Goal: Communication & Community: Answer question/provide support

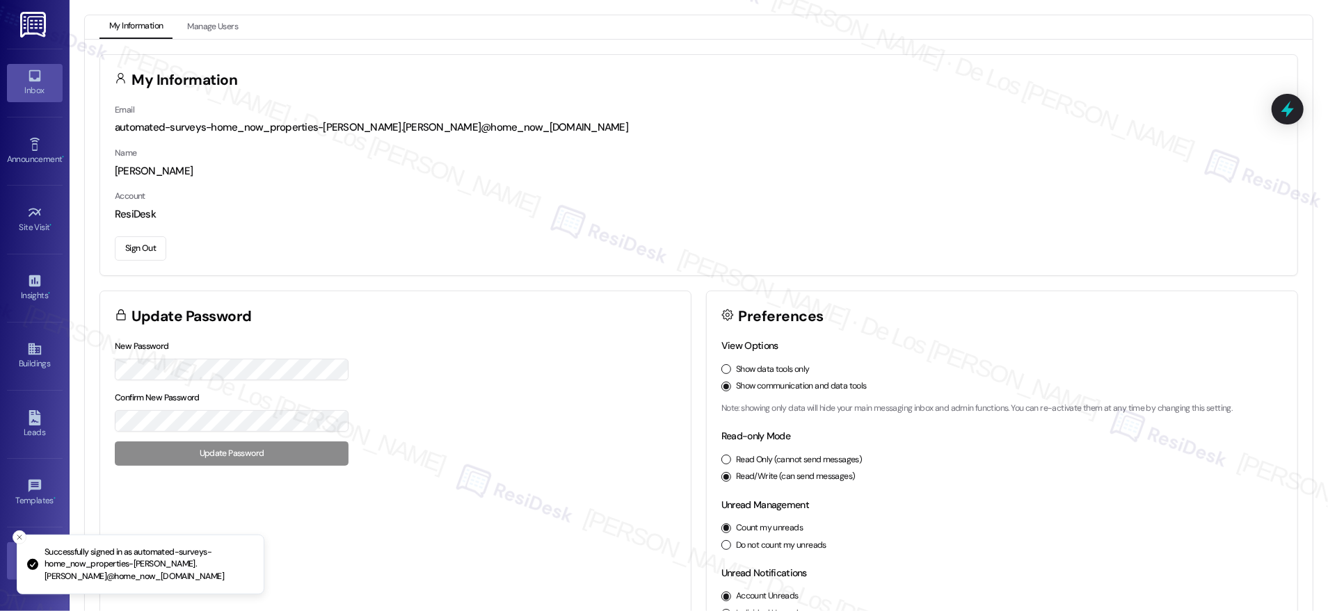
click at [37, 77] on icon at bounding box center [35, 76] width 12 height 12
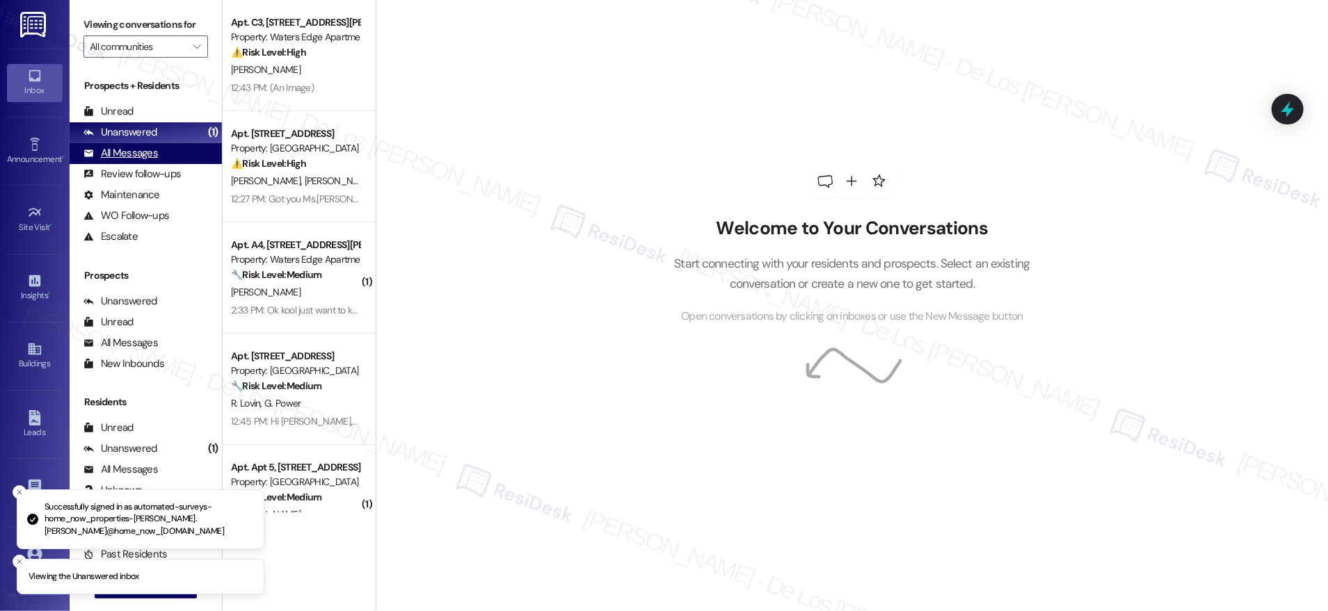
click at [162, 150] on div "All Messages (undefined)" at bounding box center [146, 153] width 152 height 21
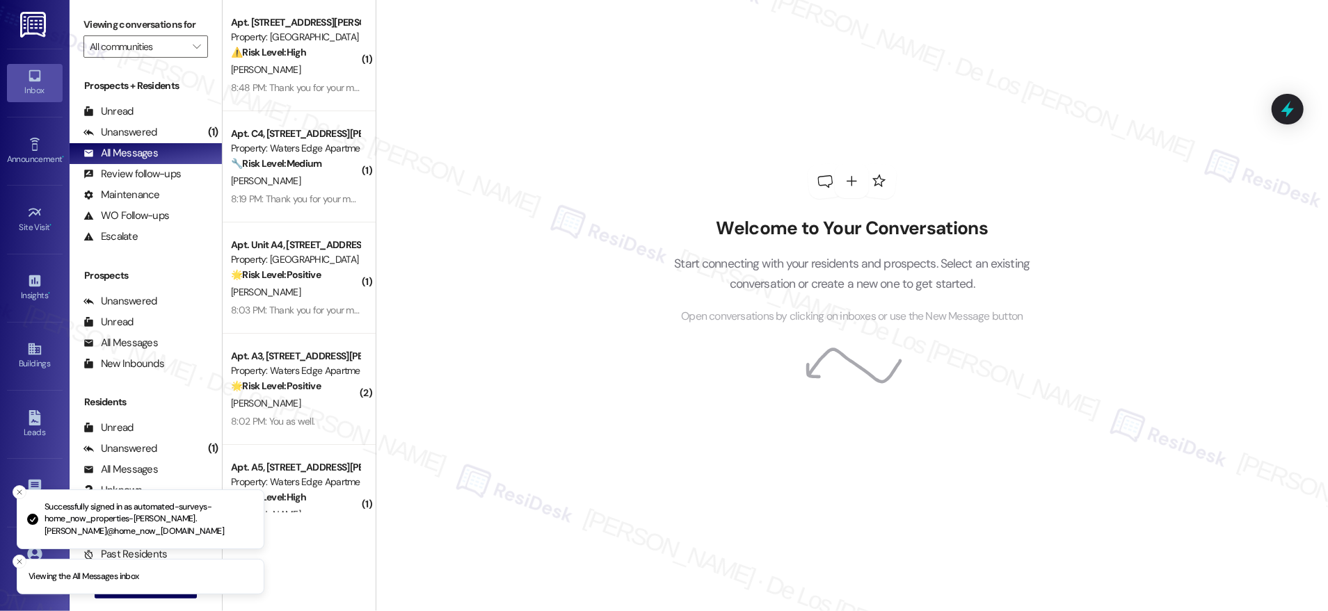
drag, startPoint x: 283, startPoint y: 74, endPoint x: 412, endPoint y: 95, distance: 130.3
click at [284, 75] on div "[PERSON_NAME]" at bounding box center [295, 69] width 131 height 17
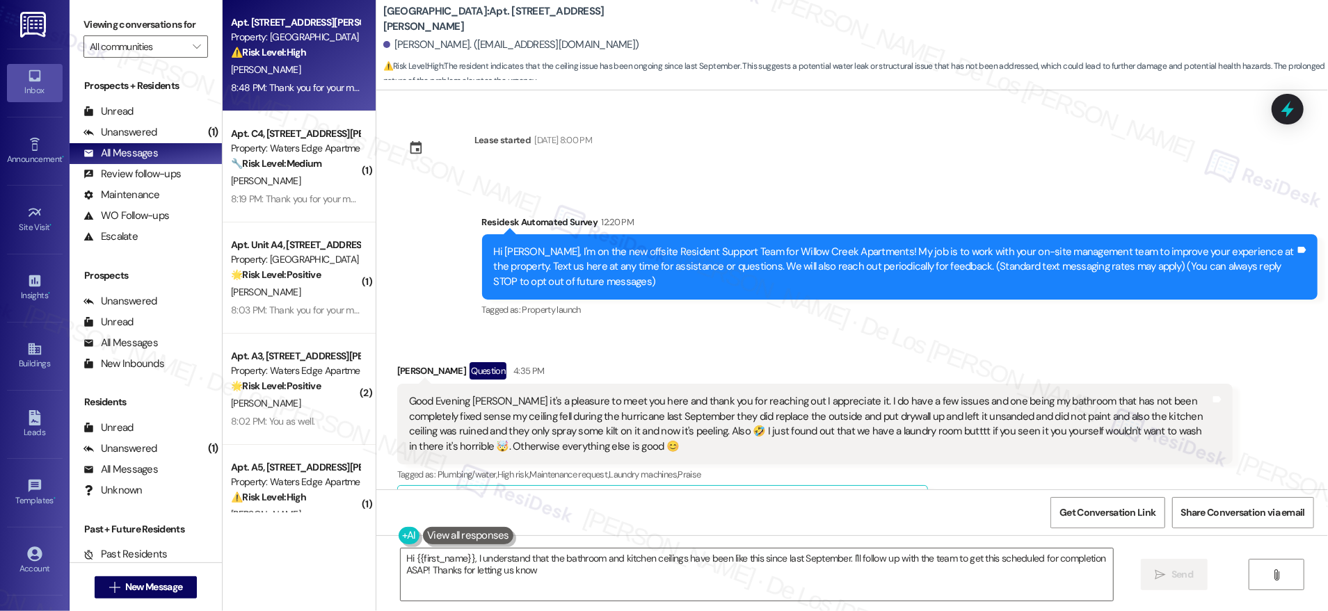
type textarea "Hi {{first_name}}, I understand that the bathroom and kitchen ceilings have bee…"
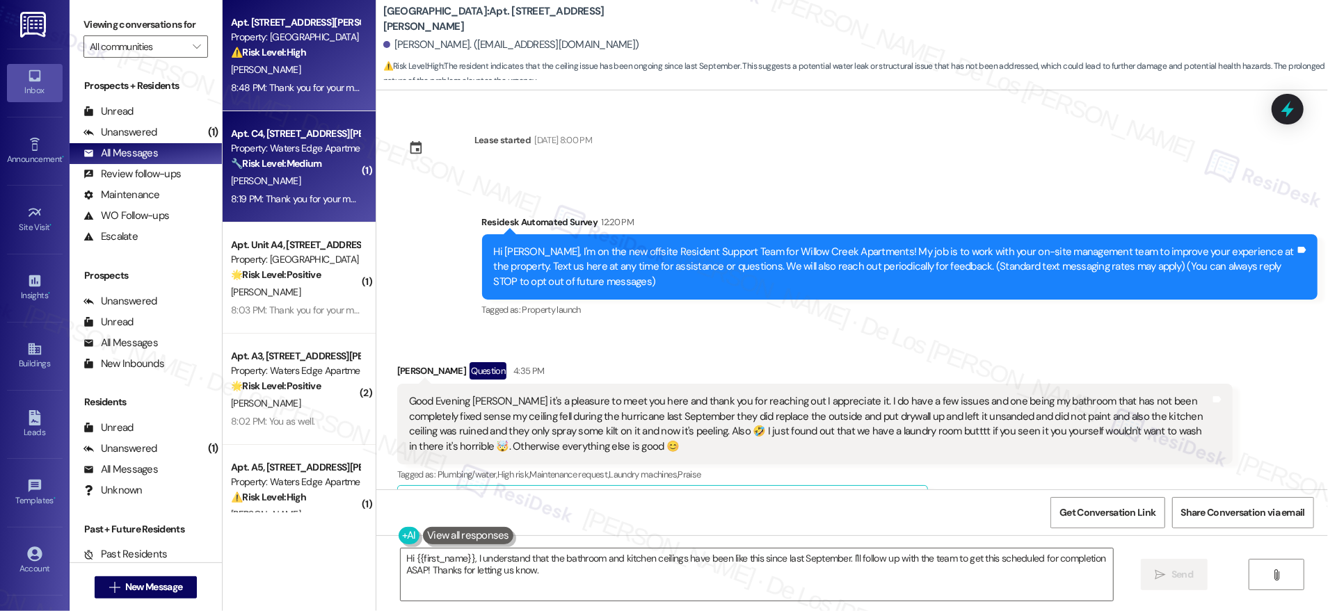
click at [291, 175] on div "[PERSON_NAME]" at bounding box center [295, 181] width 131 height 17
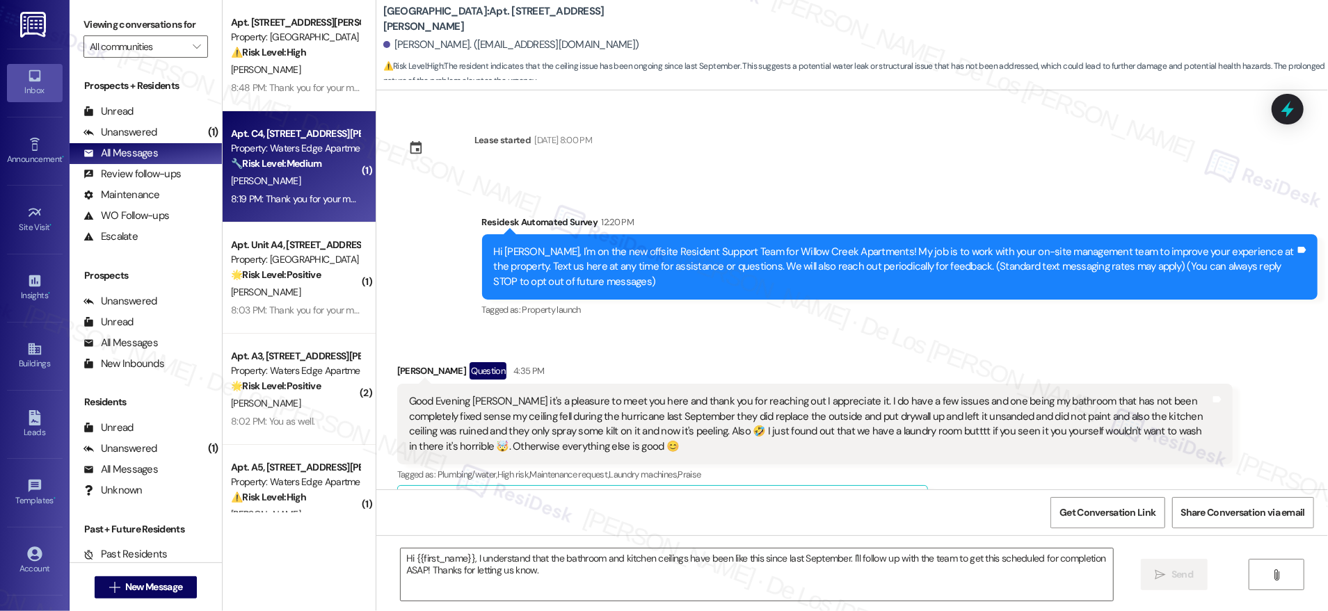
type textarea "Fetching suggested responses. Please feel free to read through the conversation…"
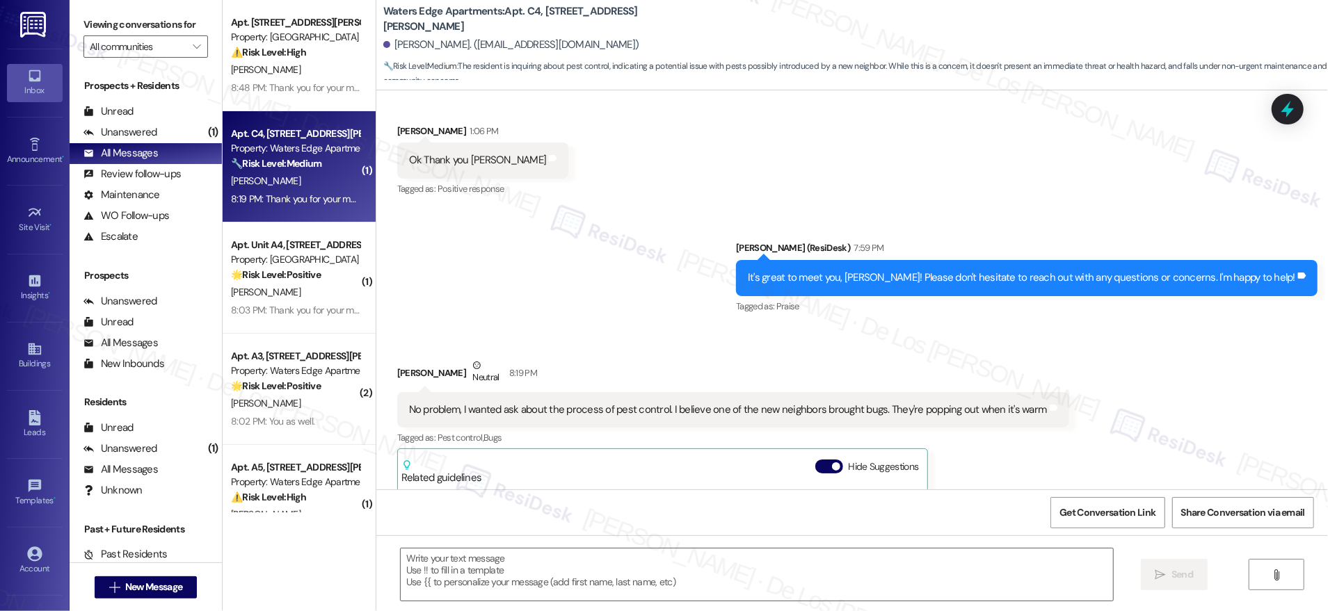
type textarea "Fetching suggested responses. Please feel free to read through the conversation…"
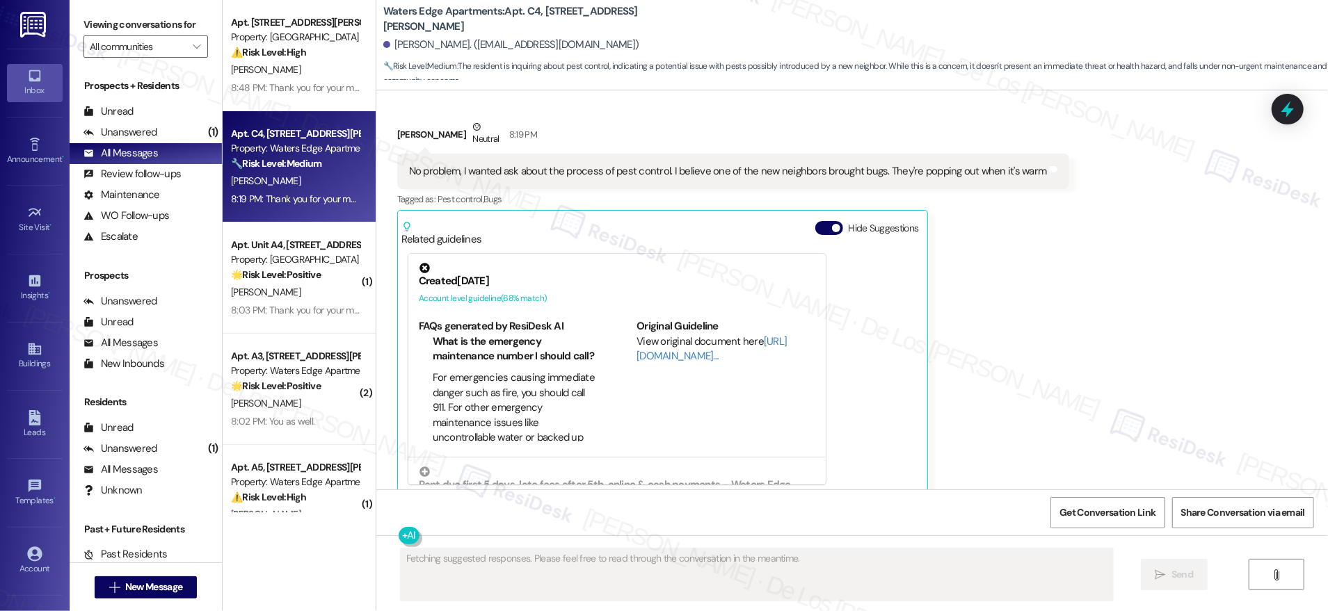
scroll to position [476, 0]
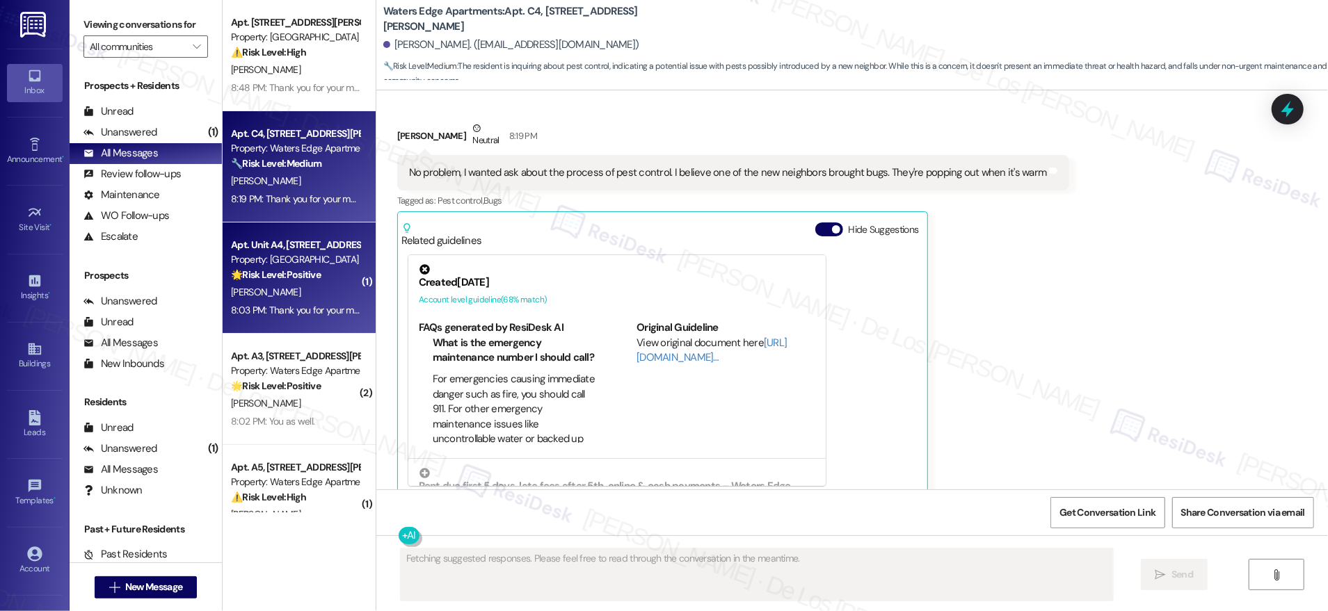
click at [306, 303] on div "8:03 PM: Thank you for your message. Our offices are currently closed, but we w…" at bounding box center [295, 310] width 131 height 17
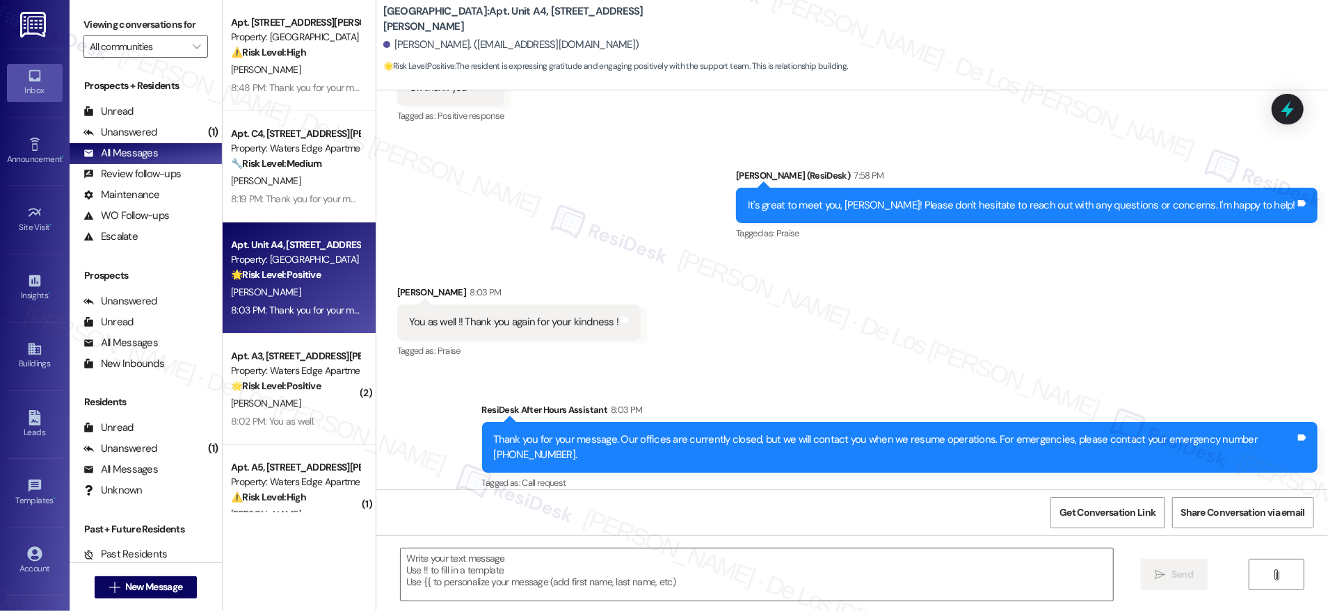
scroll to position [353, 0]
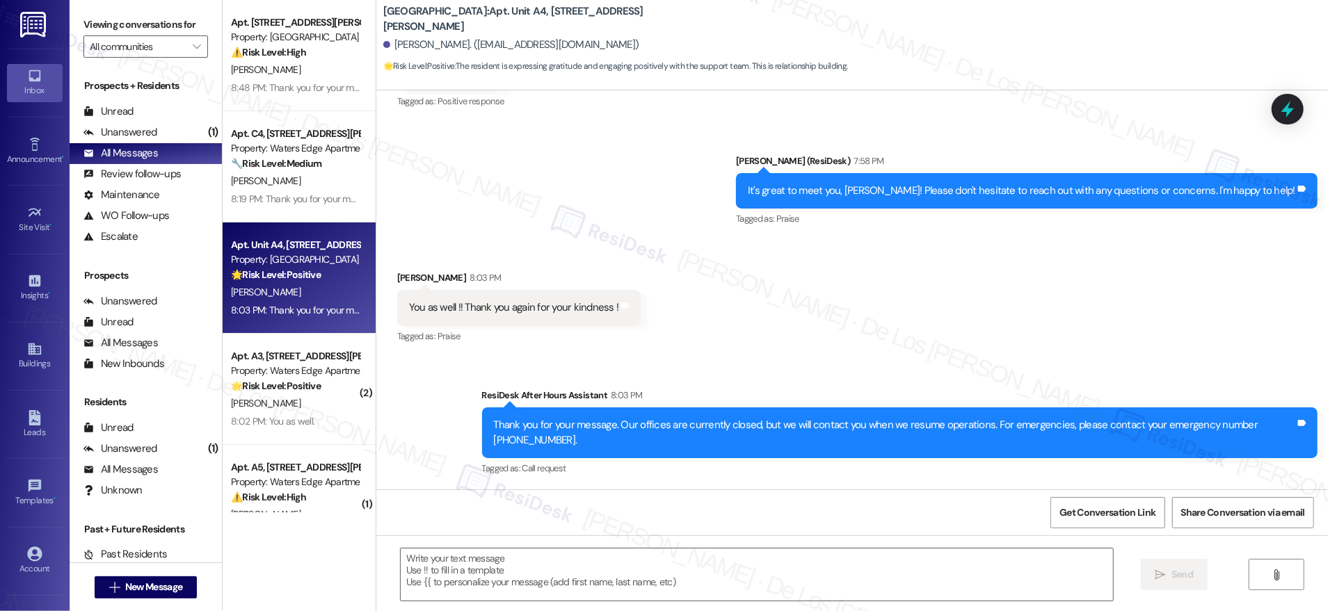
drag, startPoint x: 320, startPoint y: 390, endPoint x: 537, endPoint y: 355, distance: 219.7
click at [320, 390] on div "🌟 Risk Level: Positive The resident is responding positively to a previous mess…" at bounding box center [295, 386] width 129 height 15
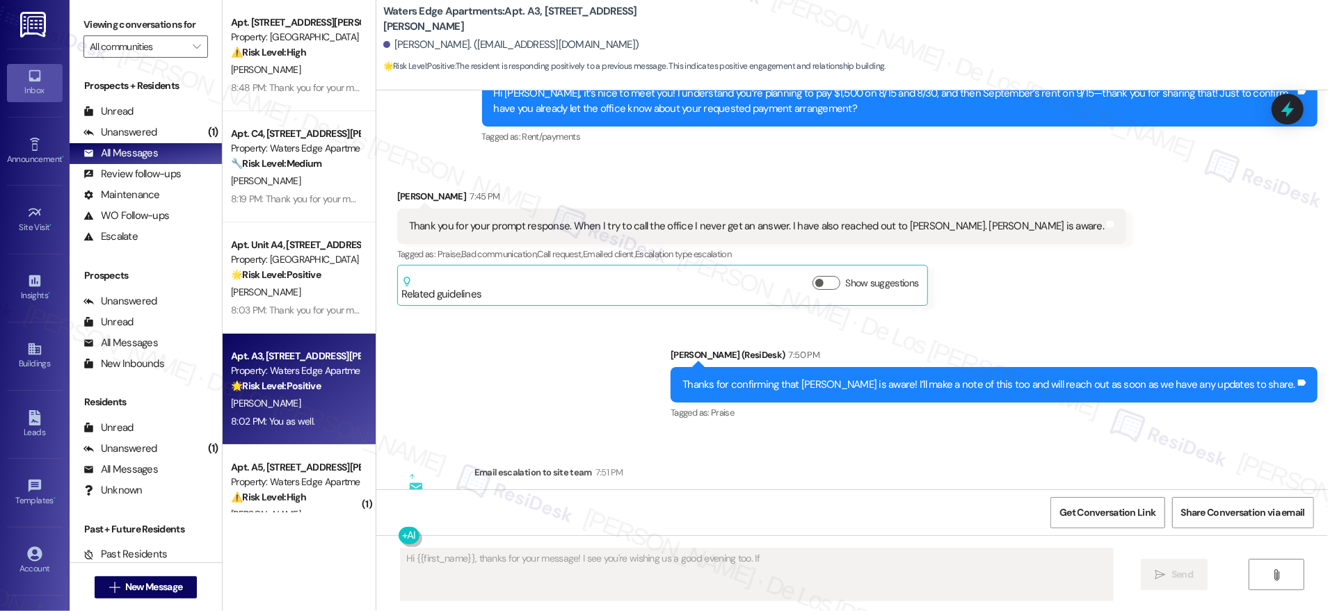
scroll to position [506, 0]
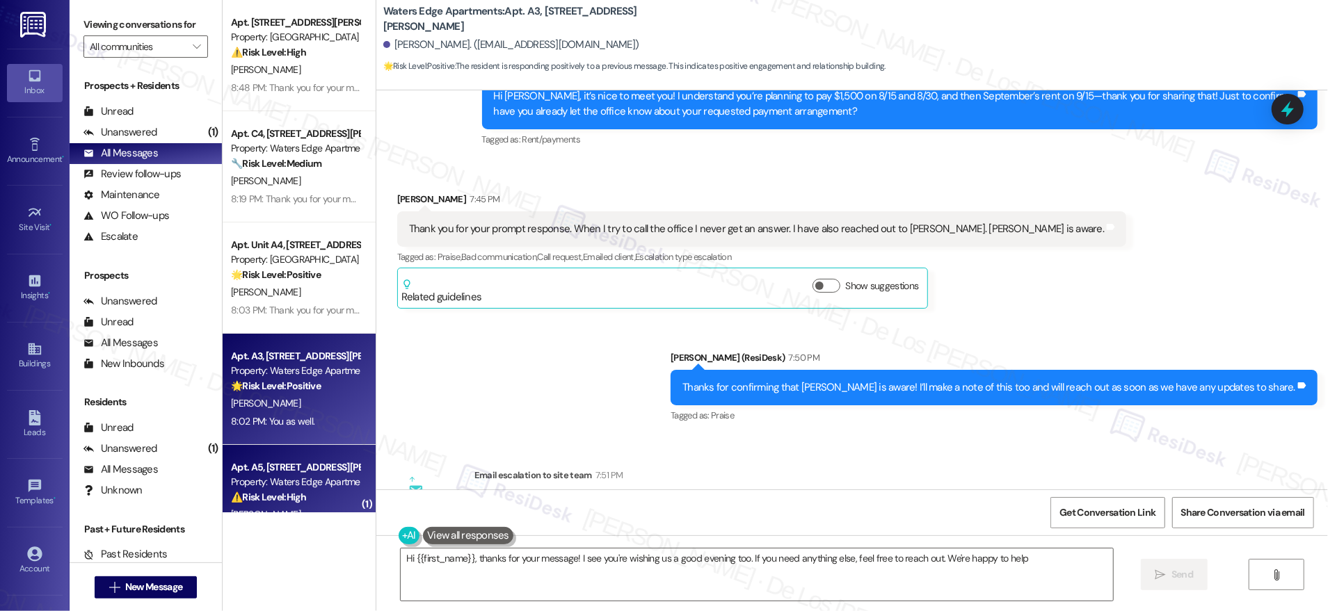
type textarea "Hi {{first_name}}, thanks for your message! I see you're wishing us a good even…"
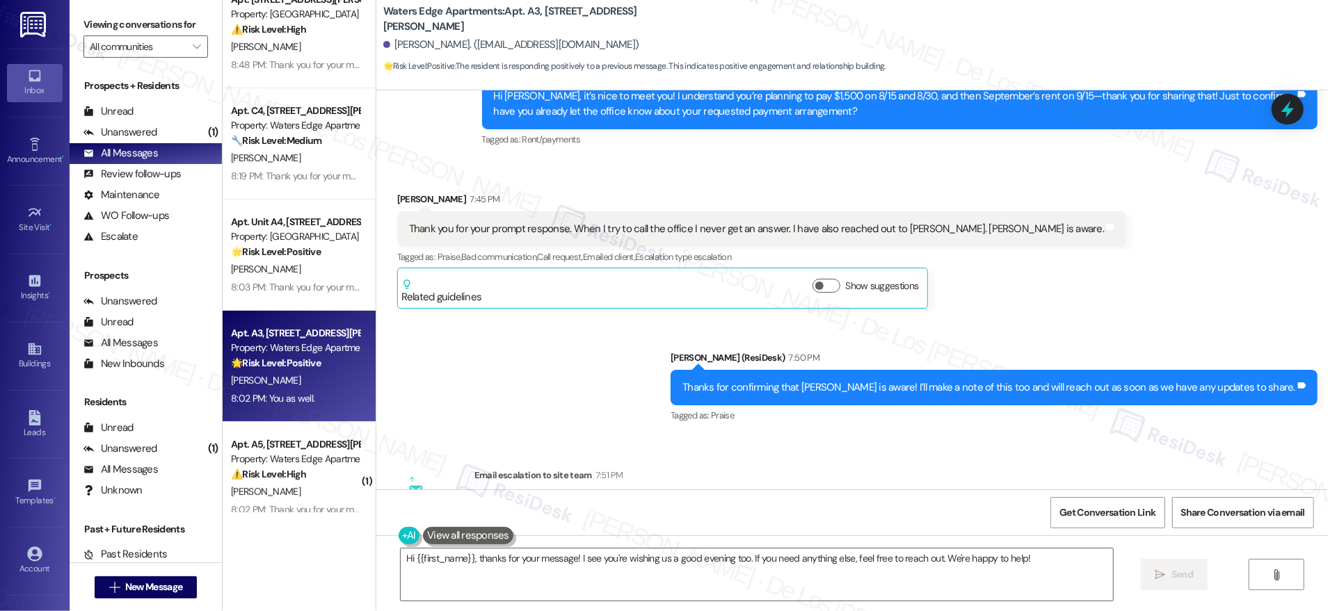
scroll to position [35, 0]
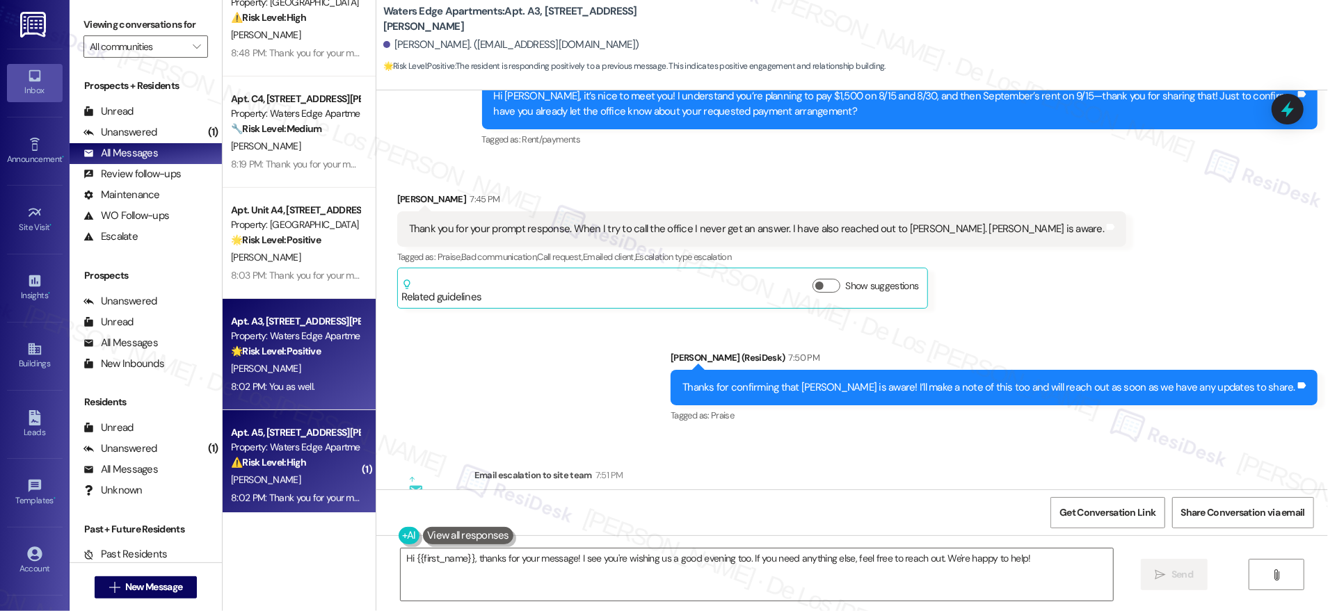
click at [275, 471] on div "Apt. A5, [STREET_ADDRESS][PERSON_NAME] Property: Waters Edge Apartments ⚠️ Risk…" at bounding box center [295, 447] width 131 height 47
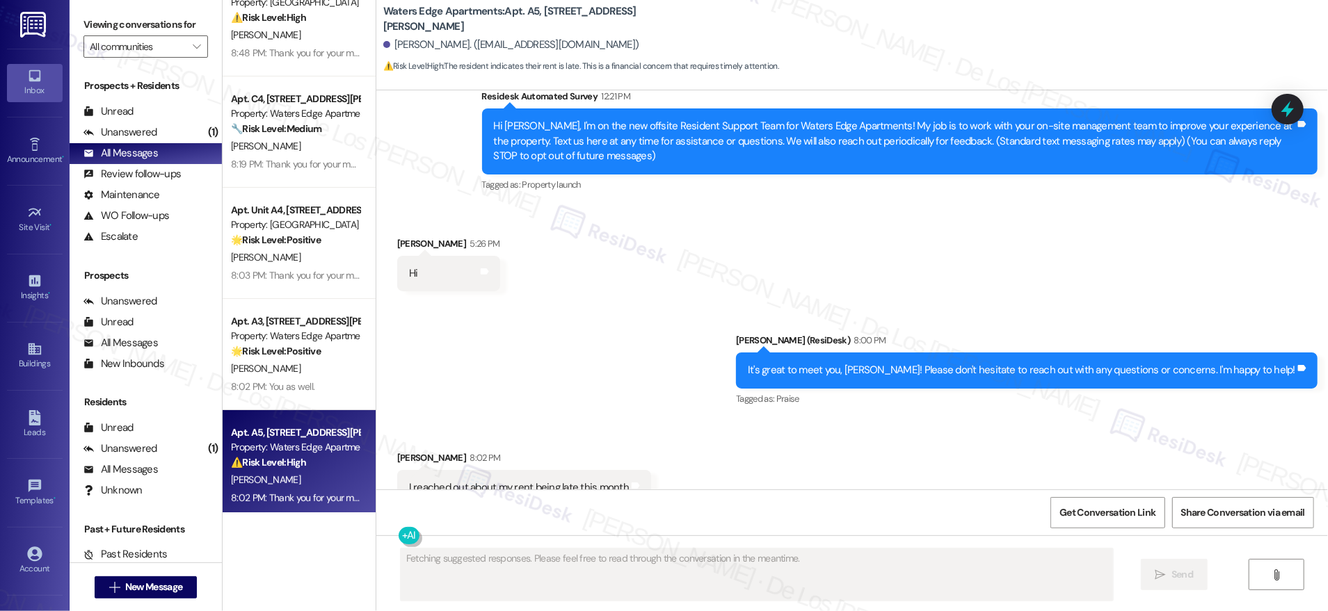
scroll to position [333, 0]
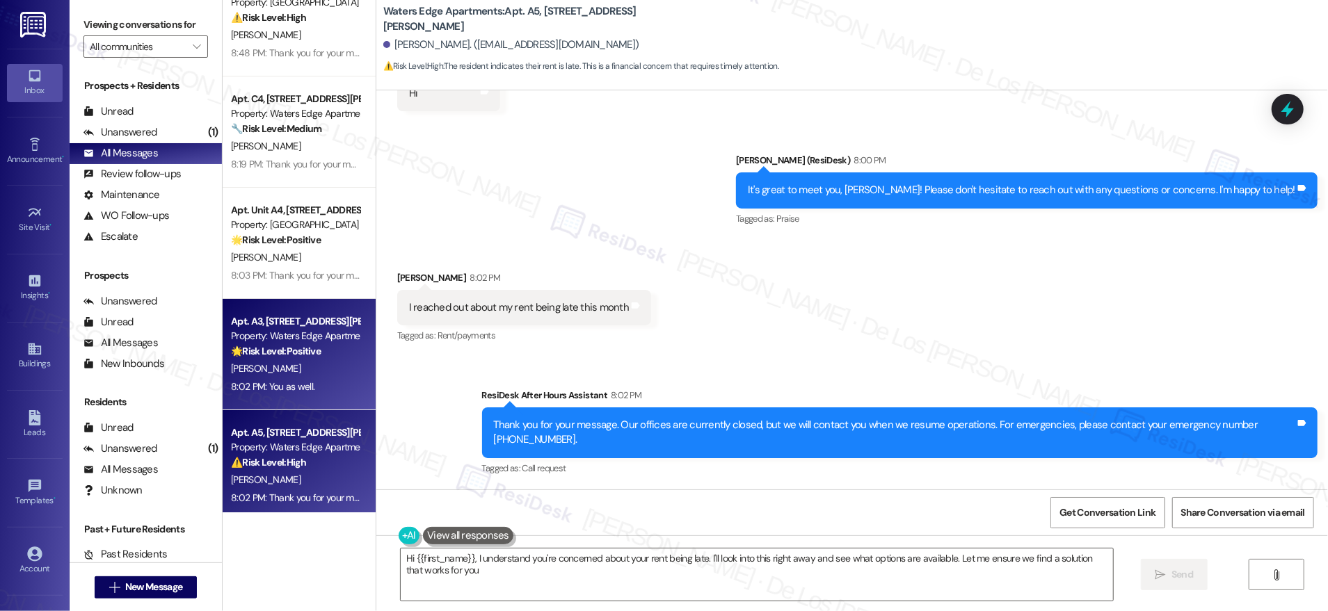
type textarea "Hi {{first_name}}, I understand you're concerned about your rent being late. I'…"
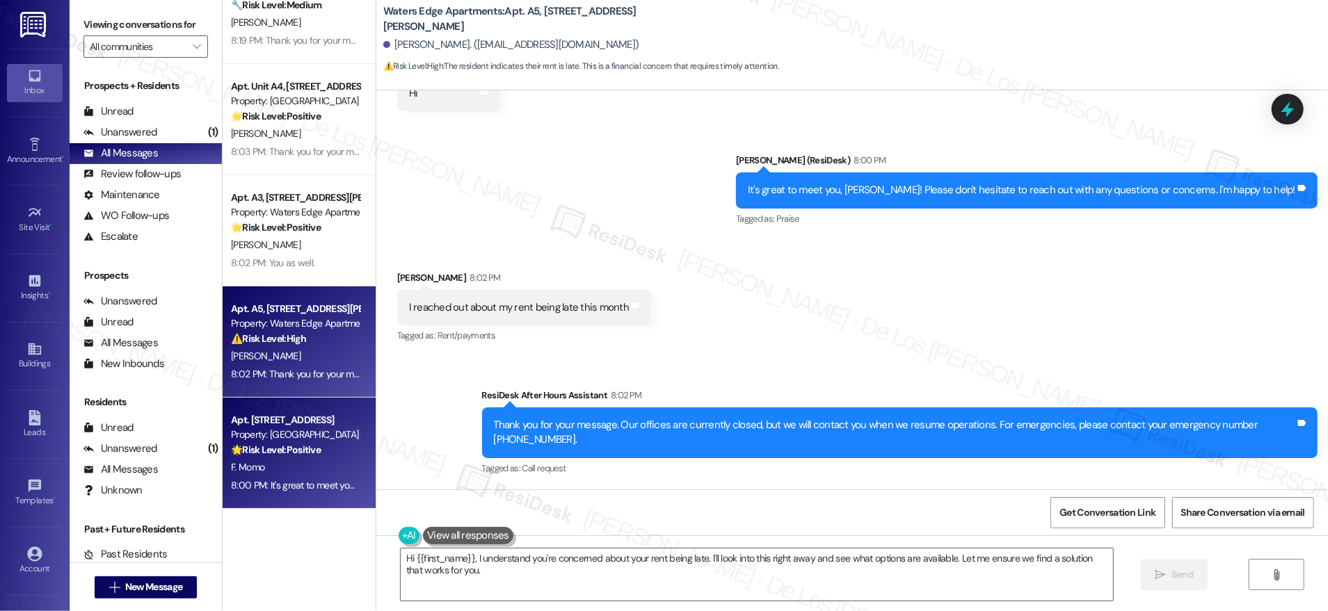
scroll to position [164, 0]
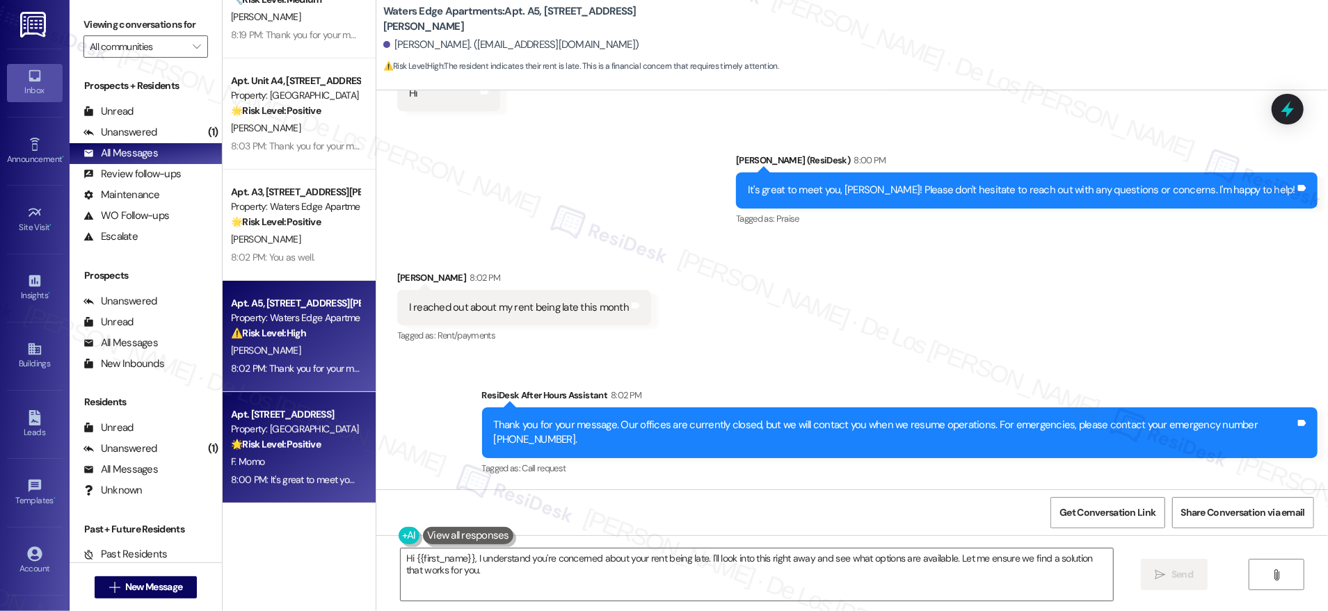
click at [291, 429] on div "Property: [GEOGRAPHIC_DATA]" at bounding box center [295, 429] width 129 height 15
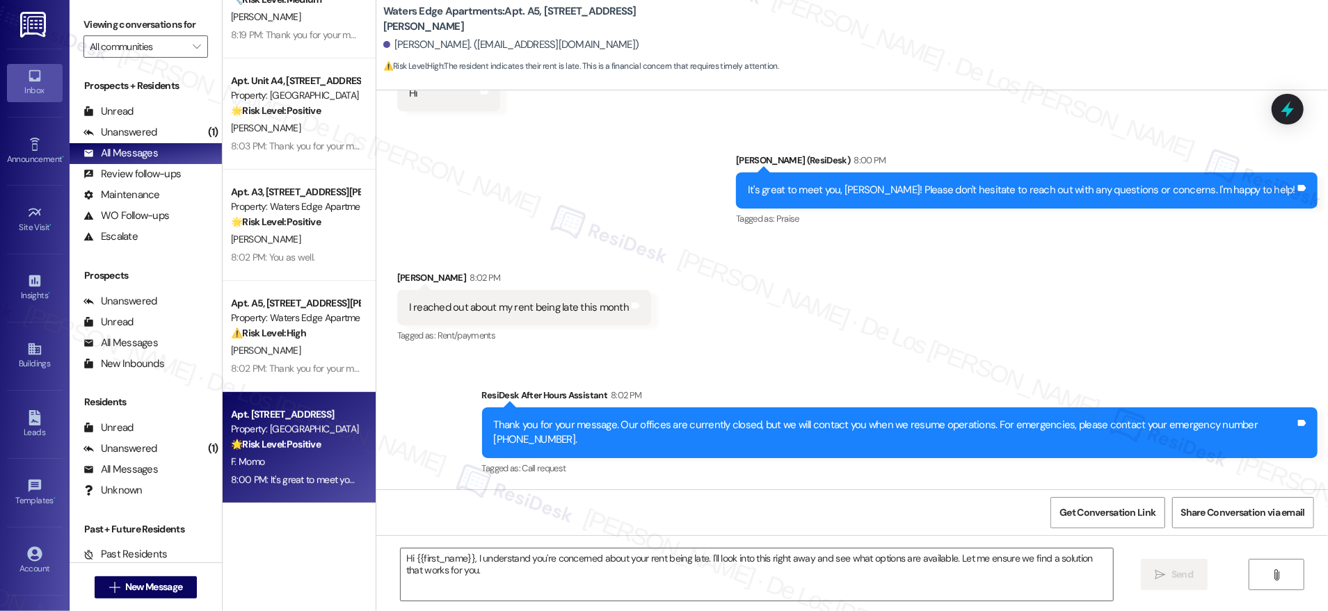
type textarea "Fetching suggested responses. Please feel free to read through the conversation…"
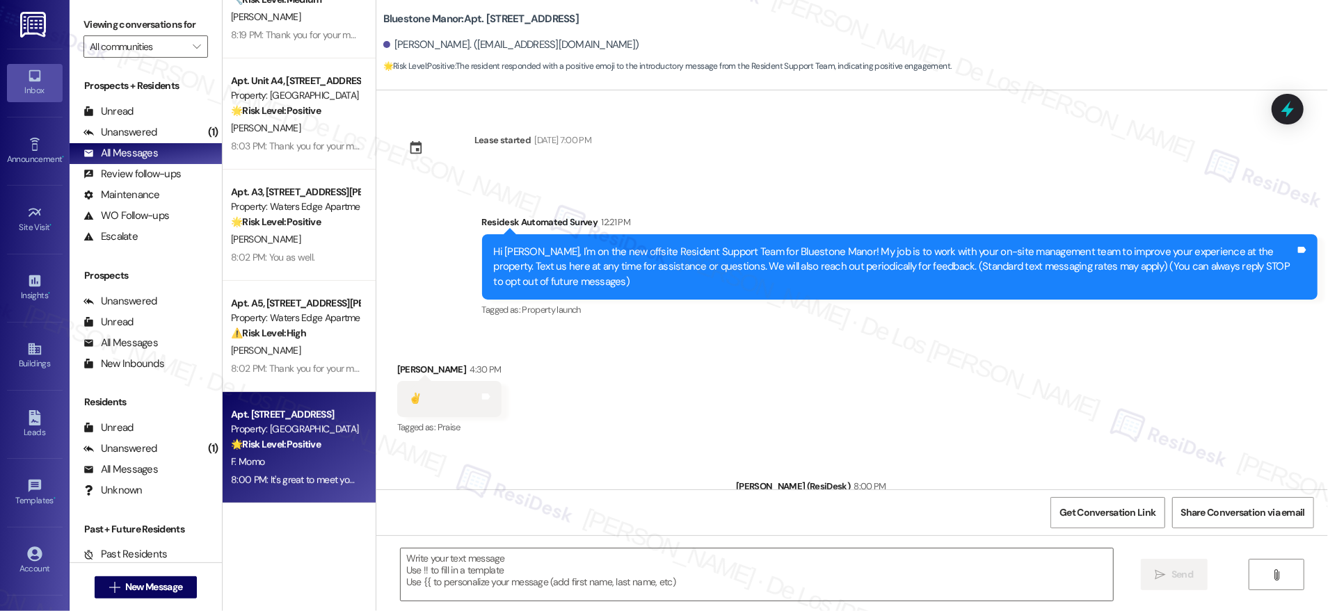
type textarea "Fetching suggested responses. Please feel free to read through the conversation…"
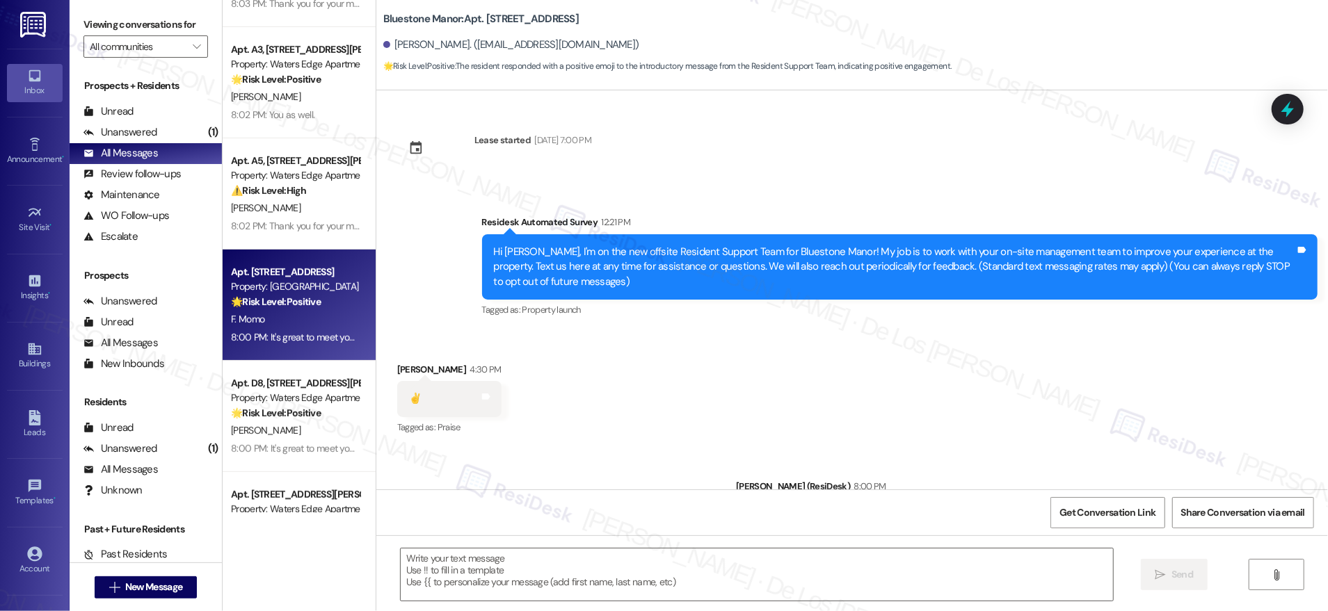
scroll to position [413, 0]
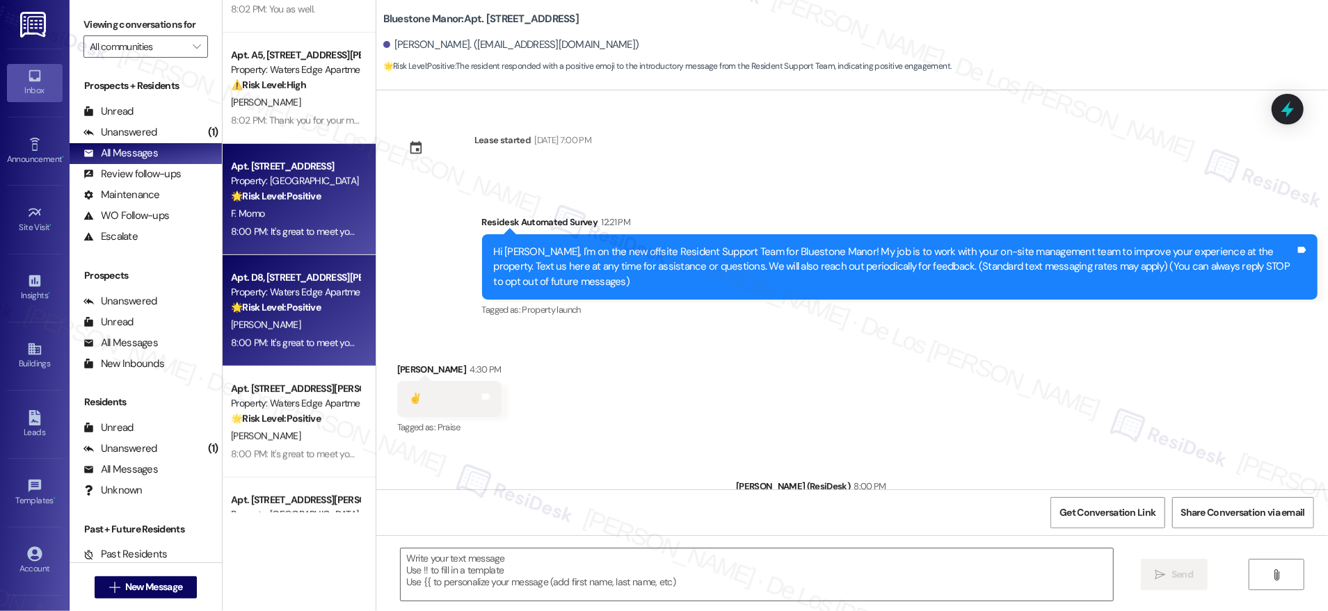
click at [269, 330] on div "[PERSON_NAME]" at bounding box center [295, 325] width 131 height 17
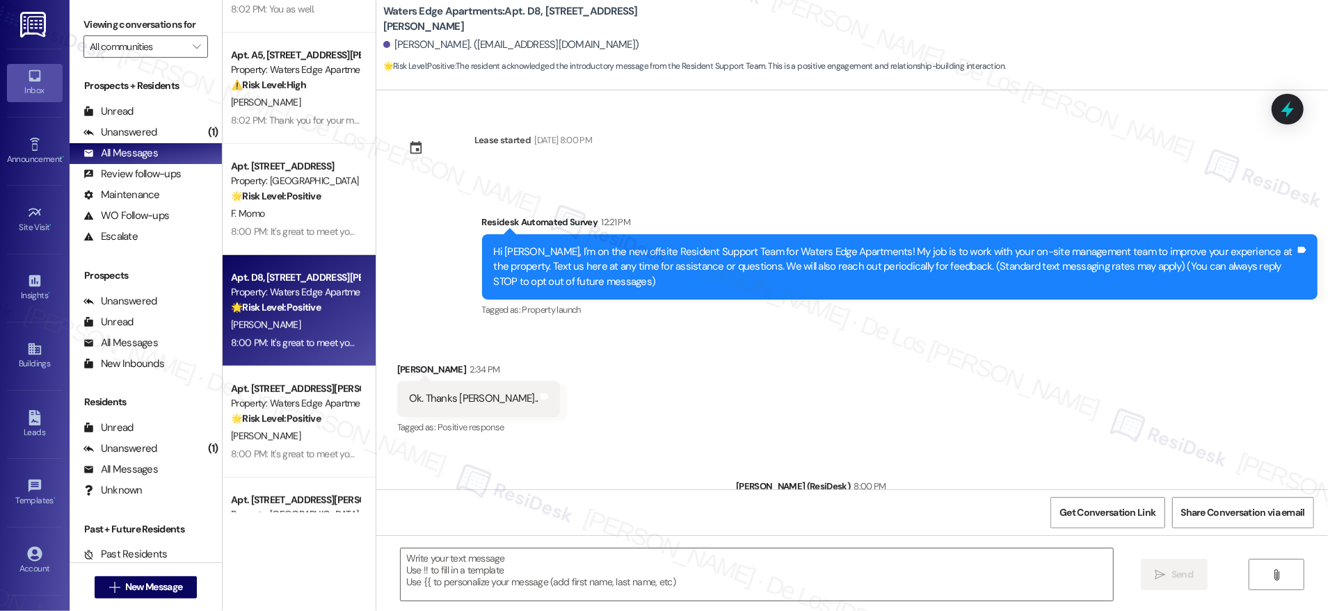
type textarea "Fetching suggested responses. Please feel free to read through the conversation…"
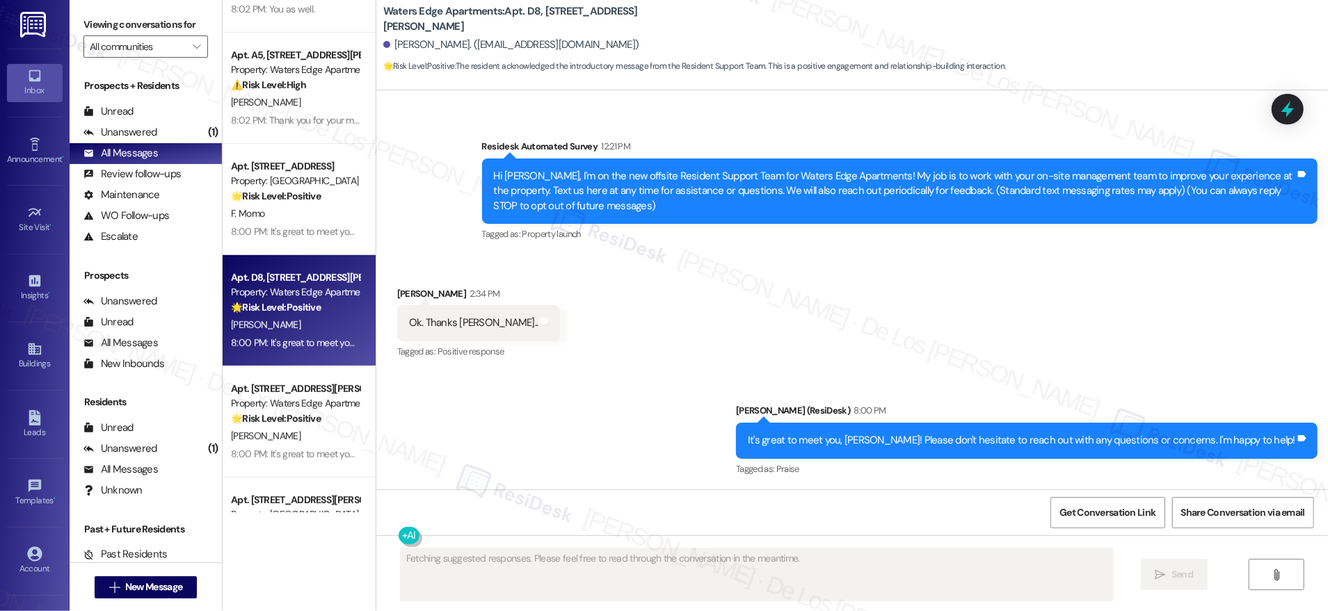
scroll to position [77, 0]
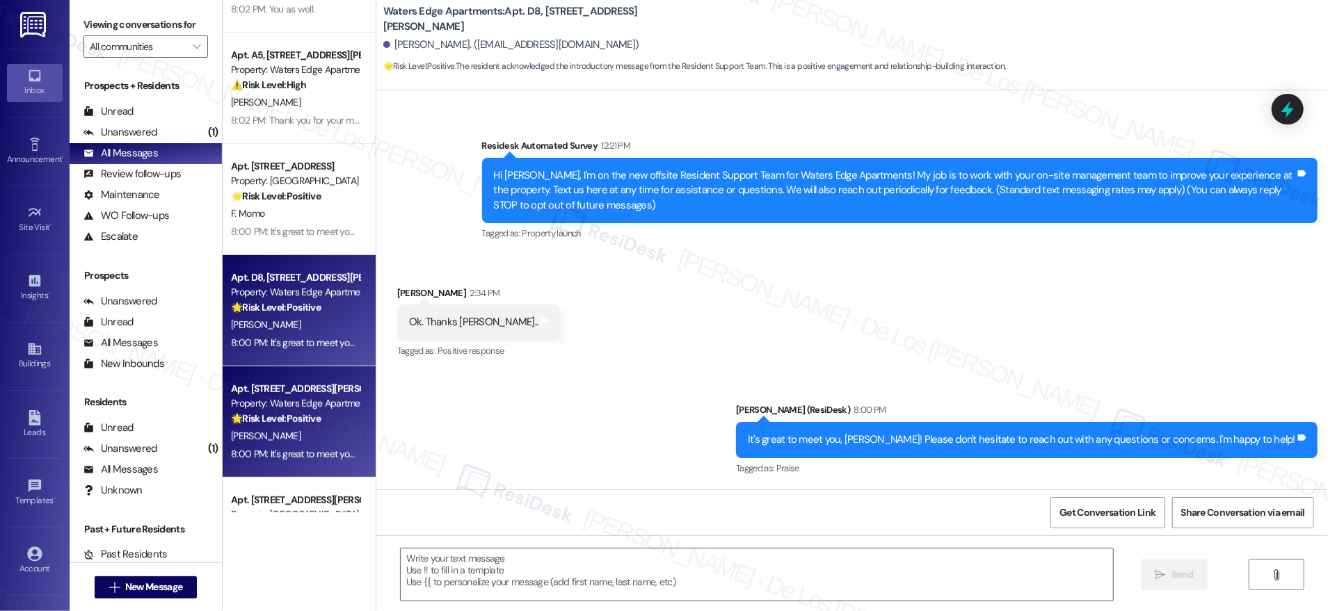
click at [292, 412] on div "🌟 Risk Level: Positive The resident is simply acknowledging the introductory me…" at bounding box center [295, 419] width 129 height 15
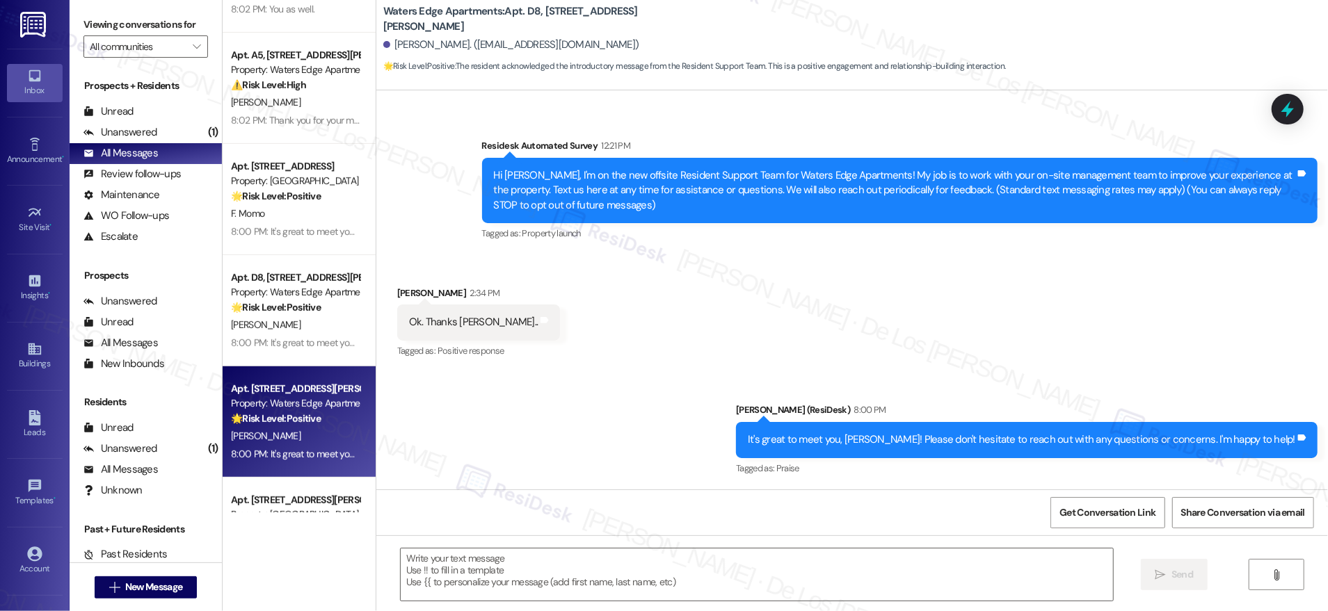
type textarea "Fetching suggested responses. Please feel free to read through the conversation…"
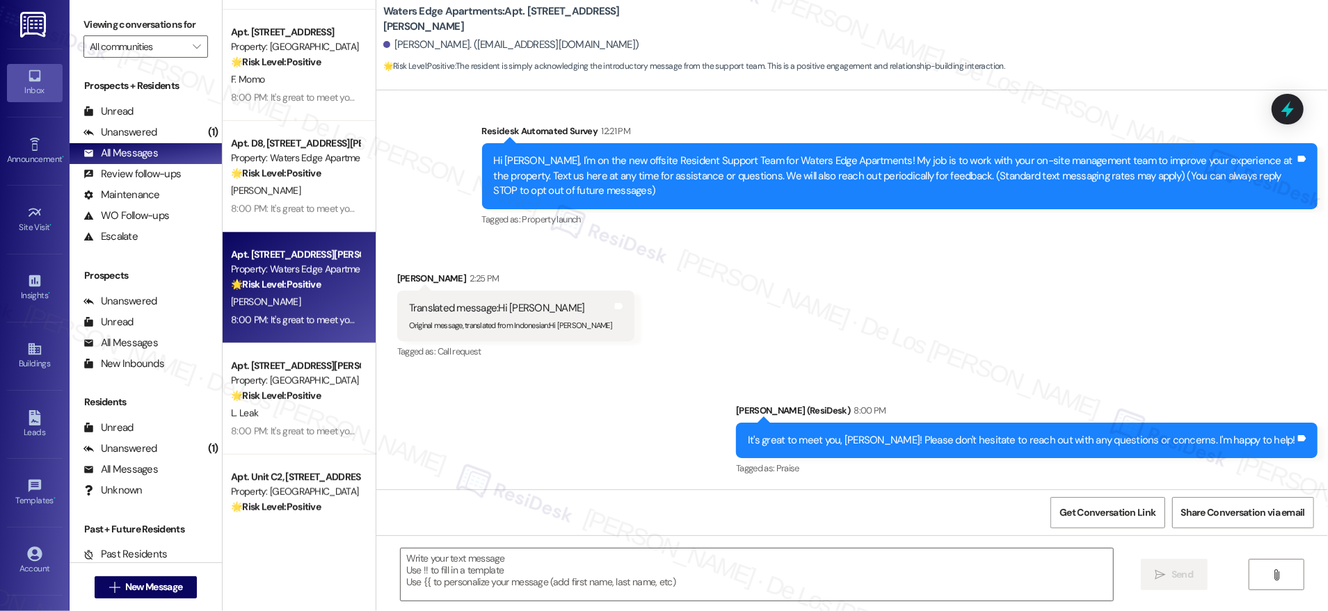
scroll to position [558, 0]
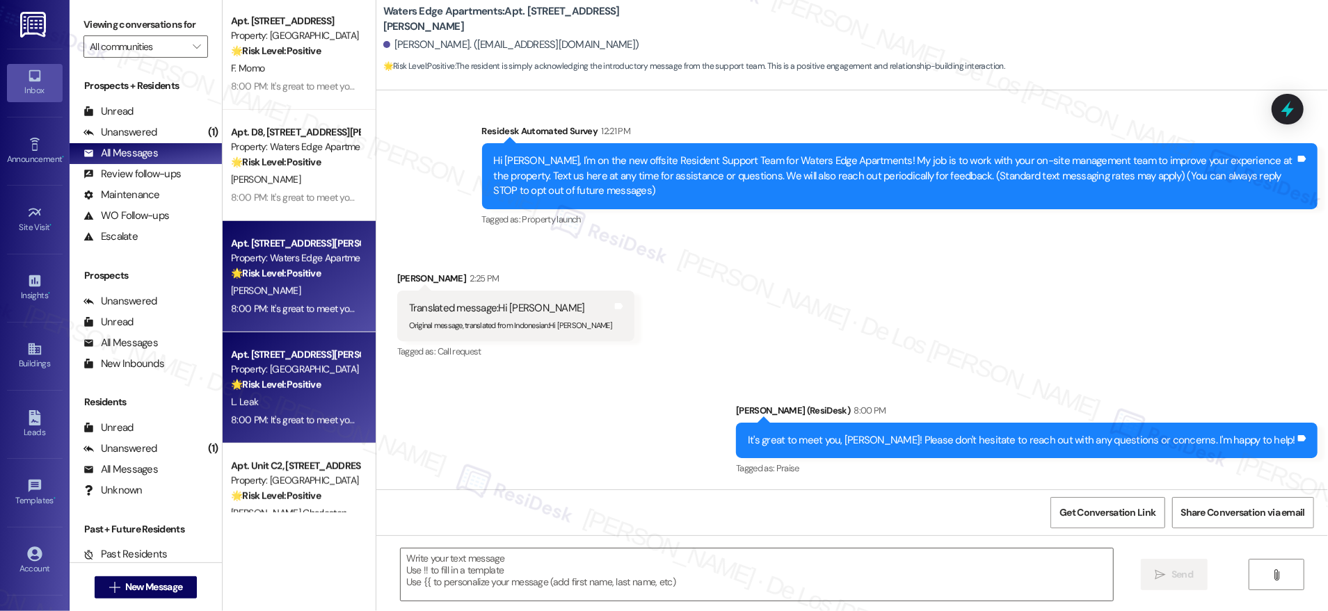
click at [290, 372] on div "Property: [GEOGRAPHIC_DATA]" at bounding box center [295, 369] width 129 height 15
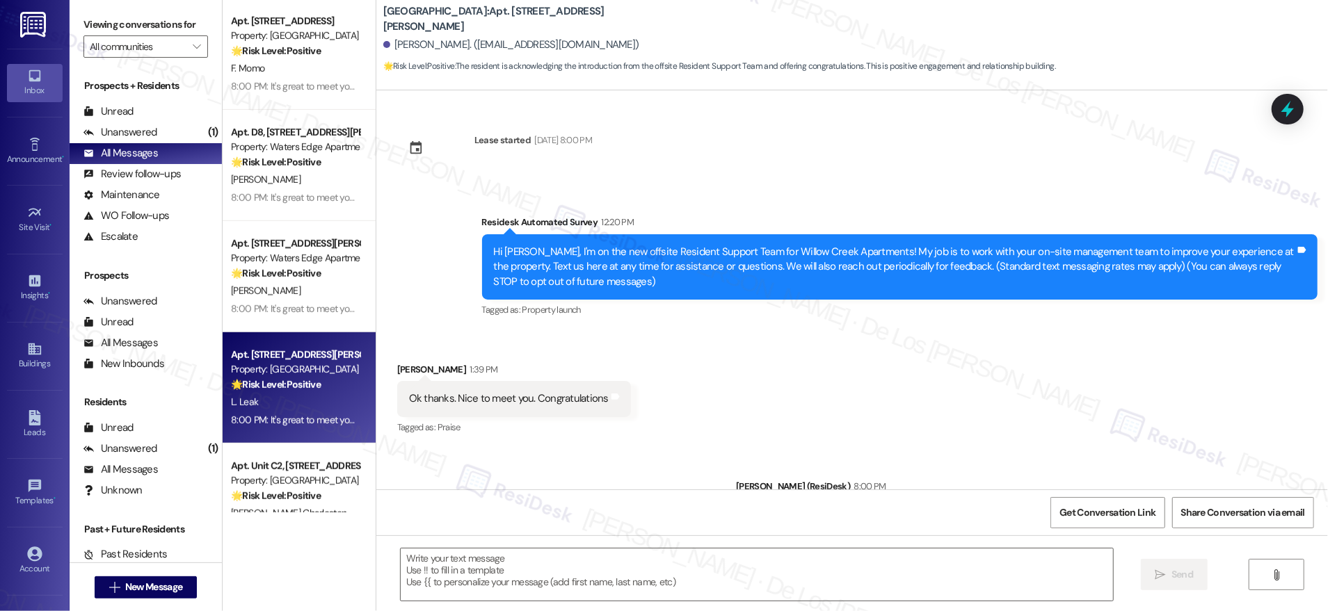
type textarea "Fetching suggested responses. Please feel free to read through the conversation…"
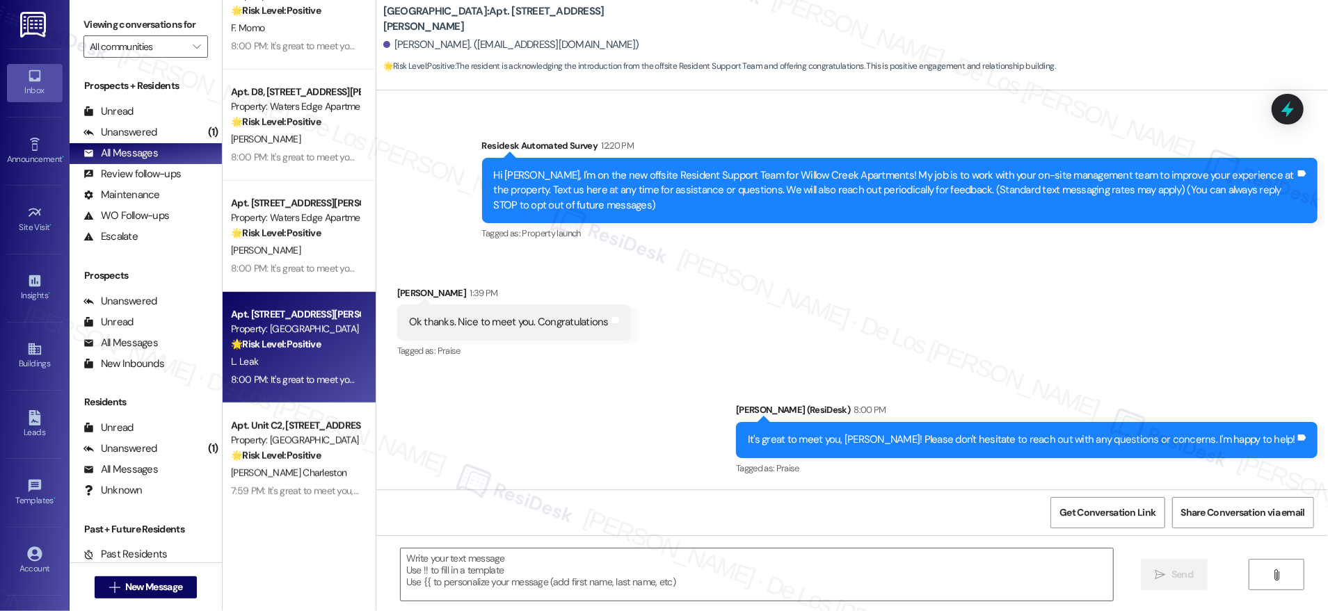
scroll to position [821, 0]
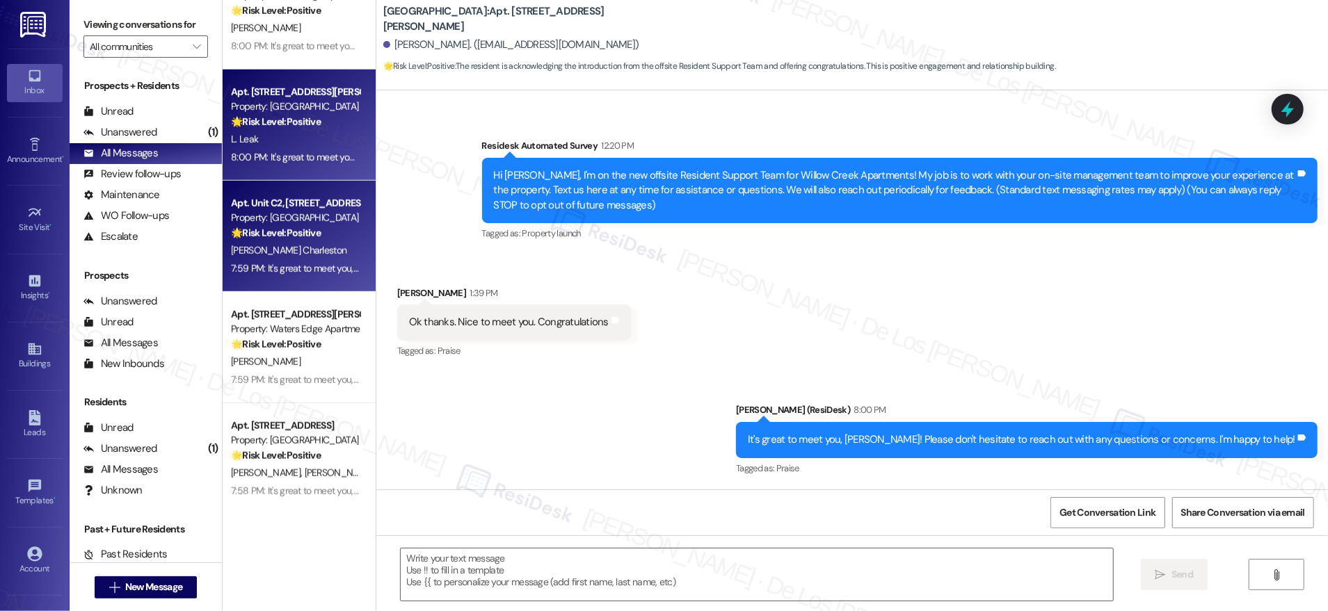
click at [271, 218] on div "Property: [GEOGRAPHIC_DATA]" at bounding box center [295, 218] width 129 height 15
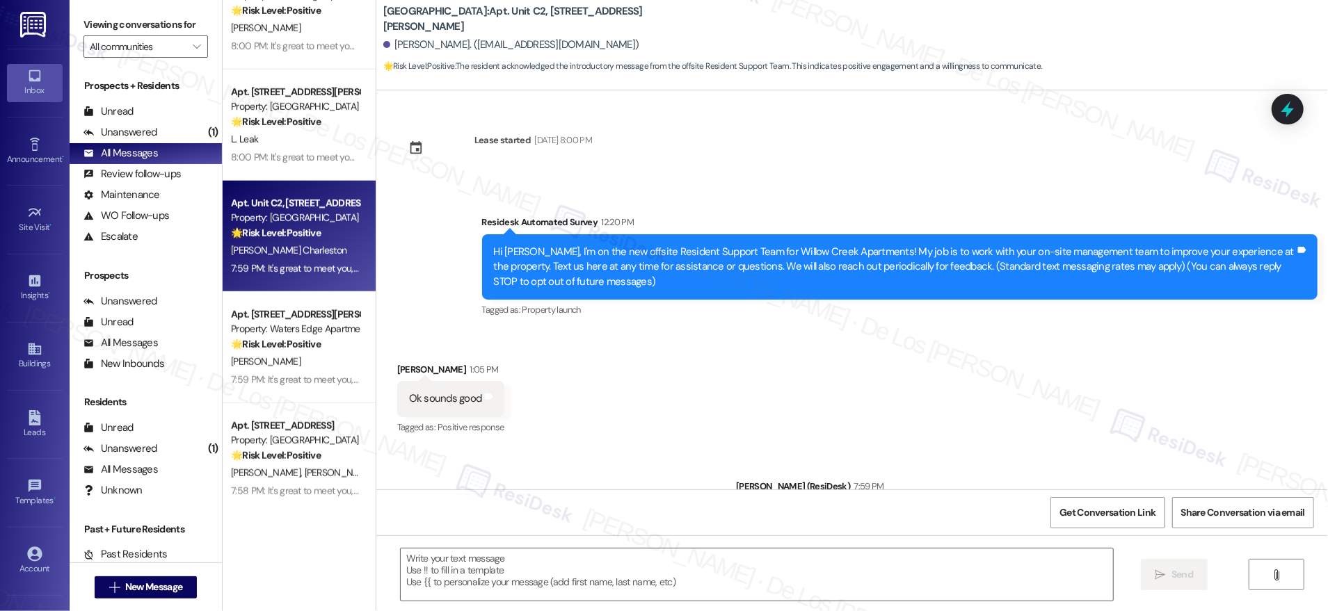
type textarea "Fetching suggested responses. Please feel free to read through the conversation…"
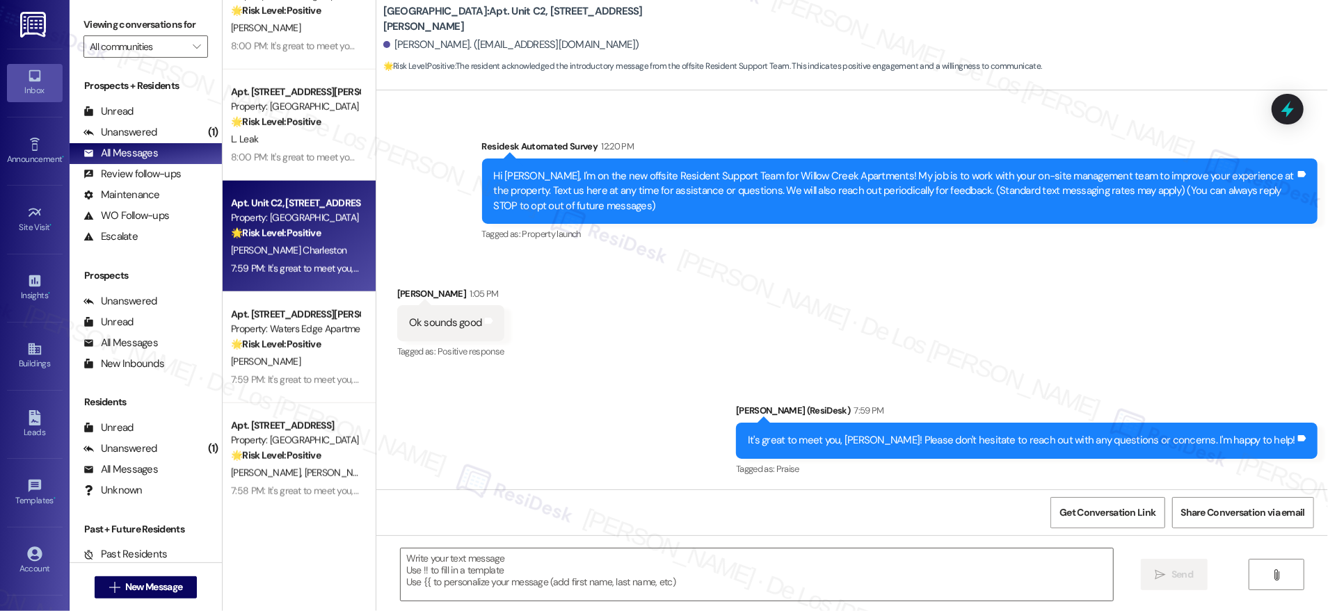
scroll to position [77, 0]
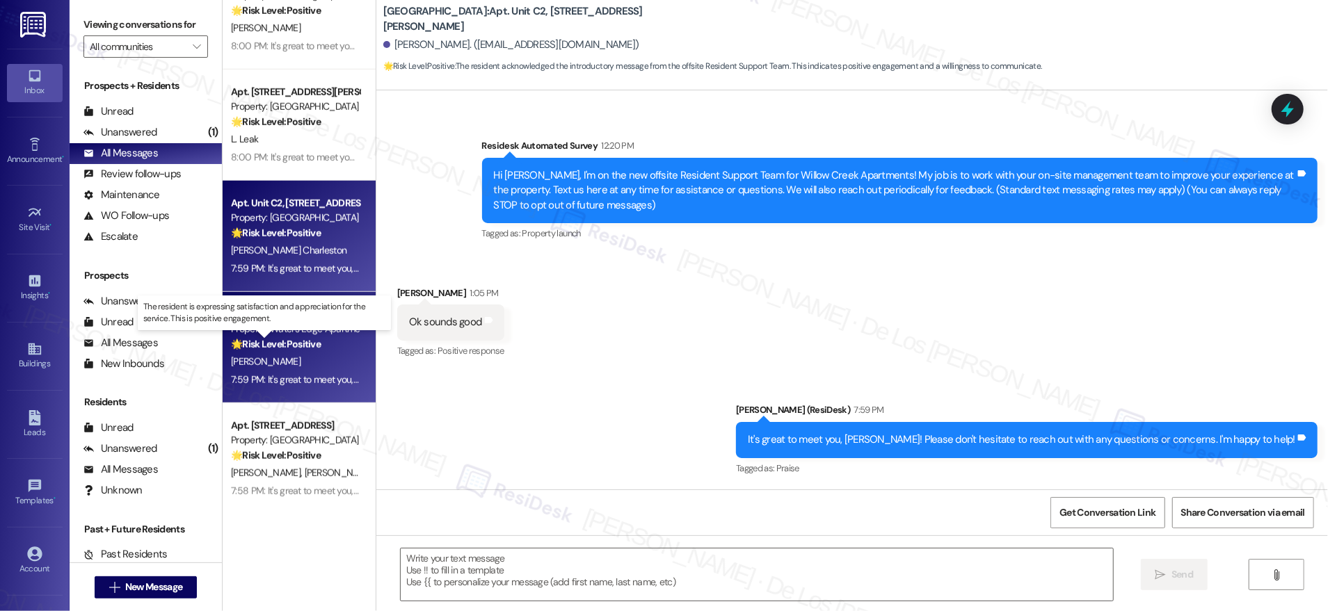
click at [263, 346] on strong "🌟 Risk Level: Positive" at bounding box center [276, 344] width 90 height 13
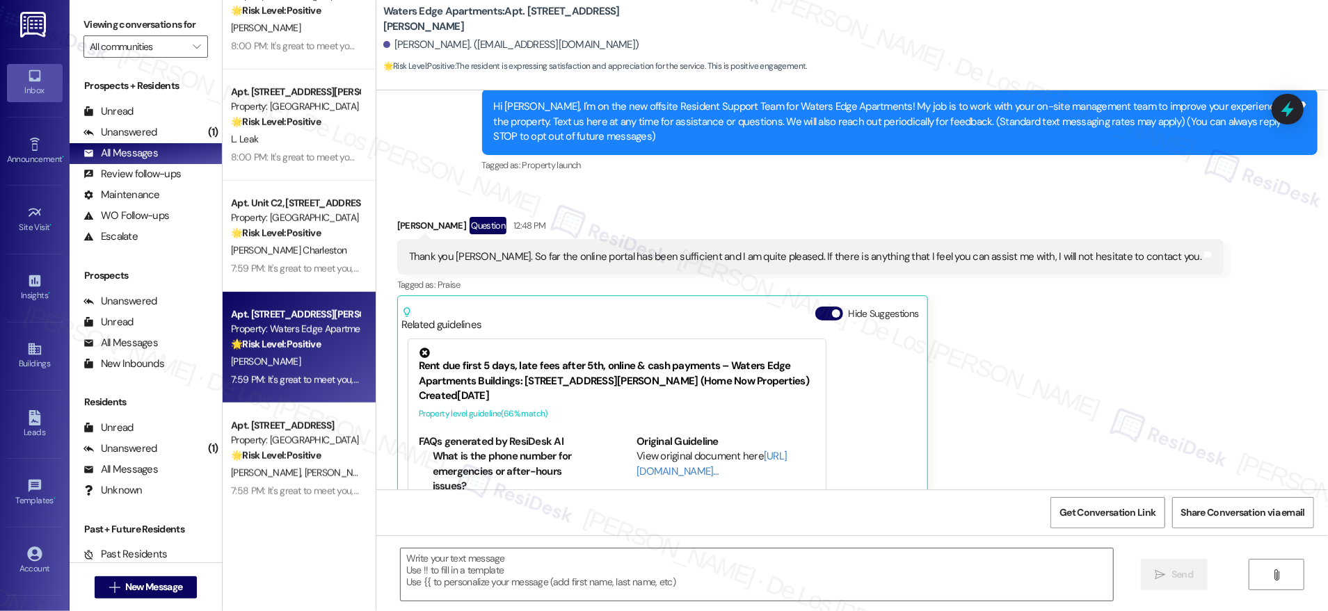
type textarea "Fetching suggested responses. Please feel free to read through the conversation…"
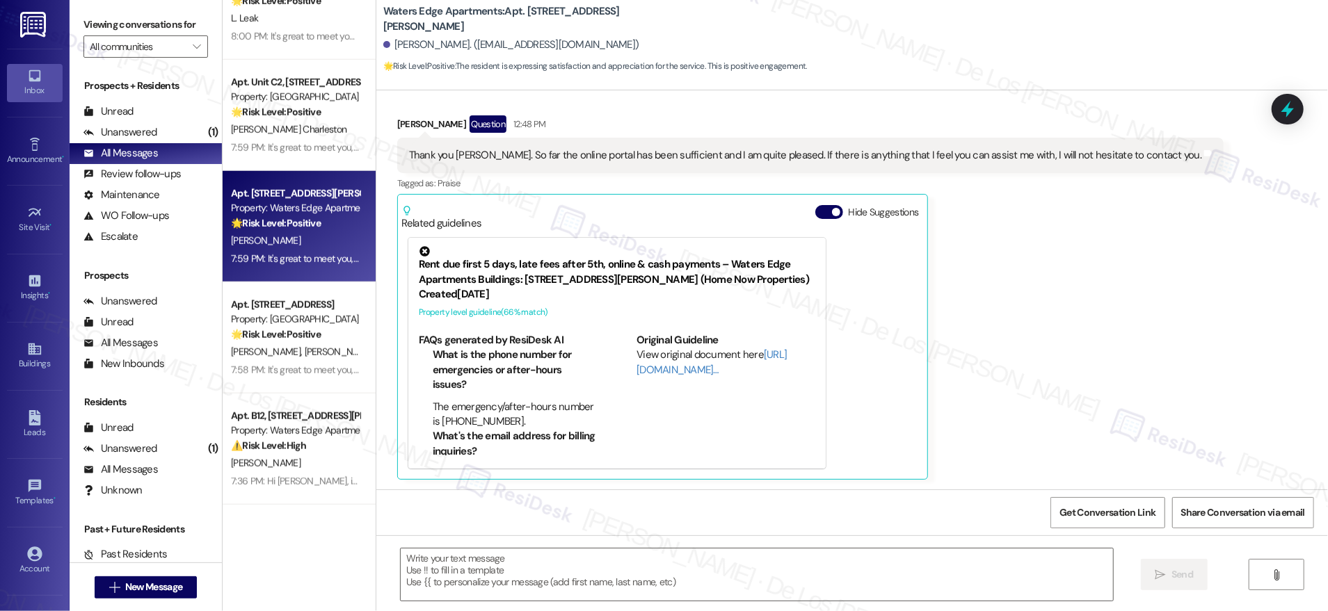
scroll to position [945, 0]
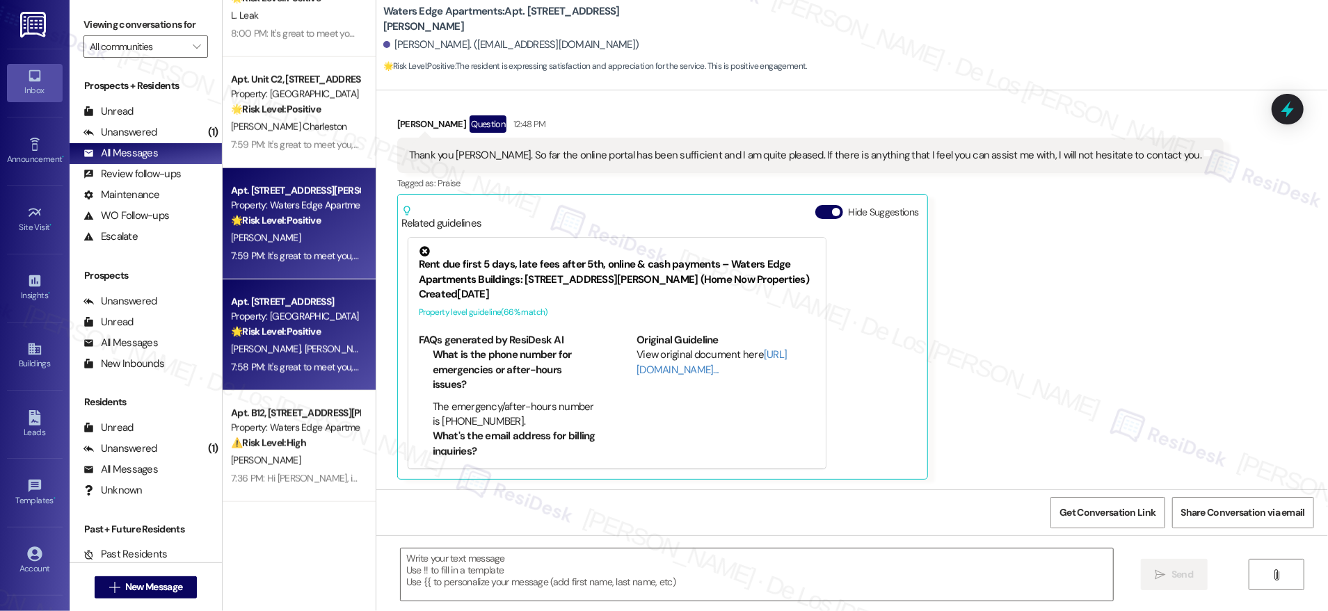
click at [329, 312] on div "Property: [GEOGRAPHIC_DATA]" at bounding box center [295, 317] width 129 height 15
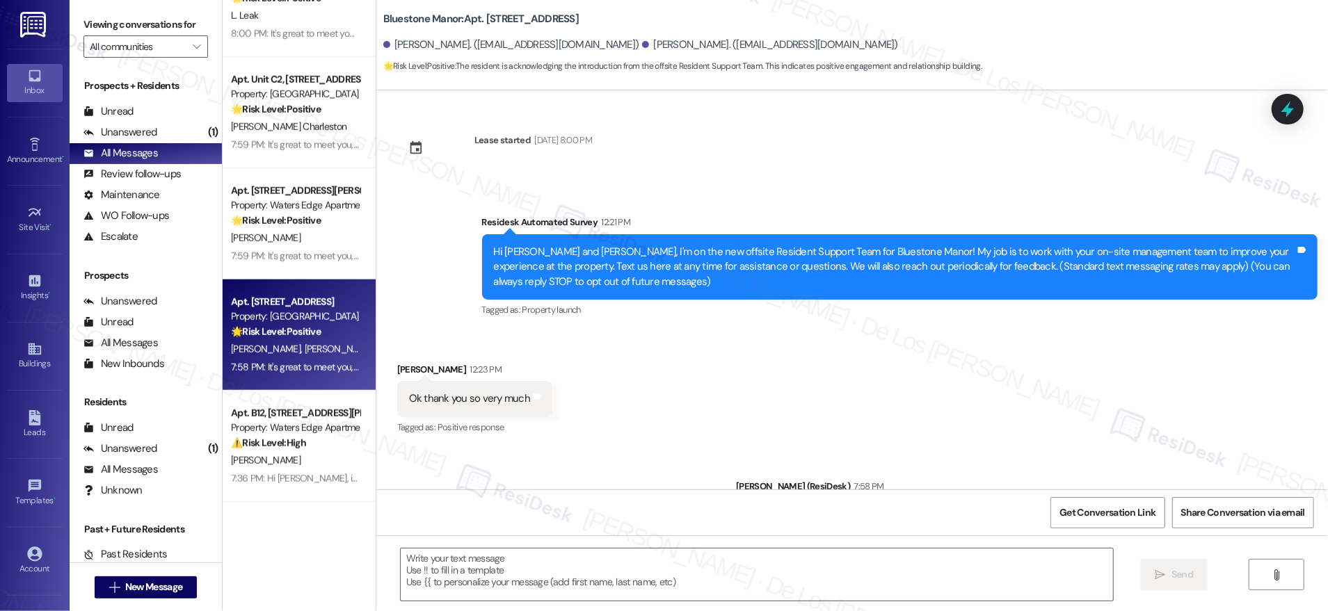
type textarea "Fetching suggested responses. Please feel free to read through the conversation…"
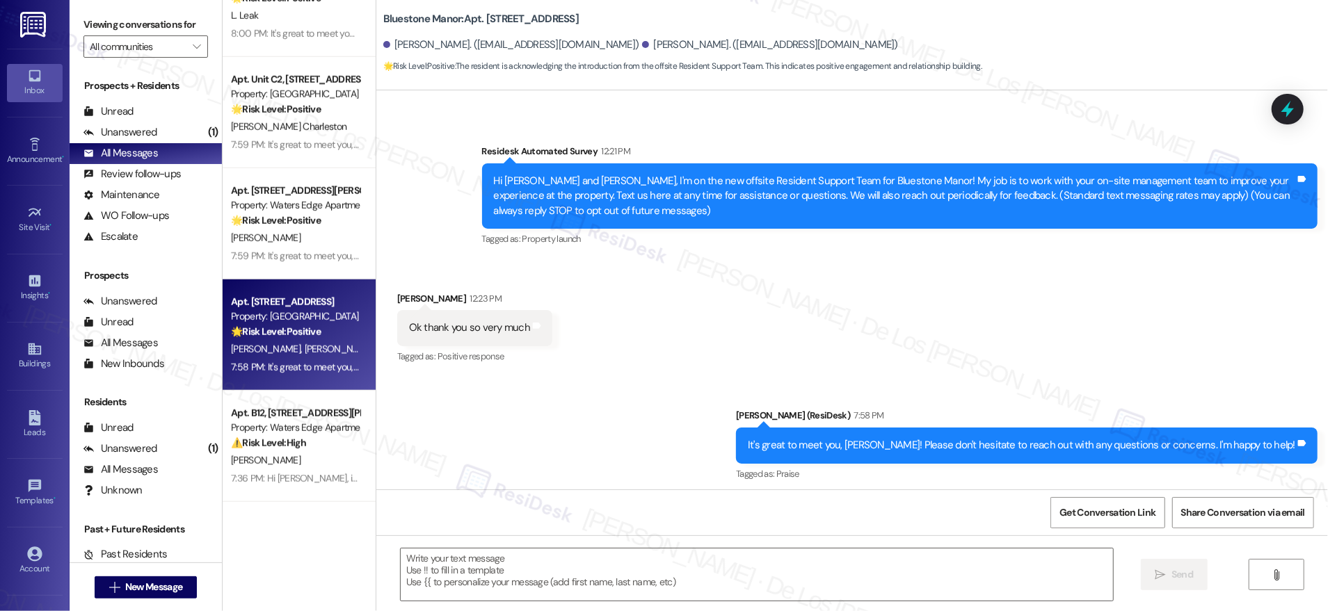
scroll to position [77, 0]
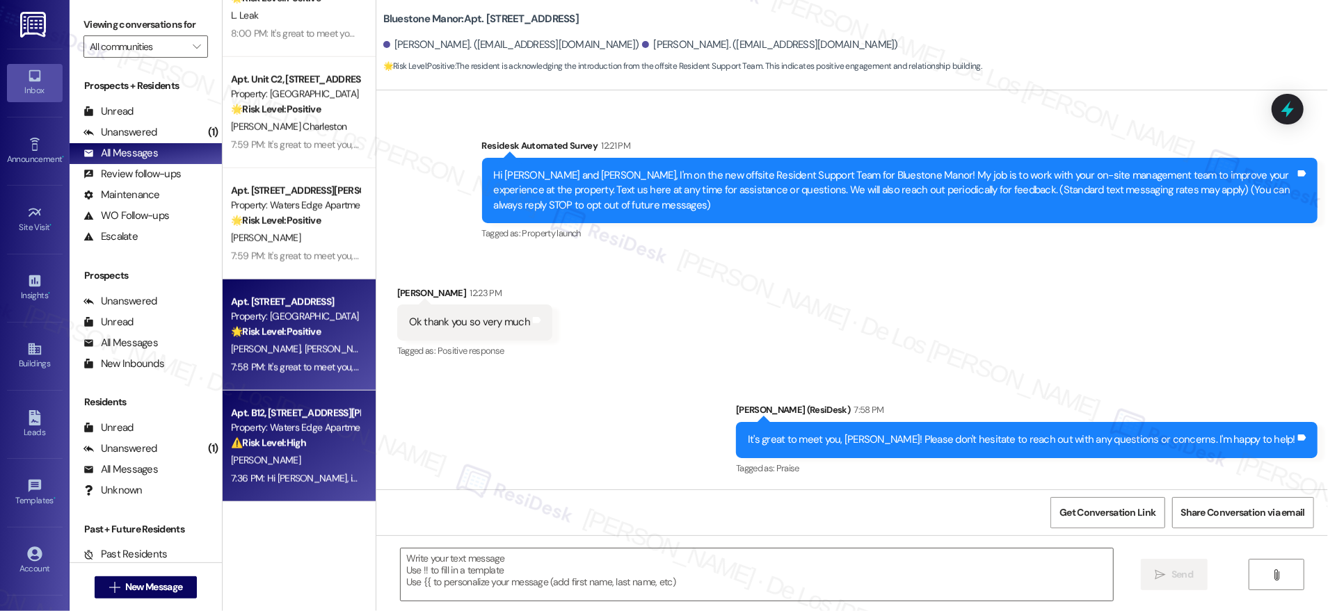
click at [293, 420] on div "Apt. B12, [STREET_ADDRESS][PERSON_NAME]" at bounding box center [295, 413] width 129 height 15
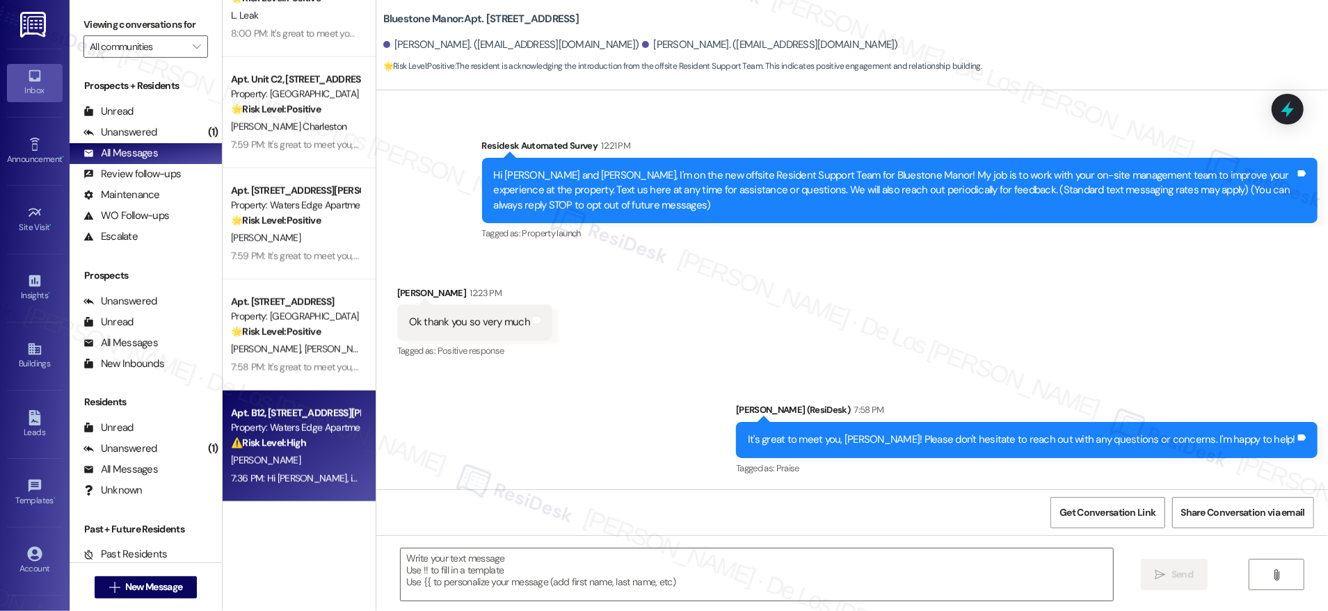
type textarea "Fetching suggested responses. Please feel free to read through the conversation…"
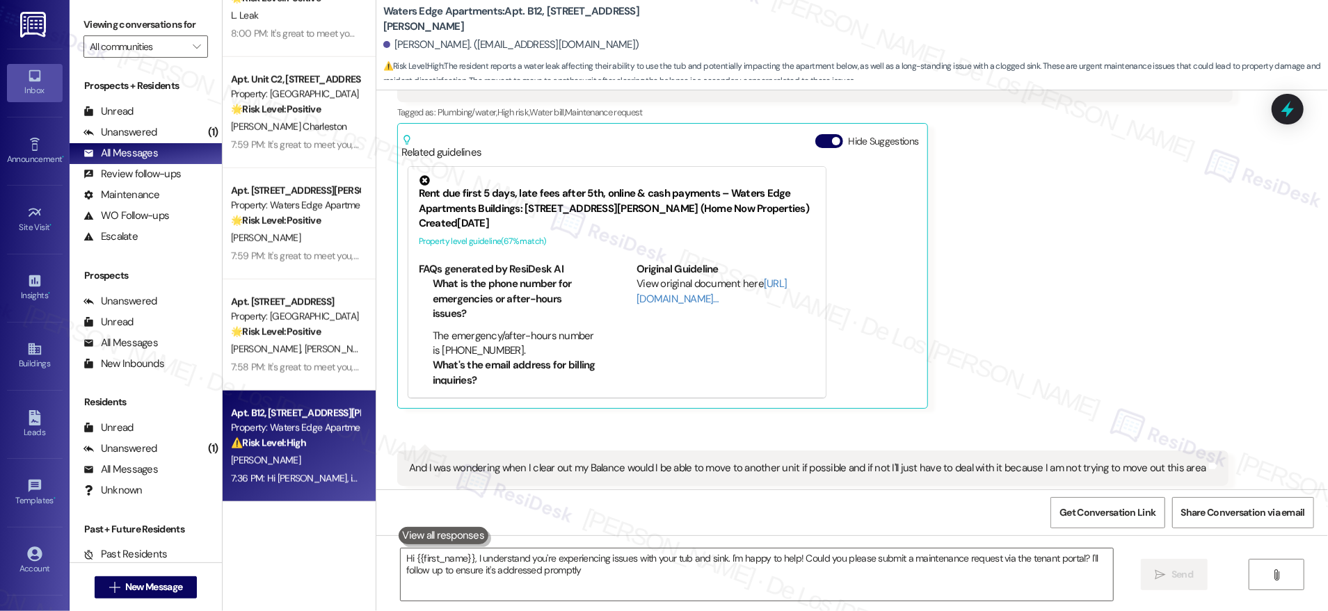
type textarea "Hi {{first_name}}, I understand you're experiencing issues with your tub and si…"
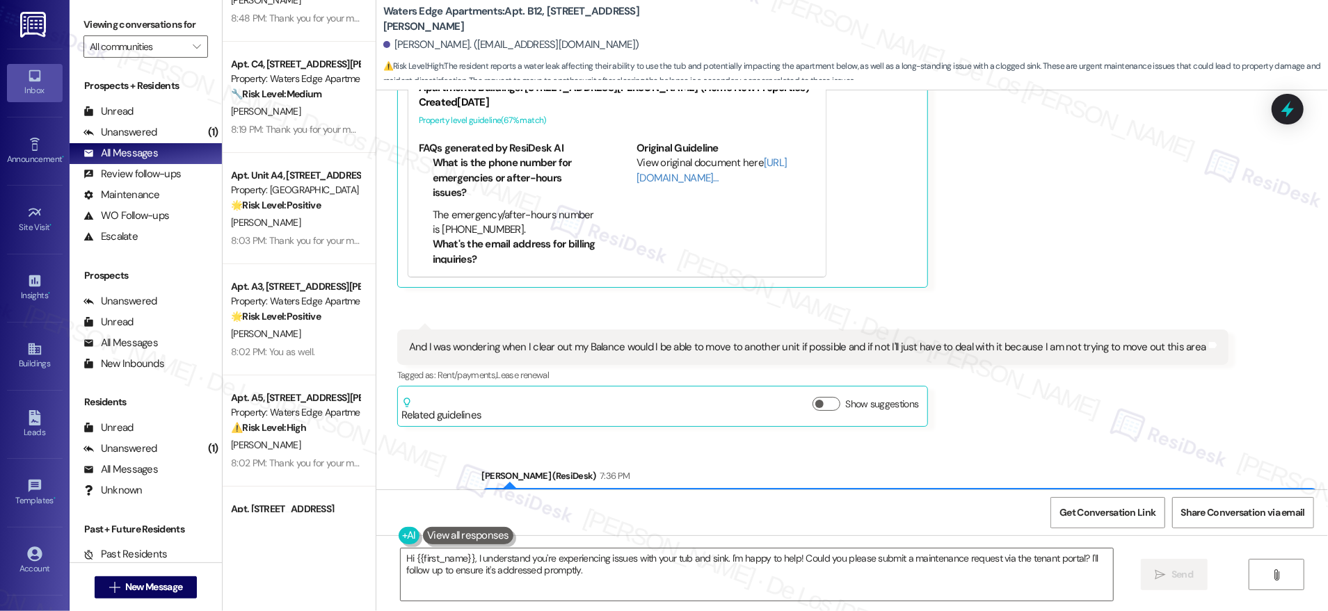
scroll to position [0, 0]
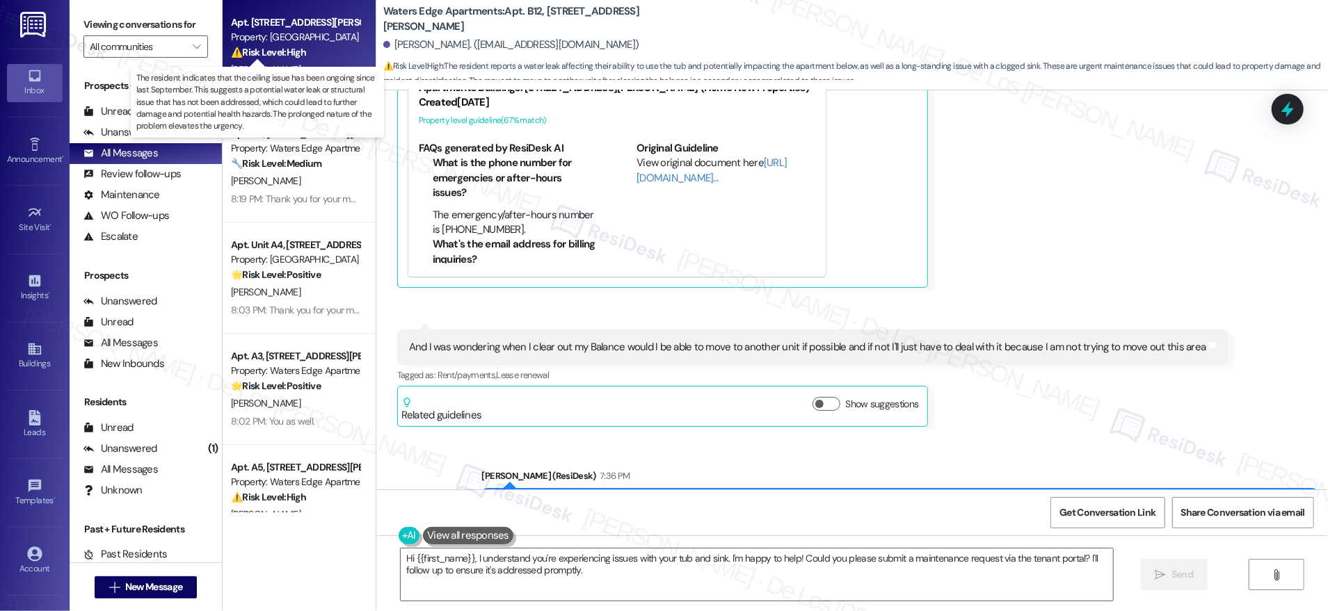
click at [278, 54] on strong "⚠️ Risk Level: High" at bounding box center [268, 52] width 75 height 13
type textarea "Hi {{first_name}}, I understand you're experiencing issues with your tub and si…"
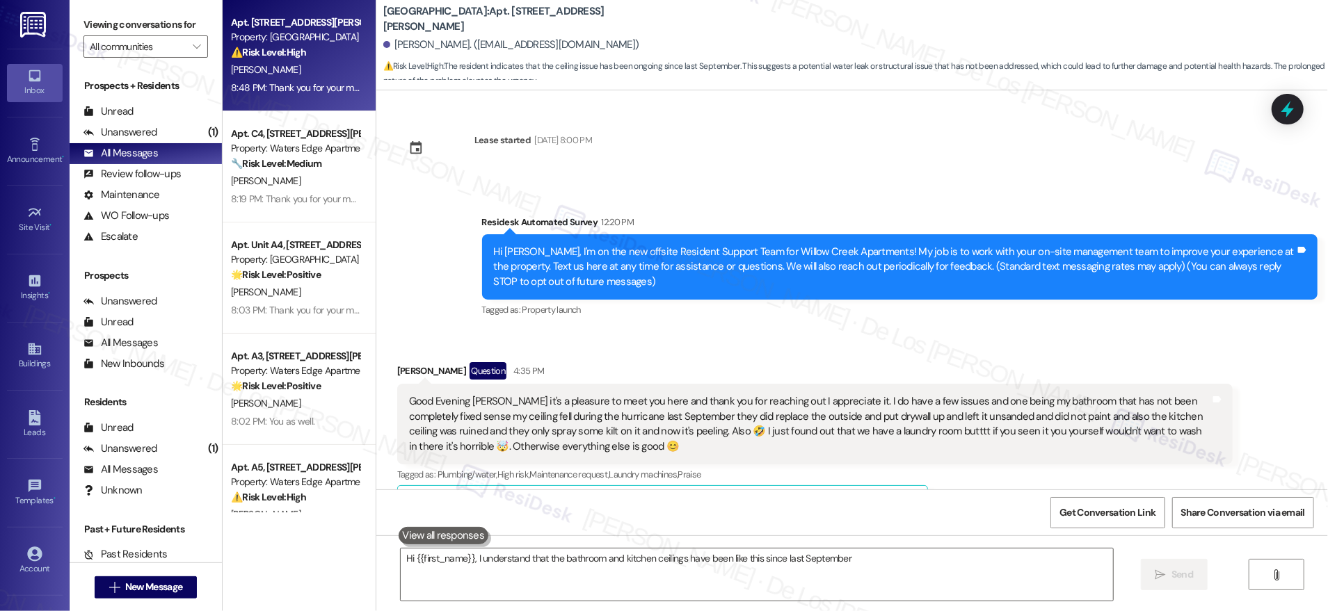
scroll to position [1189, 0]
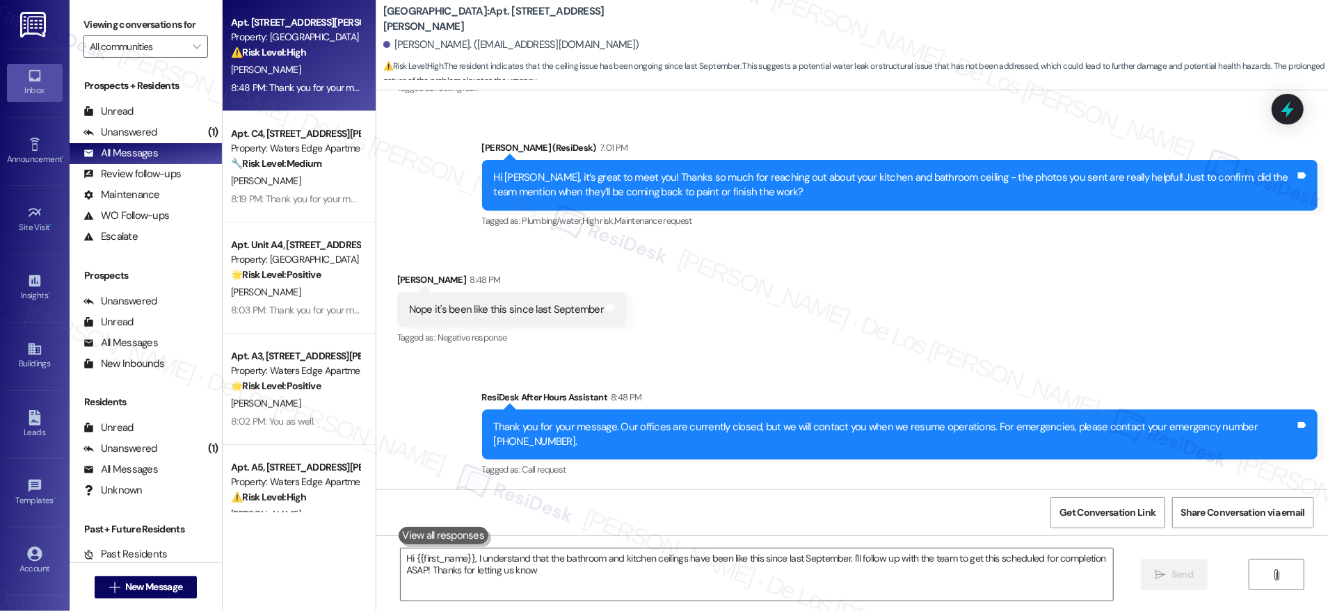
type textarea "Hi {{first_name}}, I understand that the bathroom and kitchen ceilings have bee…"
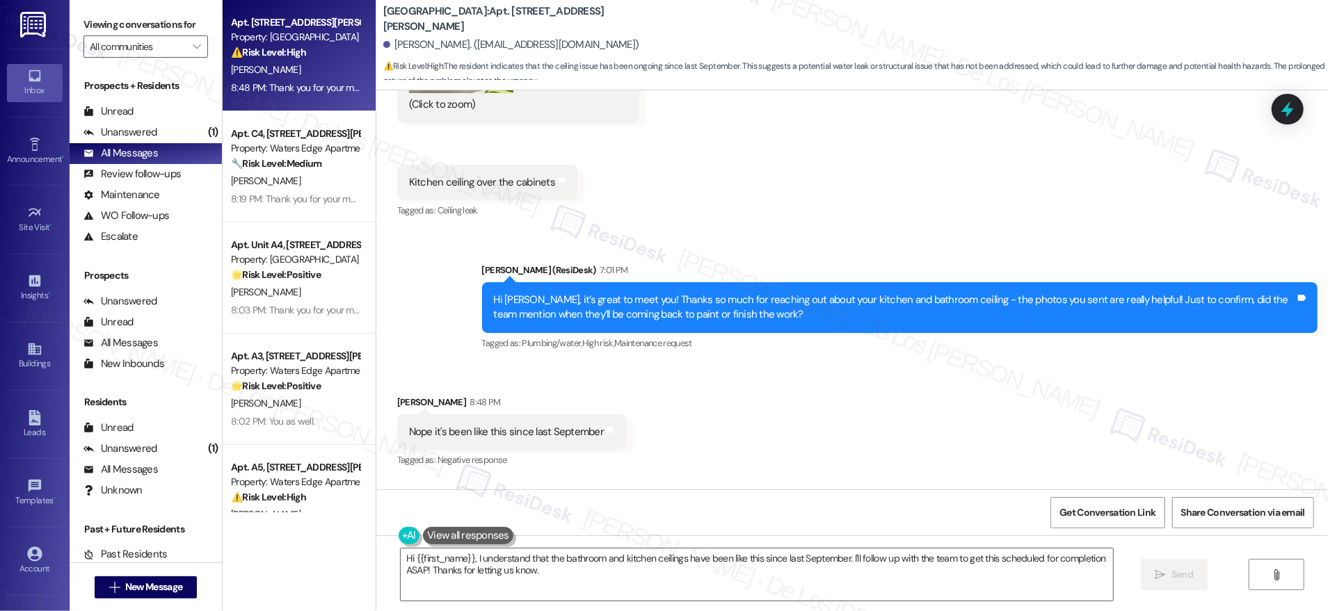
scroll to position [1065, 0]
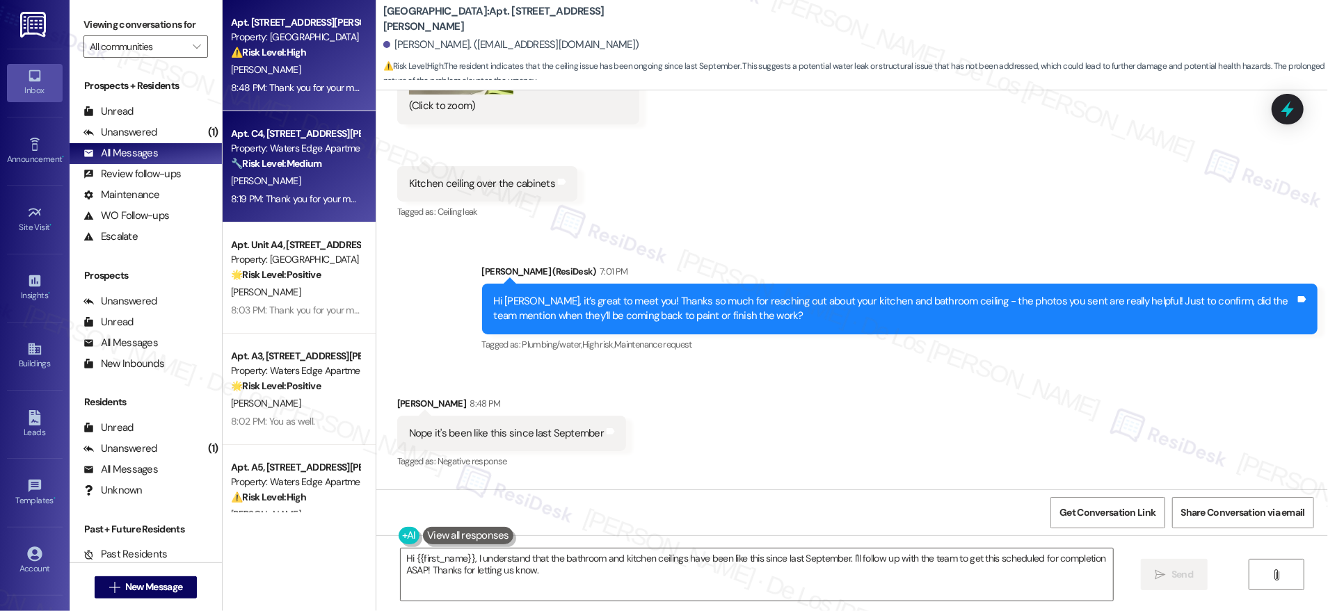
click at [247, 200] on div "8:19 PM: Thank you for your message. Our offices are currently closed, but we w…" at bounding box center [637, 199] width 813 height 13
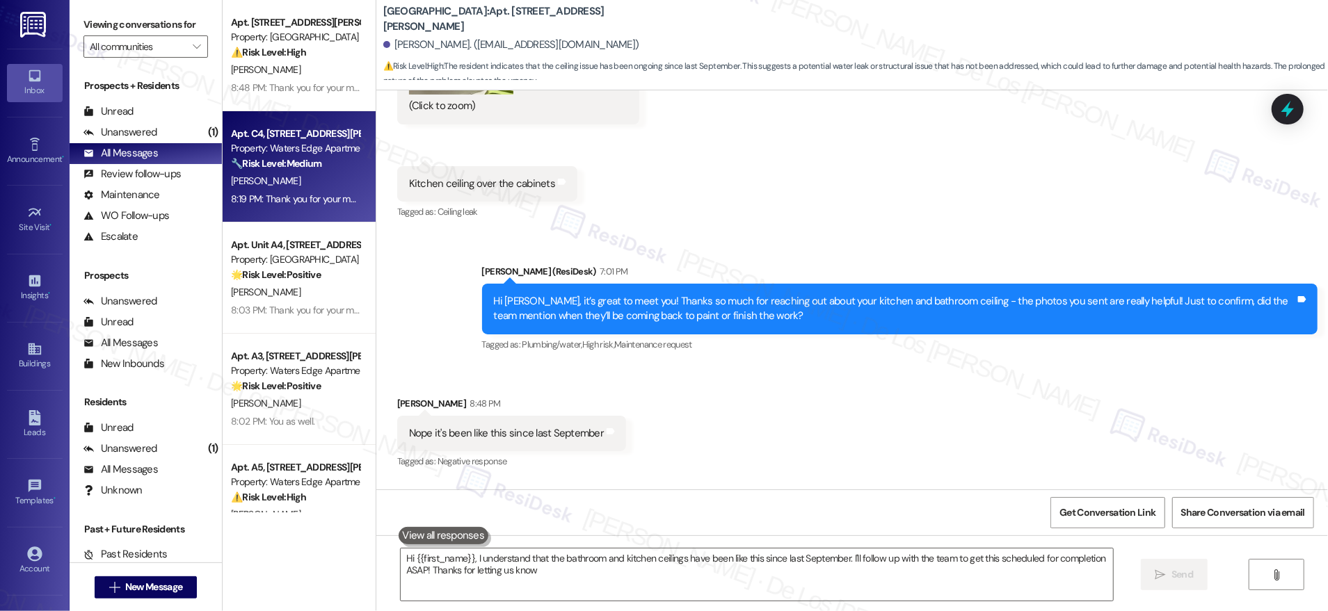
type textarea "Hi {{first_name}}, I understand that the bathroom and kitchen ceilings have bee…"
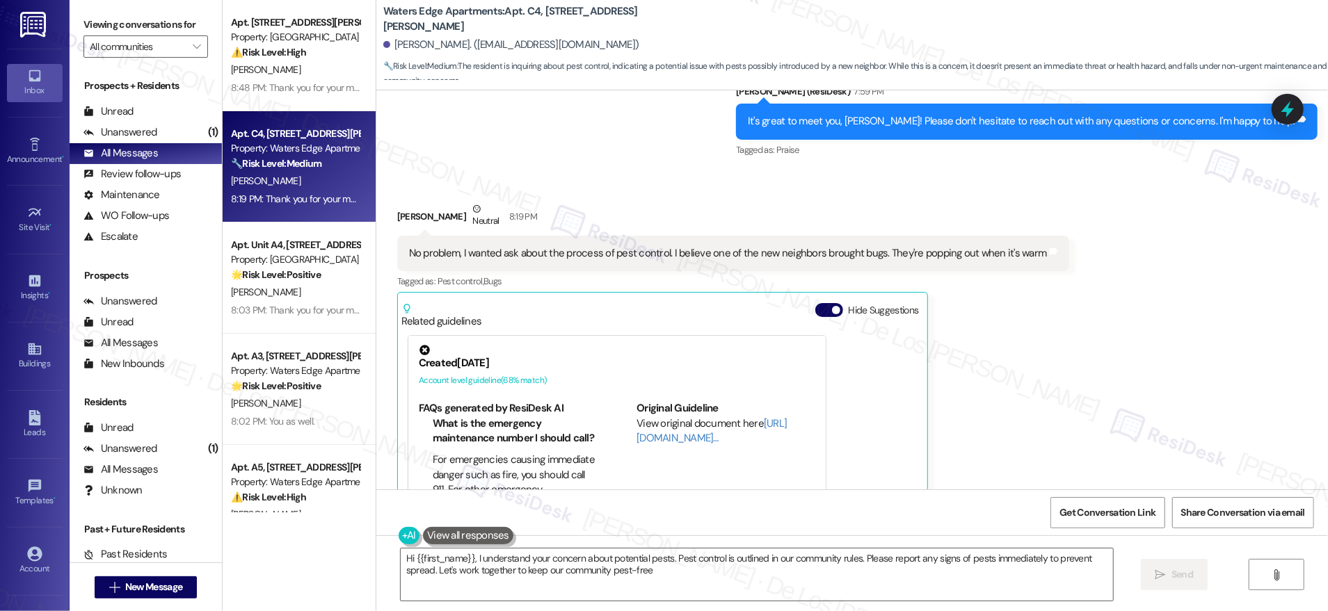
type textarea "Hi {{first_name}}, I understand your concern about potential pests. Pest contro…"
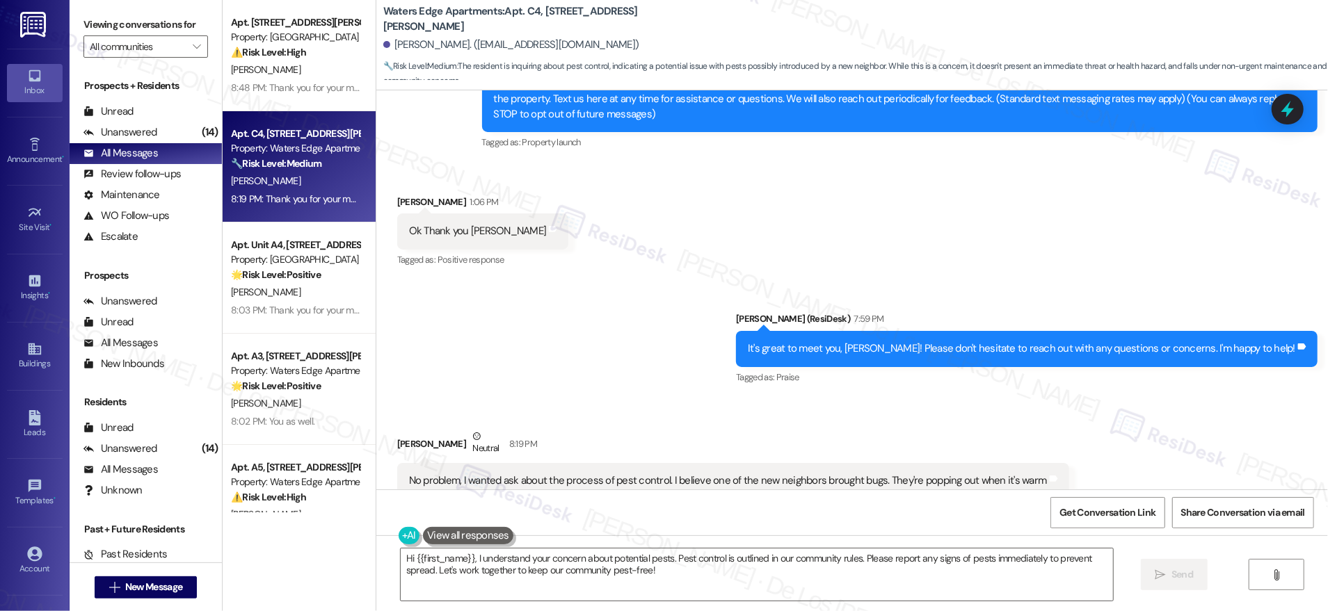
scroll to position [124, 0]
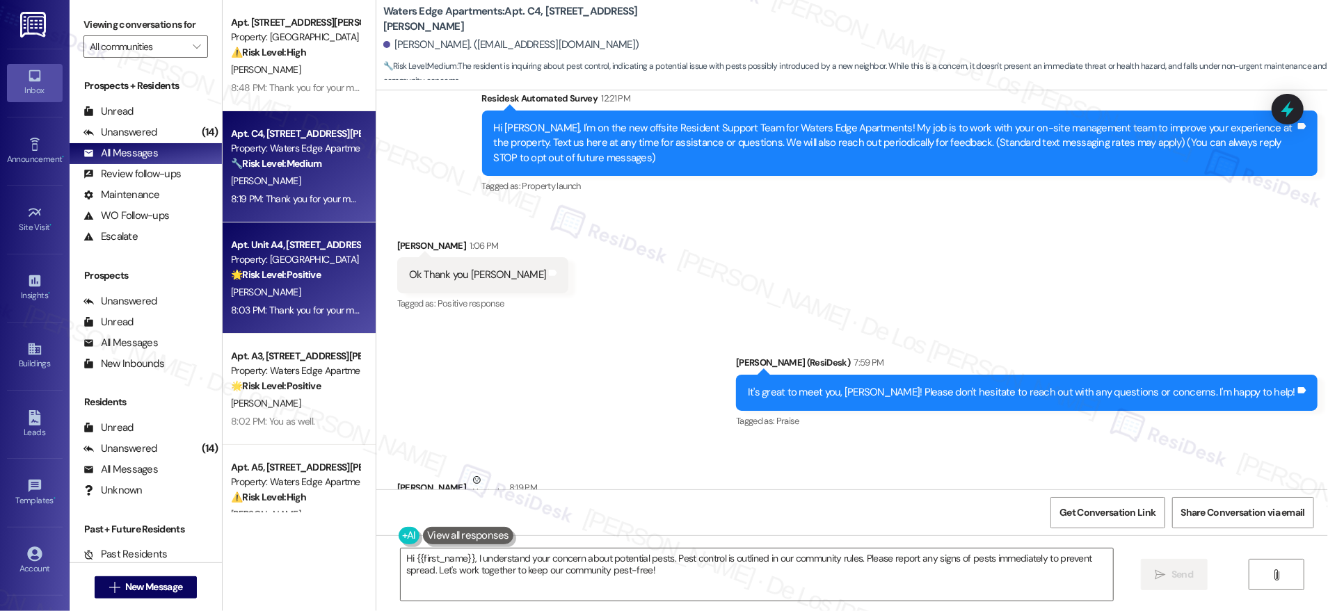
click at [266, 274] on strong "🌟 Risk Level: Positive" at bounding box center [276, 275] width 90 height 13
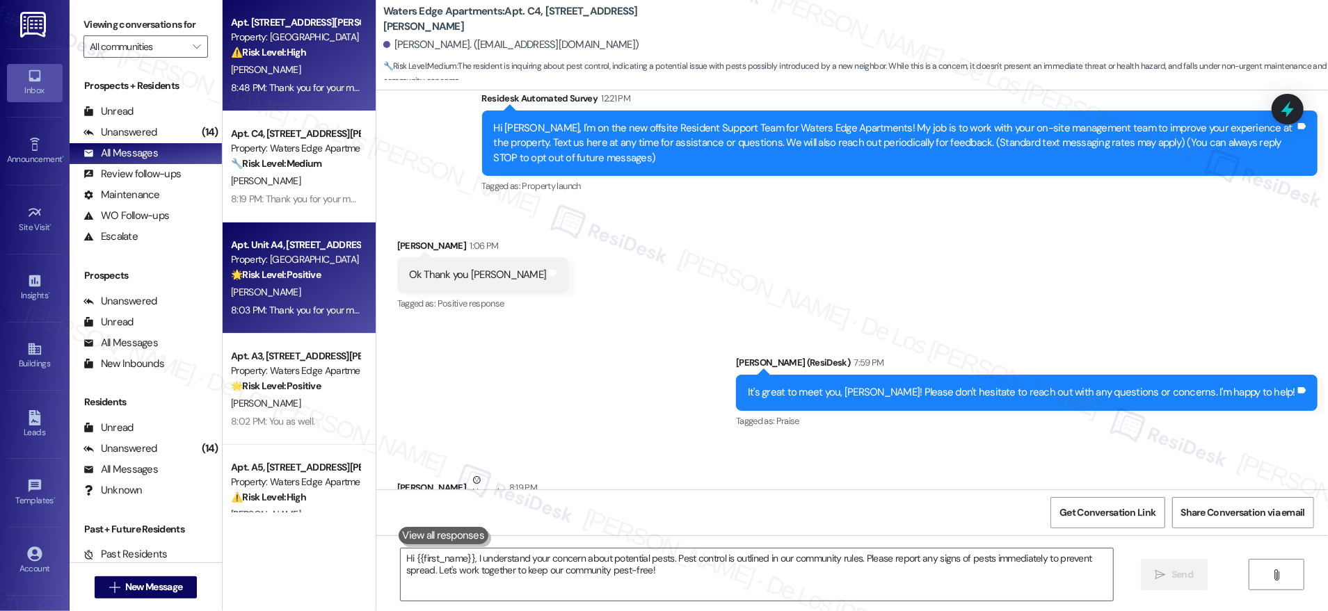
type textarea "Fetching suggested responses. Please feel free to read through the conversation…"
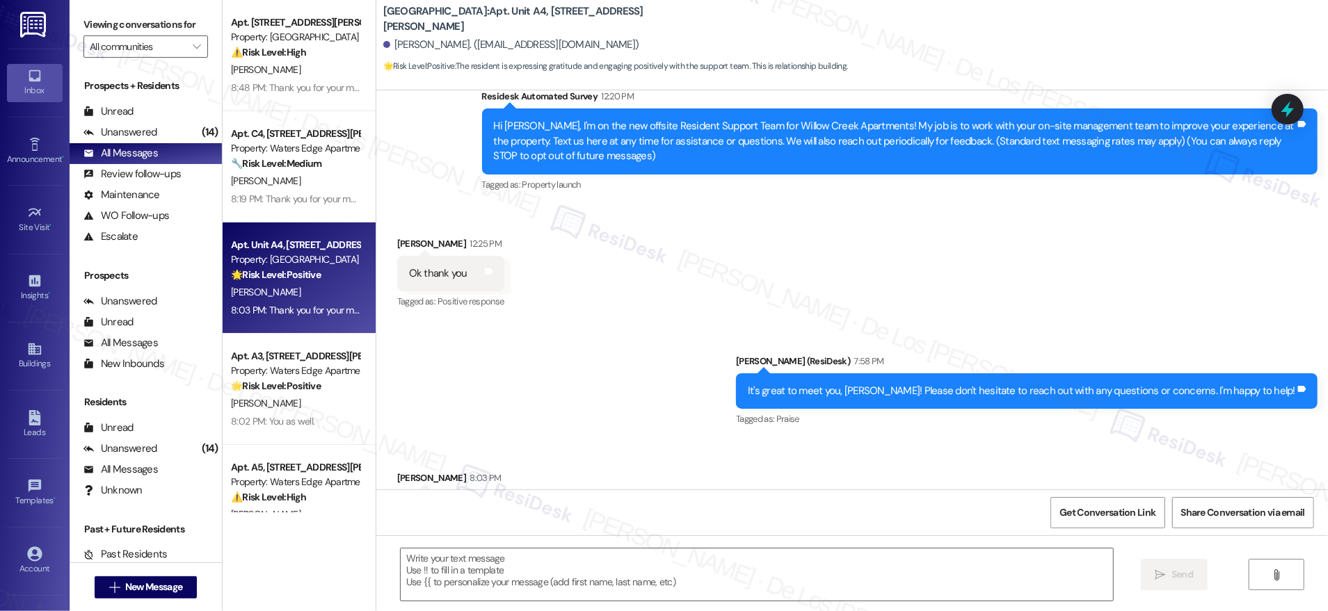
scroll to position [0, 0]
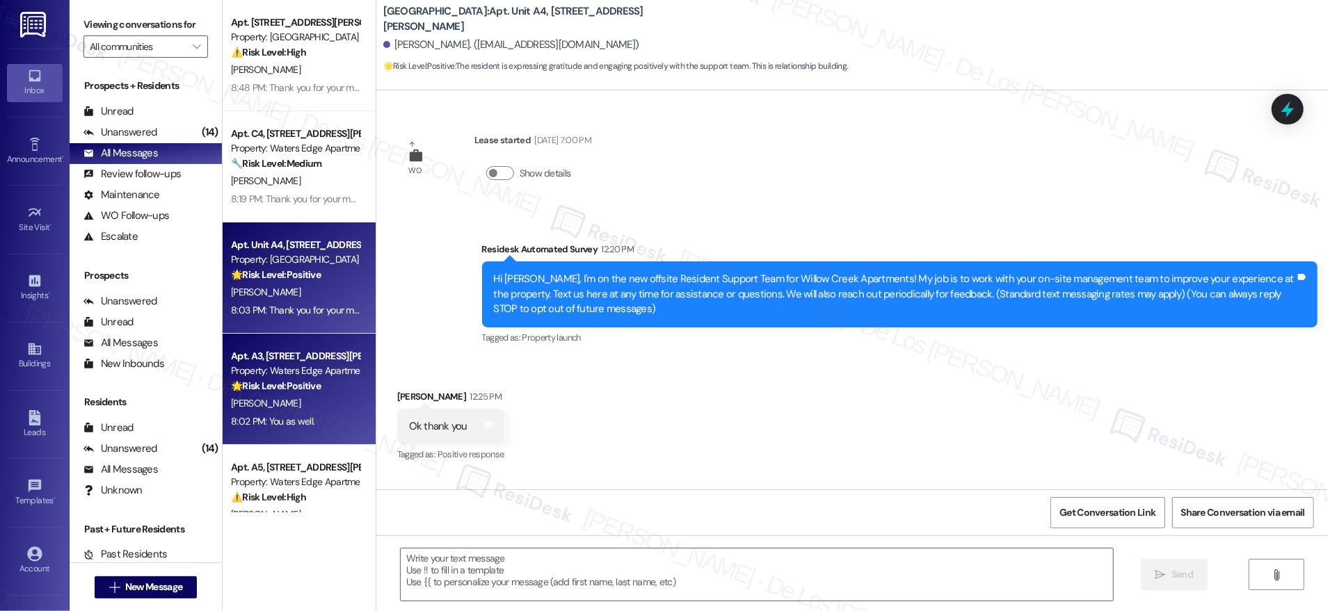
click at [239, 348] on div "Apt. A3, [STREET_ADDRESS][PERSON_NAME] Property: Waters Edge Apartments 🌟 Risk …" at bounding box center [299, 389] width 153 height 111
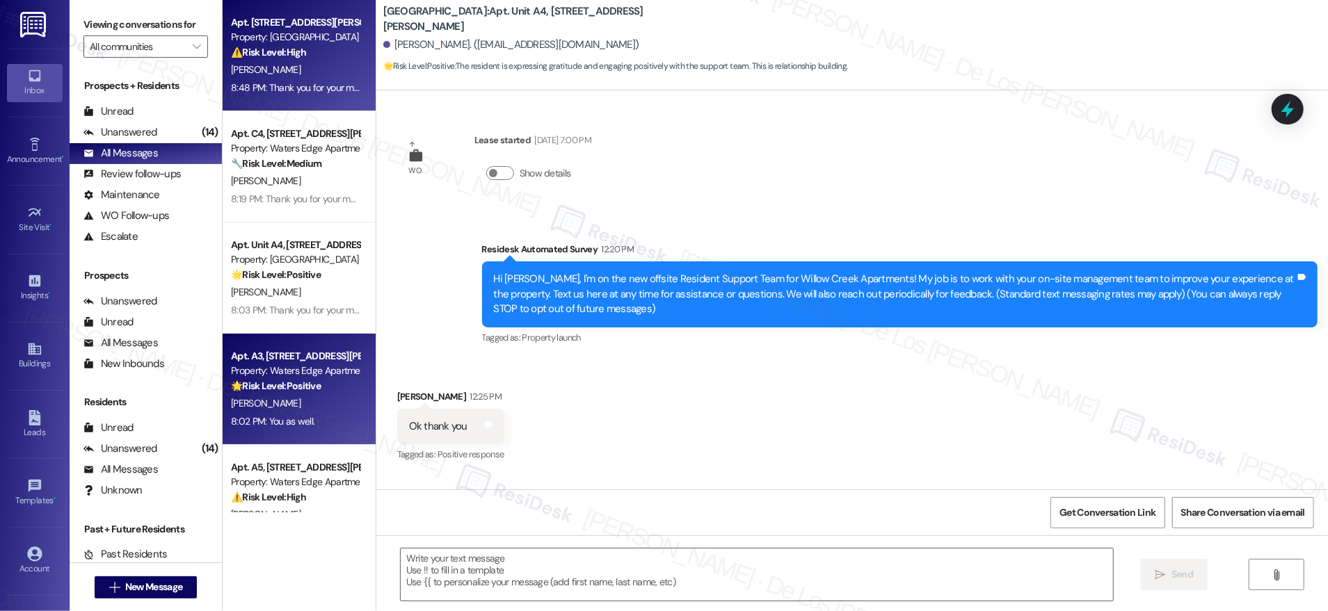
type textarea "Fetching suggested responses. Please feel free to read through the conversation…"
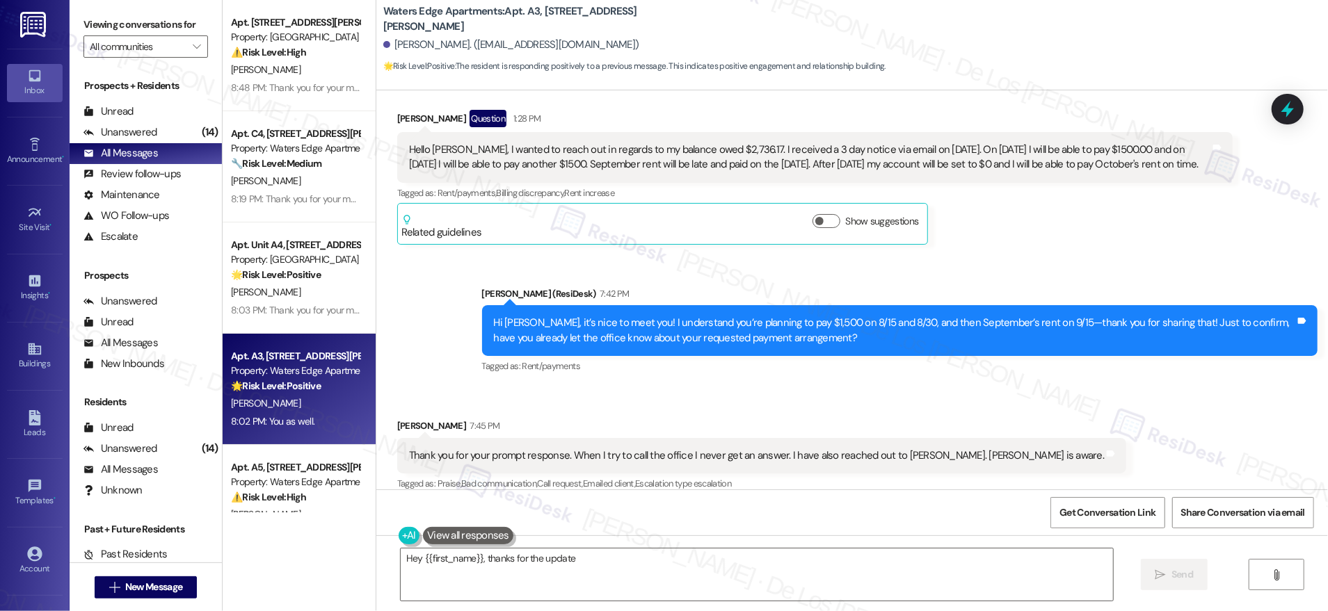
scroll to position [1211, 0]
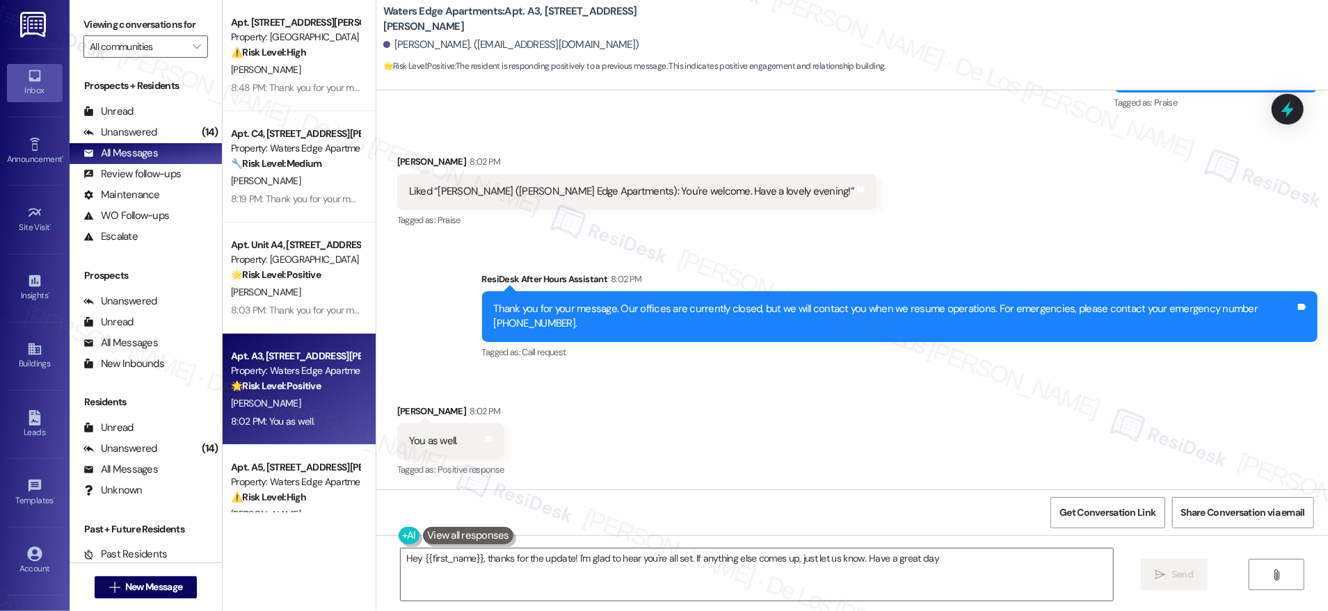
type textarea "Hey {{first_name}}, thanks for the update! I'm glad to hear you're all set. If …"
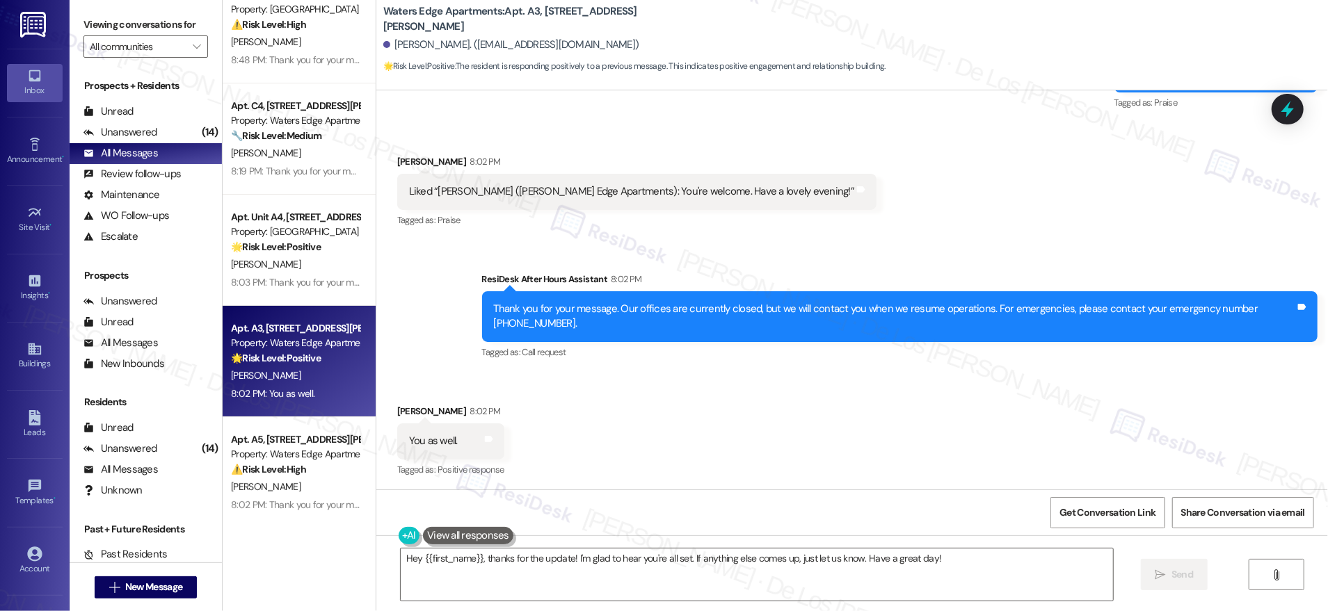
scroll to position [126, 0]
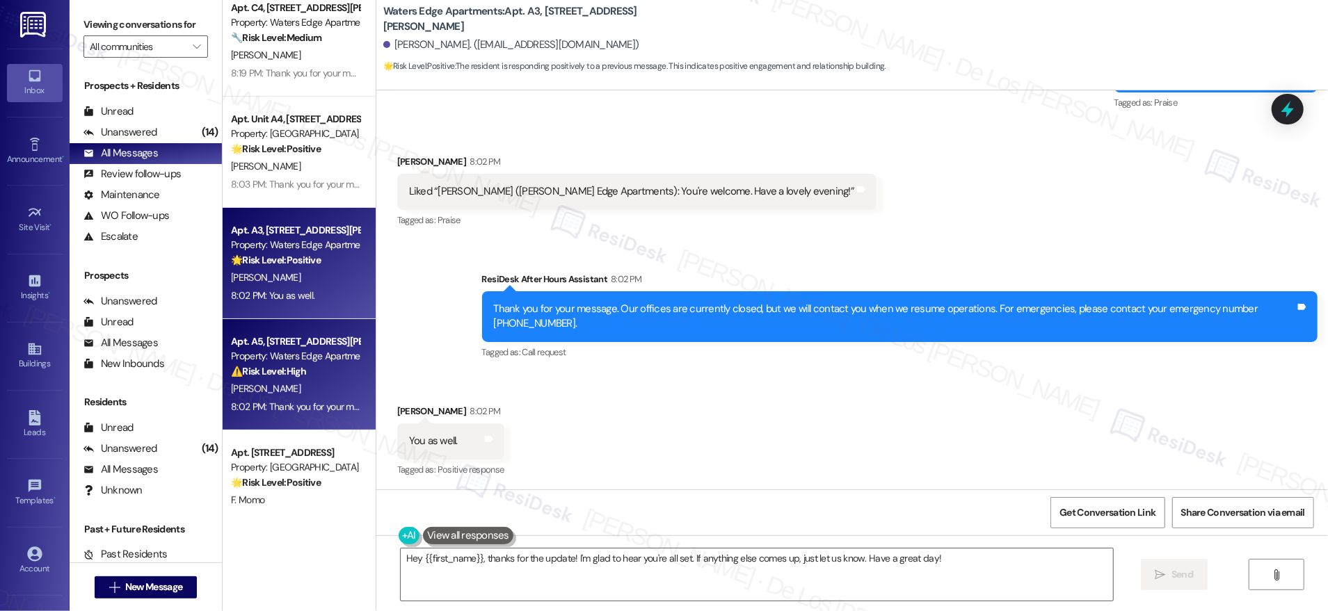
click at [288, 381] on div "[PERSON_NAME]" at bounding box center [295, 389] width 131 height 17
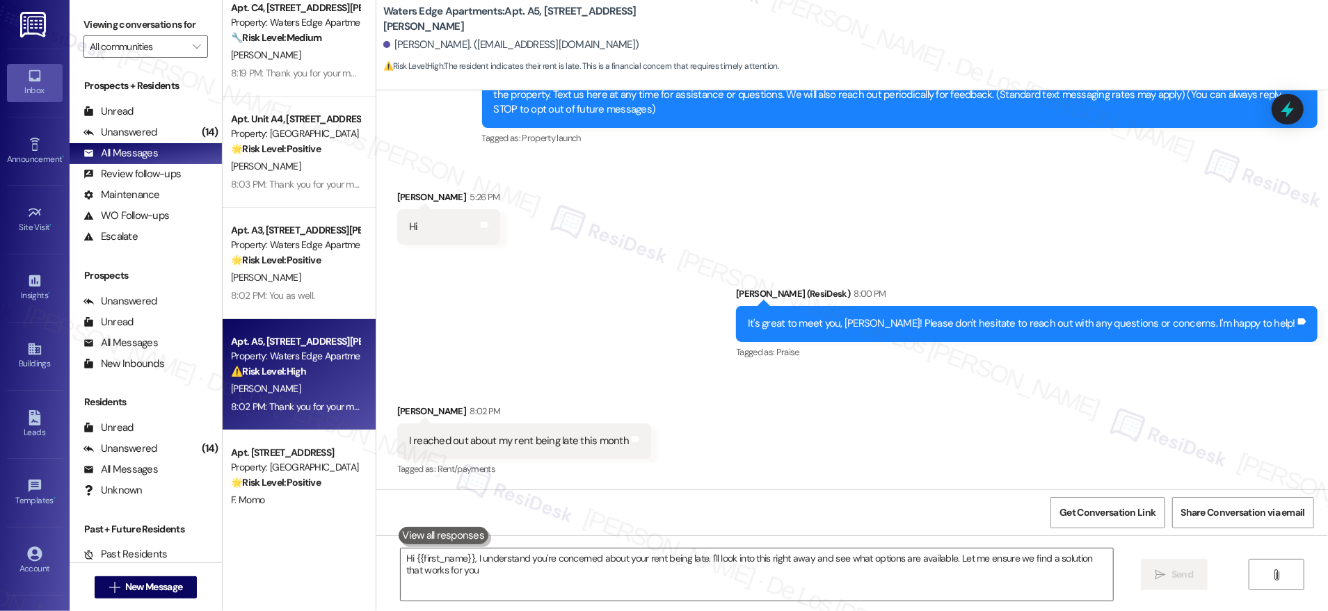
type textarea "Hi {{first_name}}, I understand you're concerned about your rent being late. I'…"
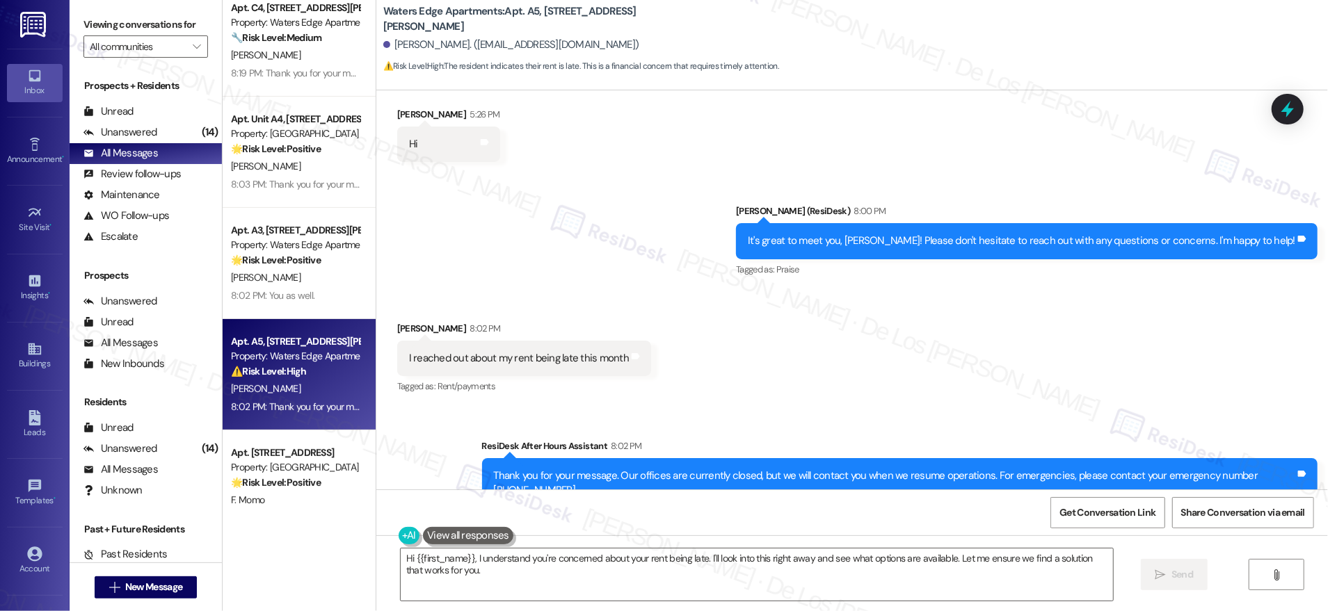
scroll to position [333, 0]
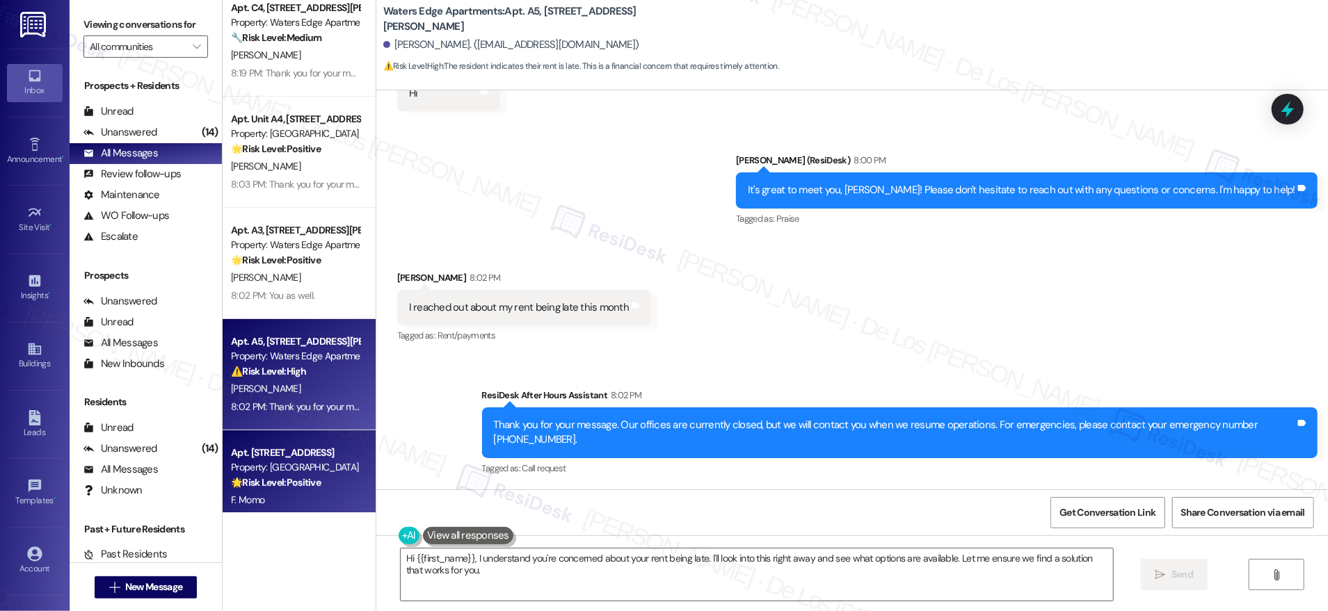
click at [248, 471] on div "Property: [GEOGRAPHIC_DATA]" at bounding box center [295, 468] width 129 height 15
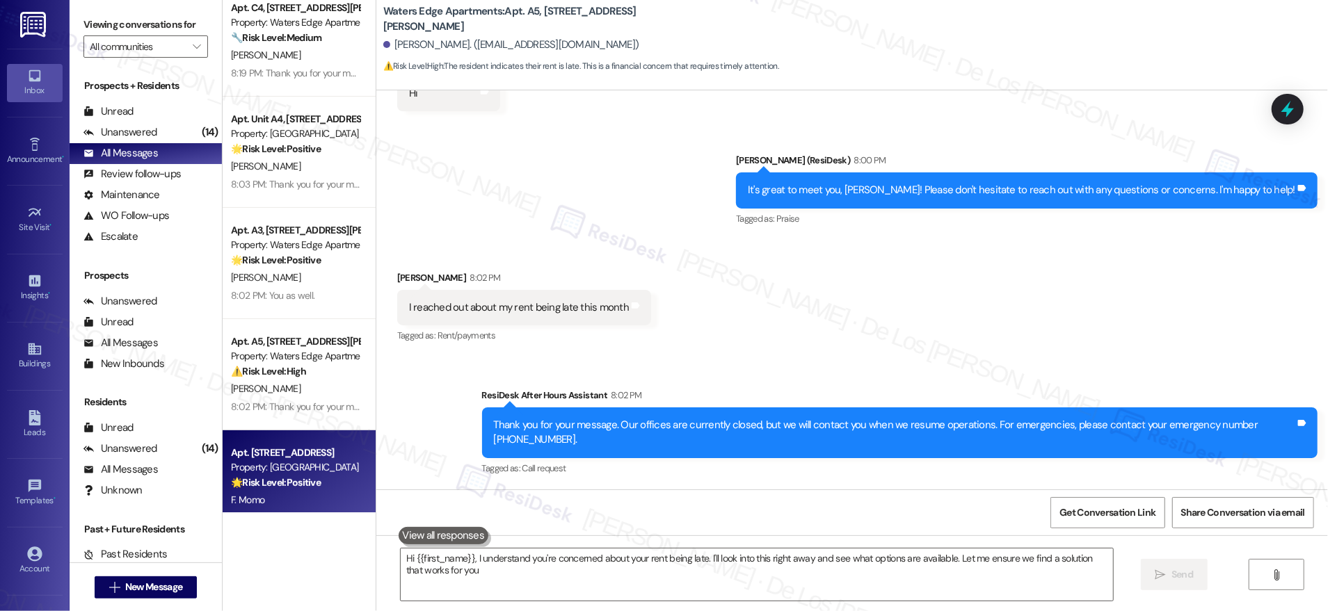
type textarea "Hi {{first_name}}, I understand you're concerned about your rent being late. I'…"
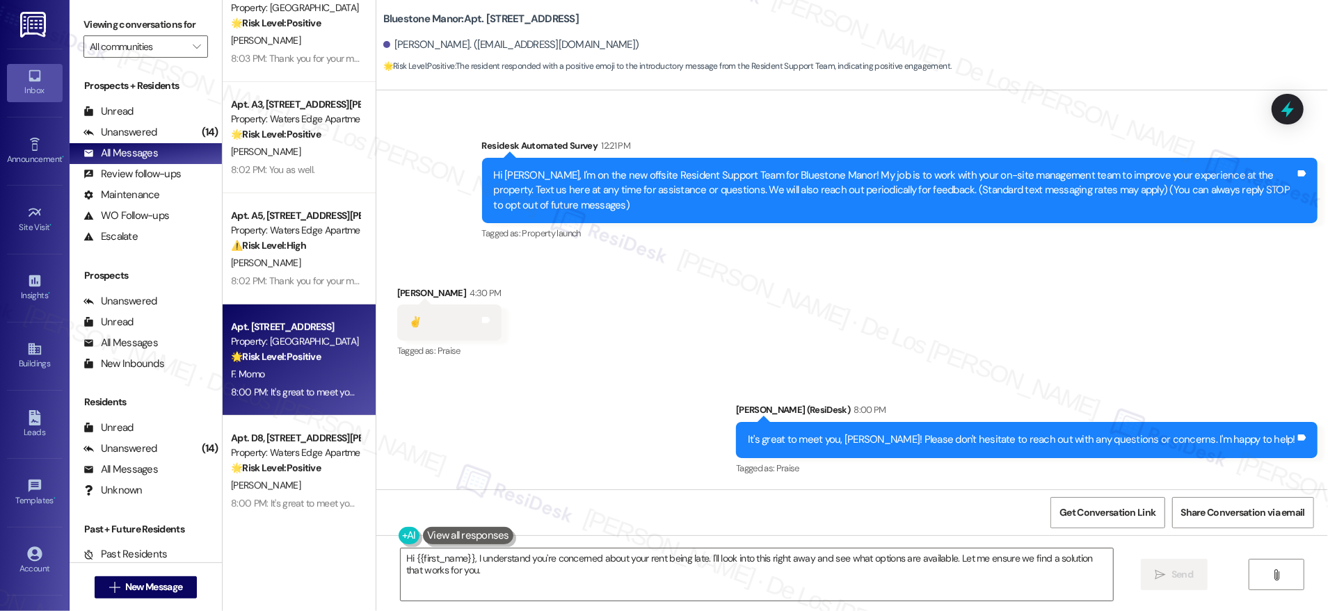
scroll to position [253, 0]
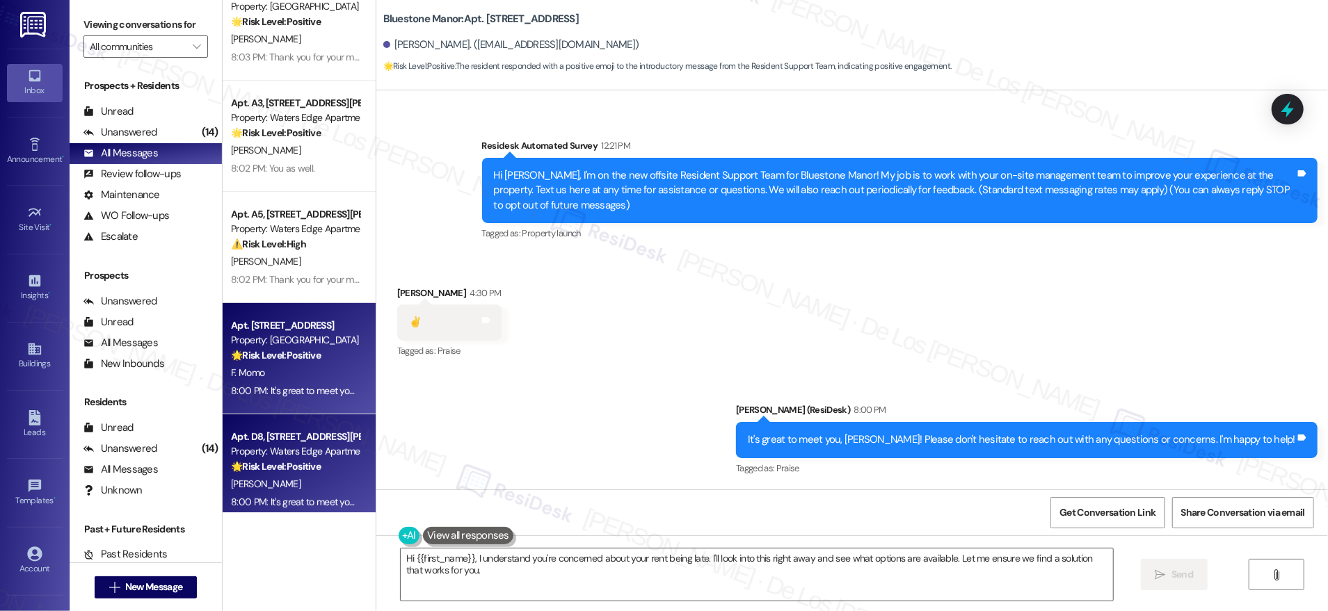
click at [281, 433] on div "Apt. D8, [STREET_ADDRESS][PERSON_NAME]" at bounding box center [295, 437] width 129 height 15
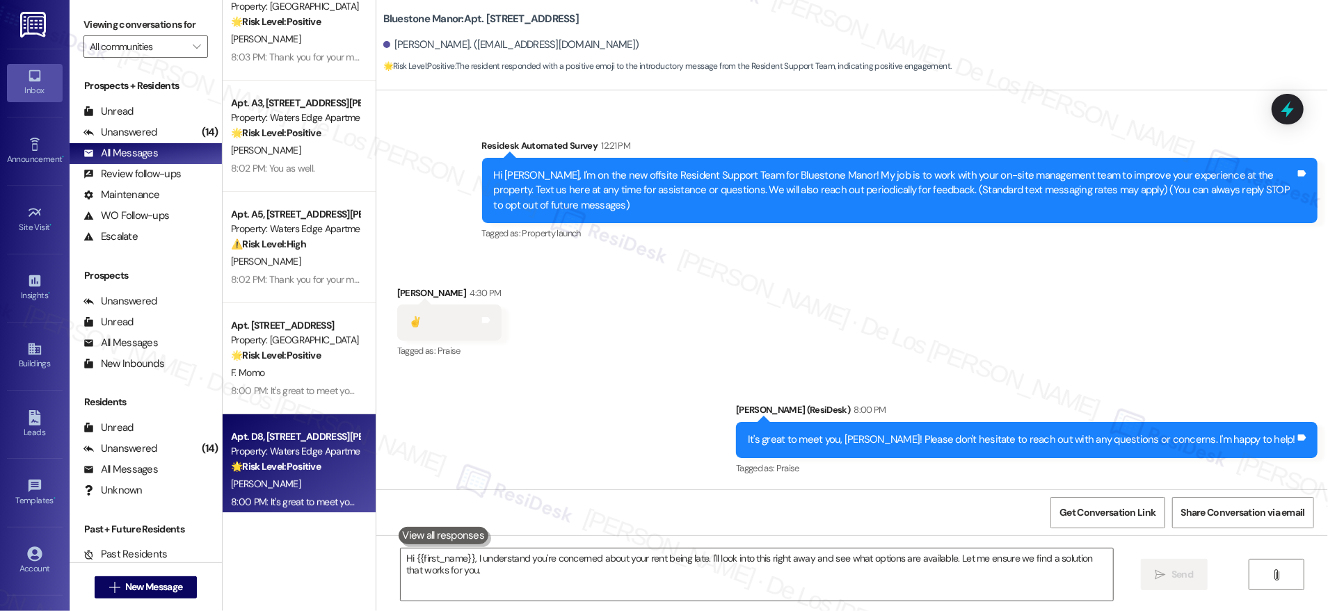
type textarea "Fetching suggested responses. Please feel free to read through the conversation…"
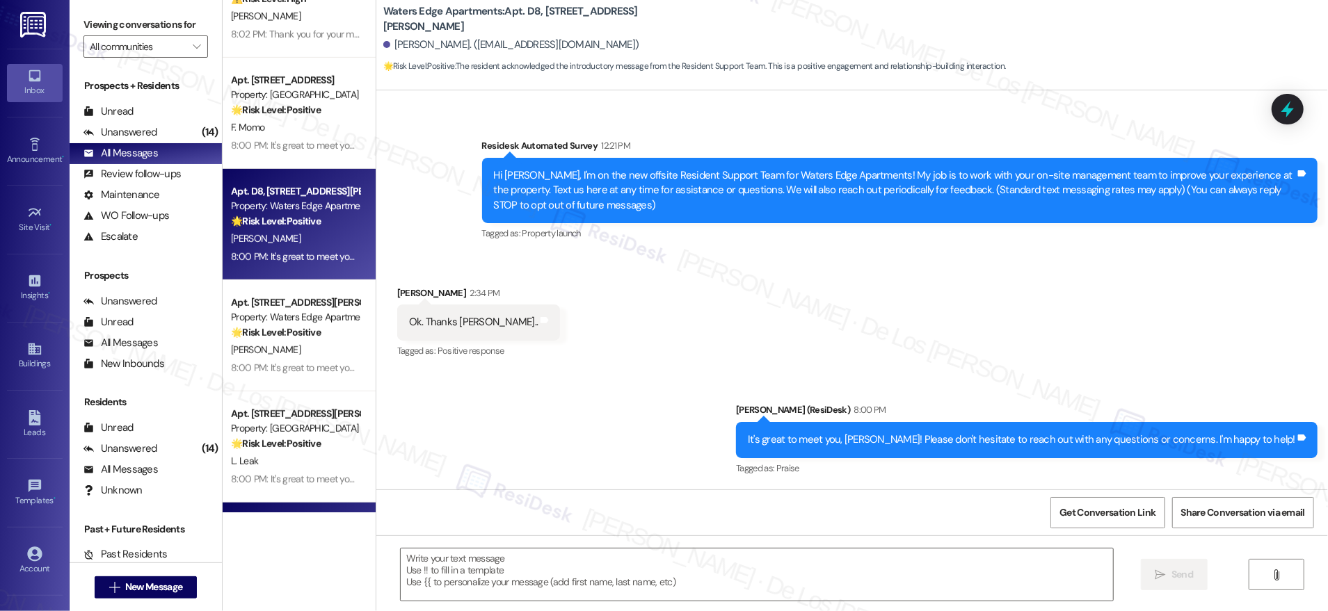
scroll to position [629, 0]
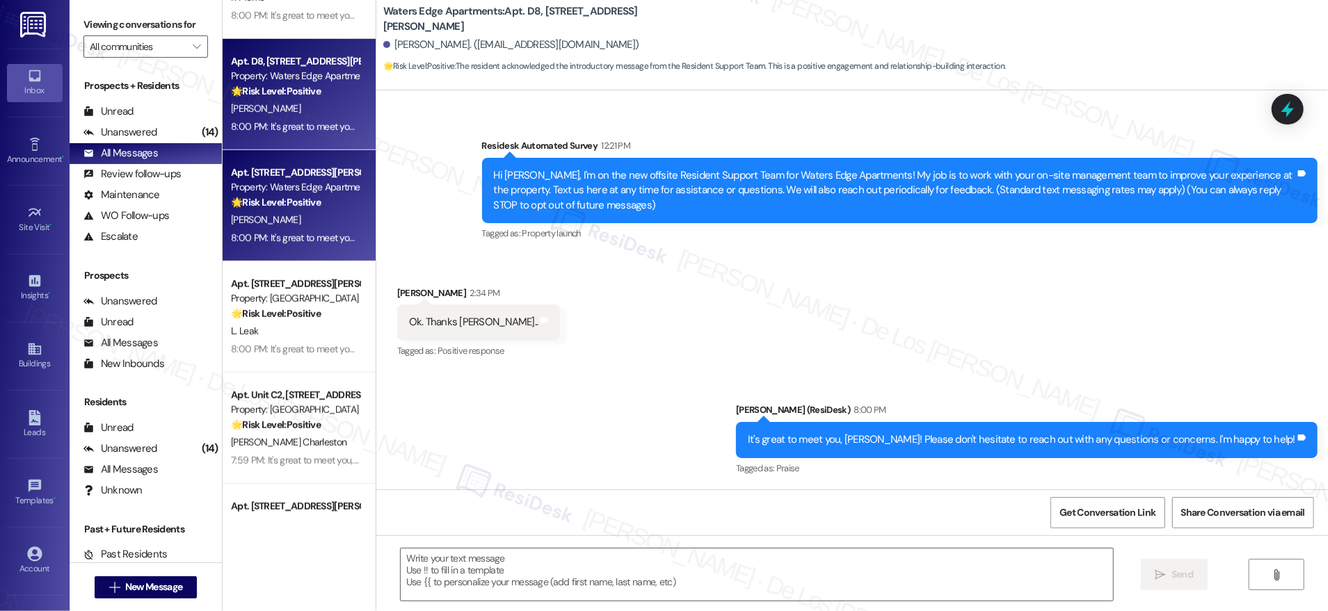
click at [309, 236] on div "8:00 PM: It's great to meet you, [PERSON_NAME]! Please don't hesitate to reach …" at bounding box center [500, 238] width 539 height 13
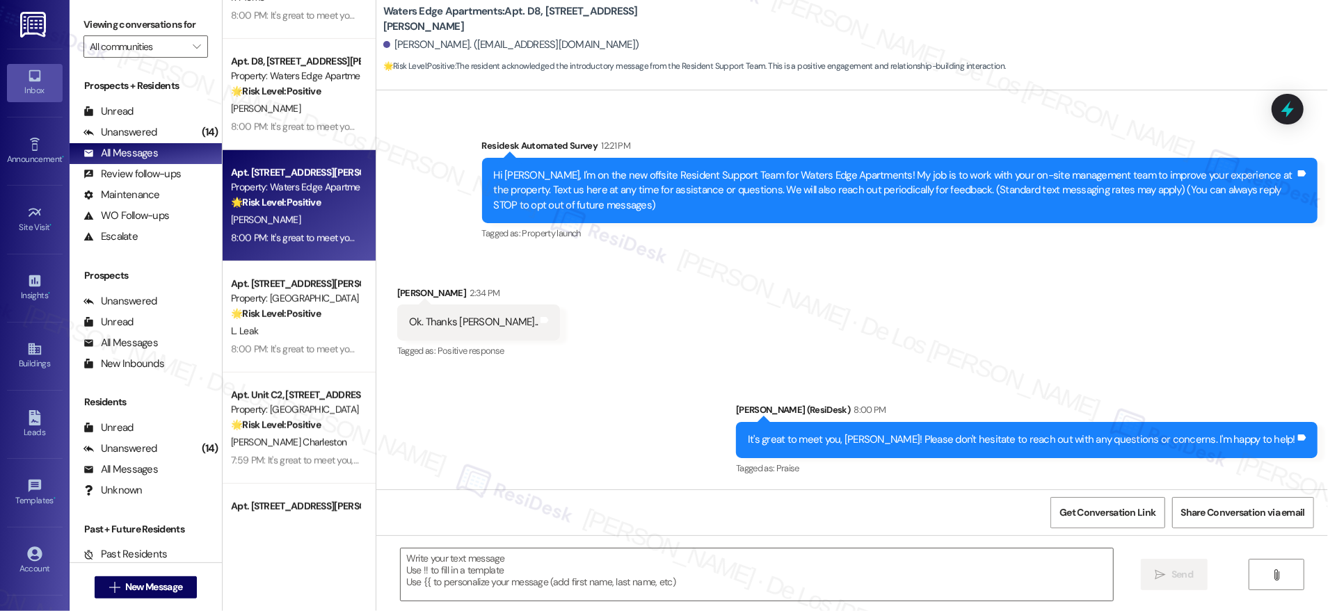
type textarea "Fetching suggested responses. Please feel free to read through the conversation…"
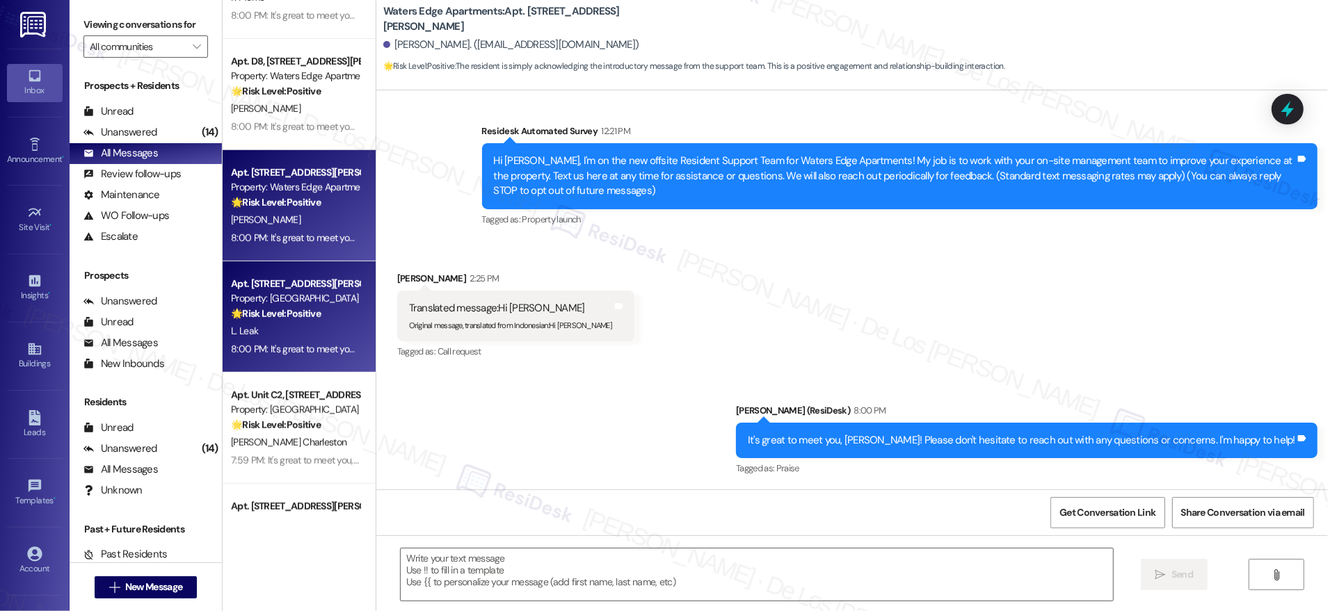
scroll to position [118, 0]
click at [294, 336] on div "L. Leak" at bounding box center [295, 331] width 131 height 17
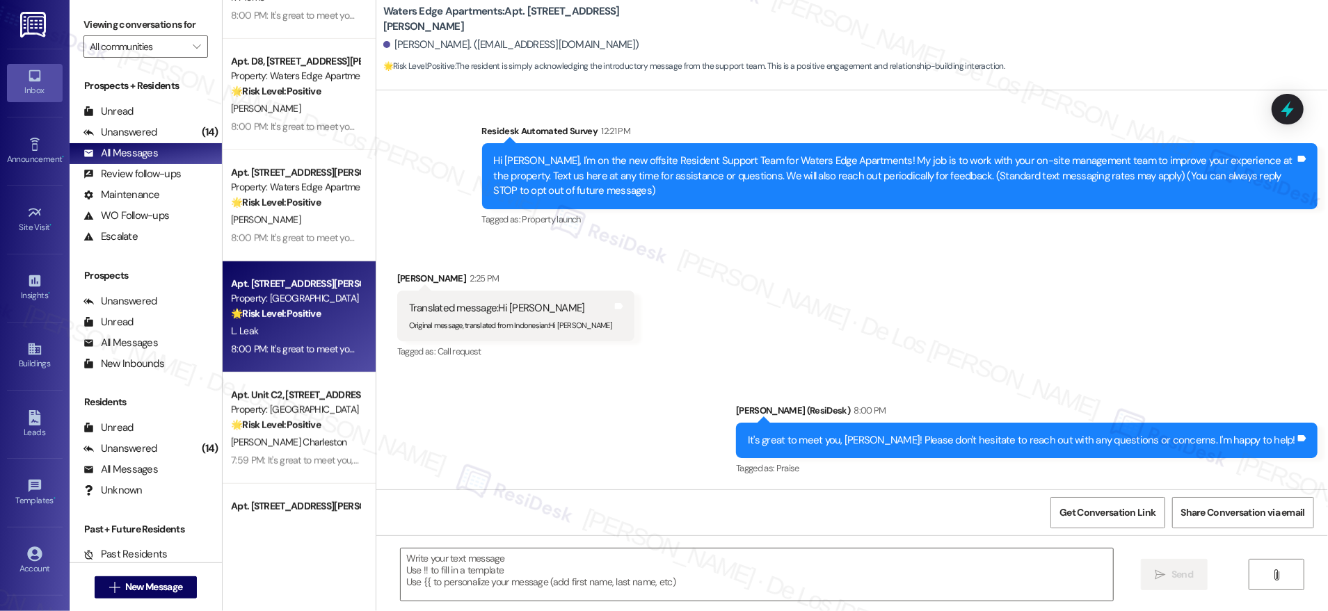
type textarea "Fetching suggested responses. Please feel free to read through the conversation…"
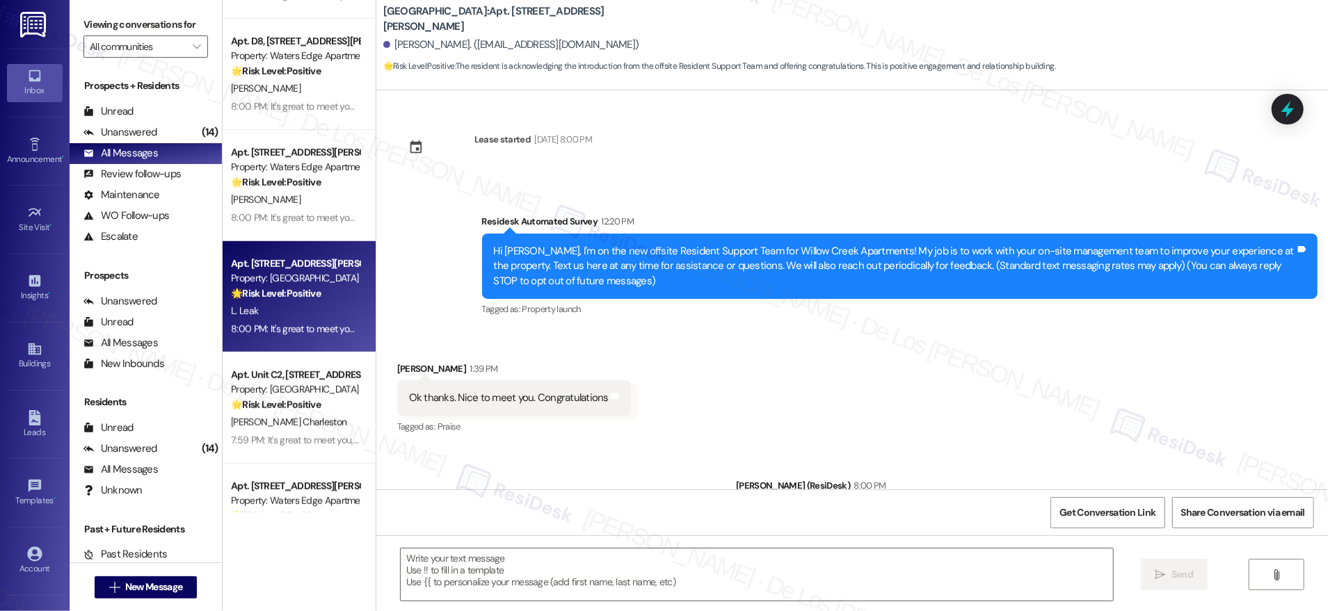
scroll to position [763, 0]
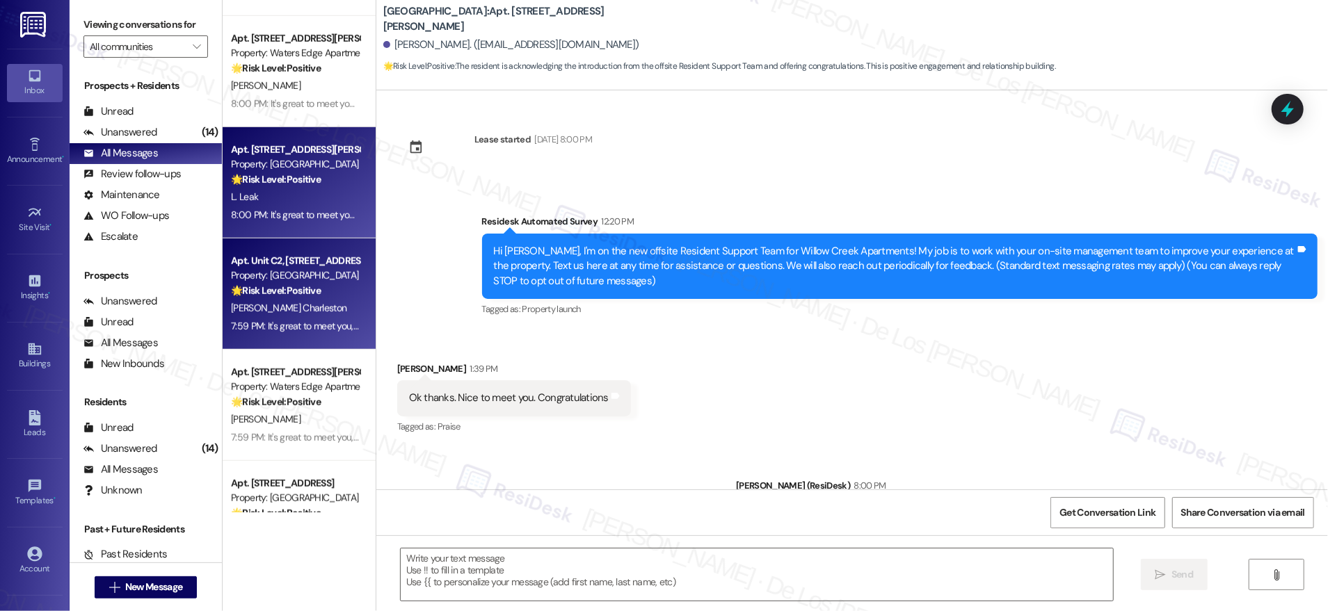
click at [317, 303] on div "[PERSON_NAME] Charleston" at bounding box center [295, 308] width 131 height 17
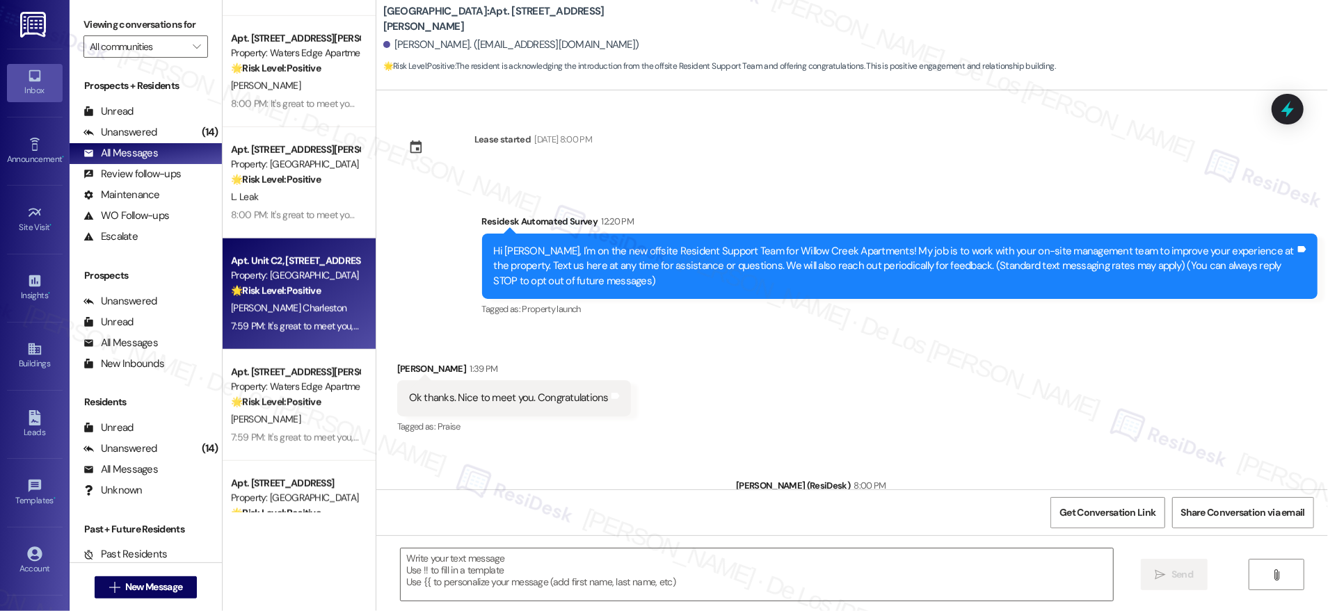
type textarea "Fetching suggested responses. Please feel free to read through the conversation…"
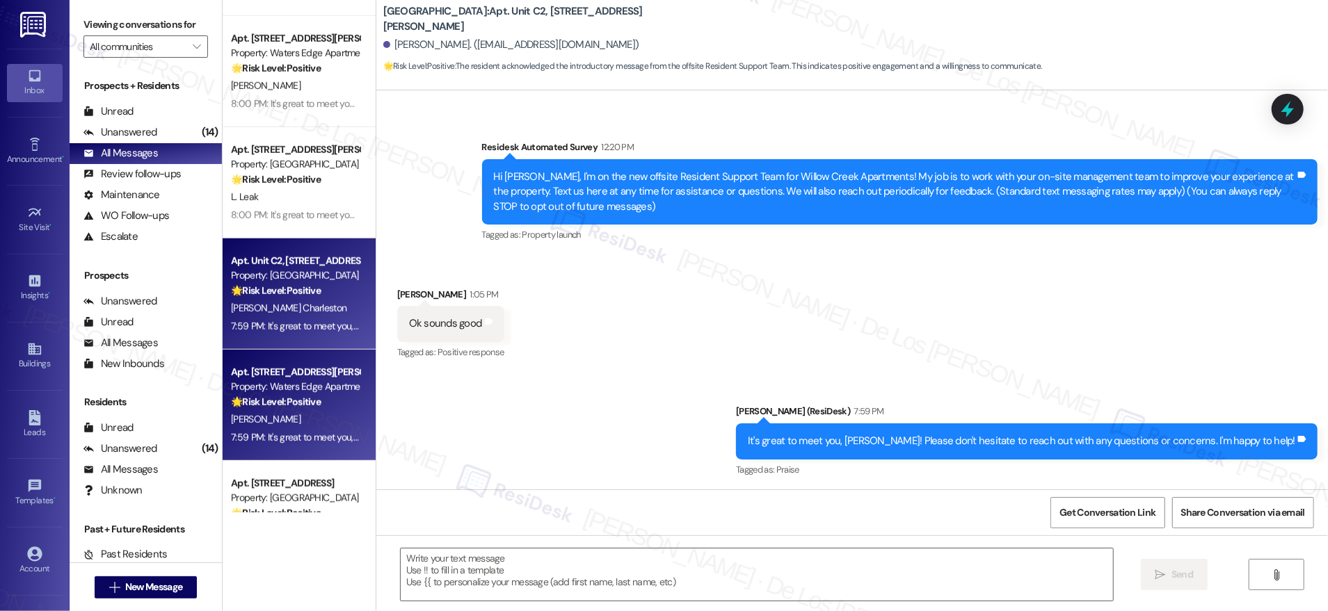
scroll to position [0, 0]
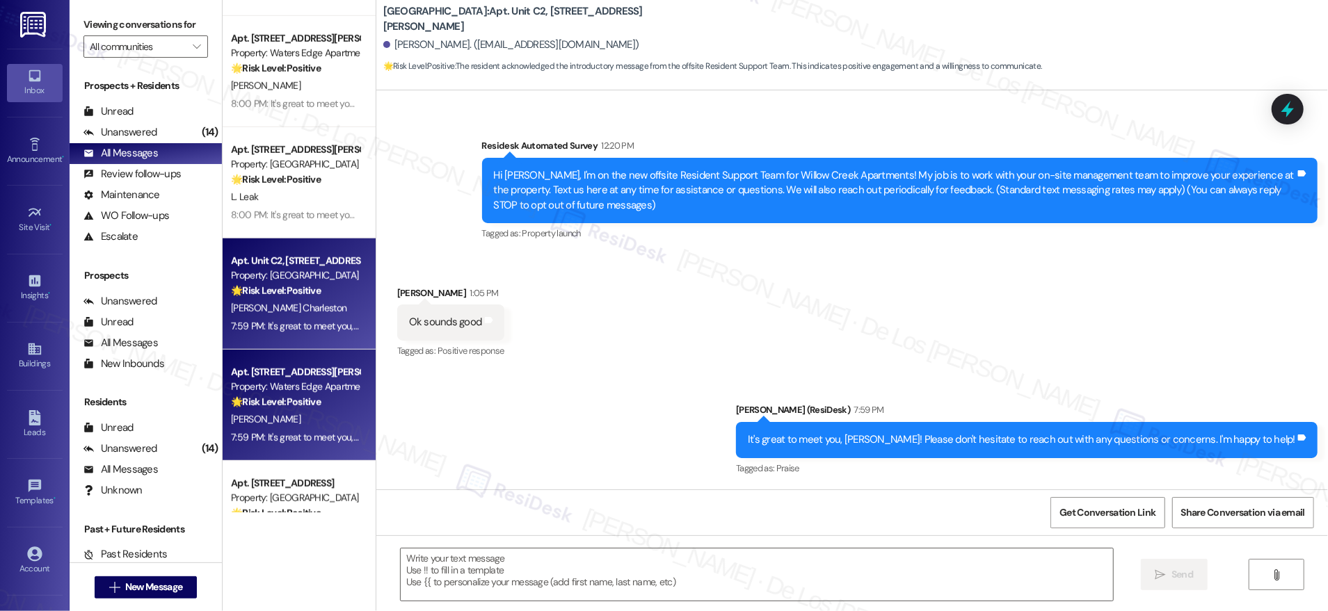
click at [248, 429] on div "7:59 PM: It's great to meet you, [PERSON_NAME]! Great to hear that the online p…" at bounding box center [295, 437] width 131 height 17
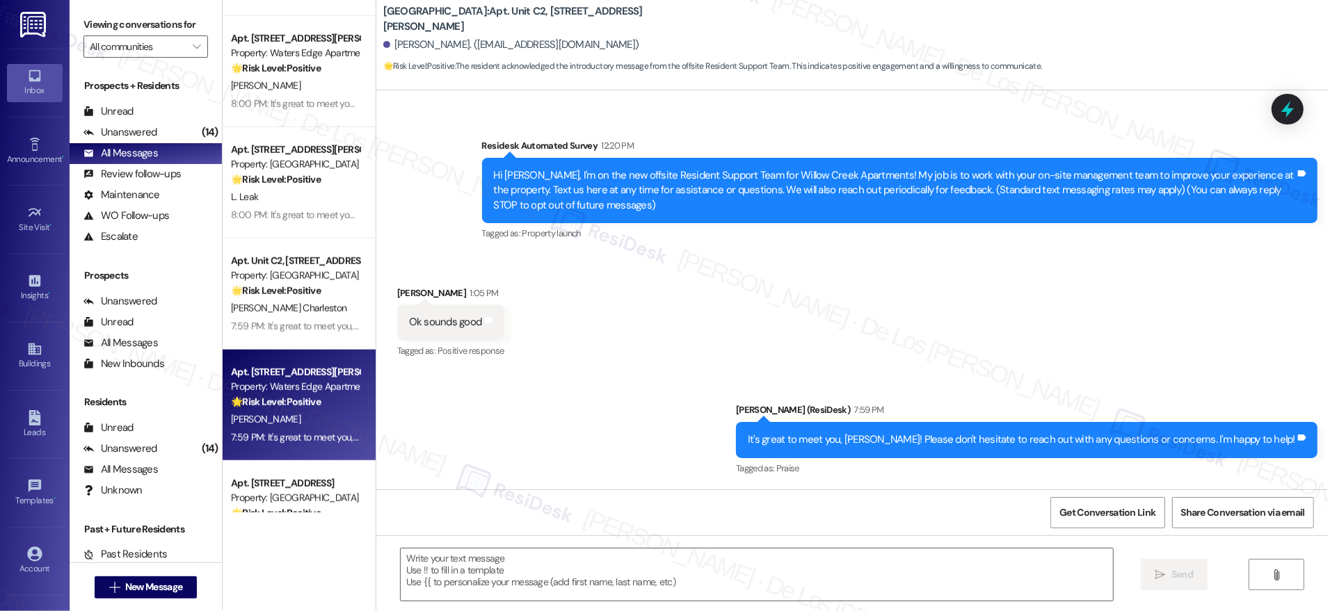
type textarea "Fetching suggested responses. Please feel free to read through the conversation…"
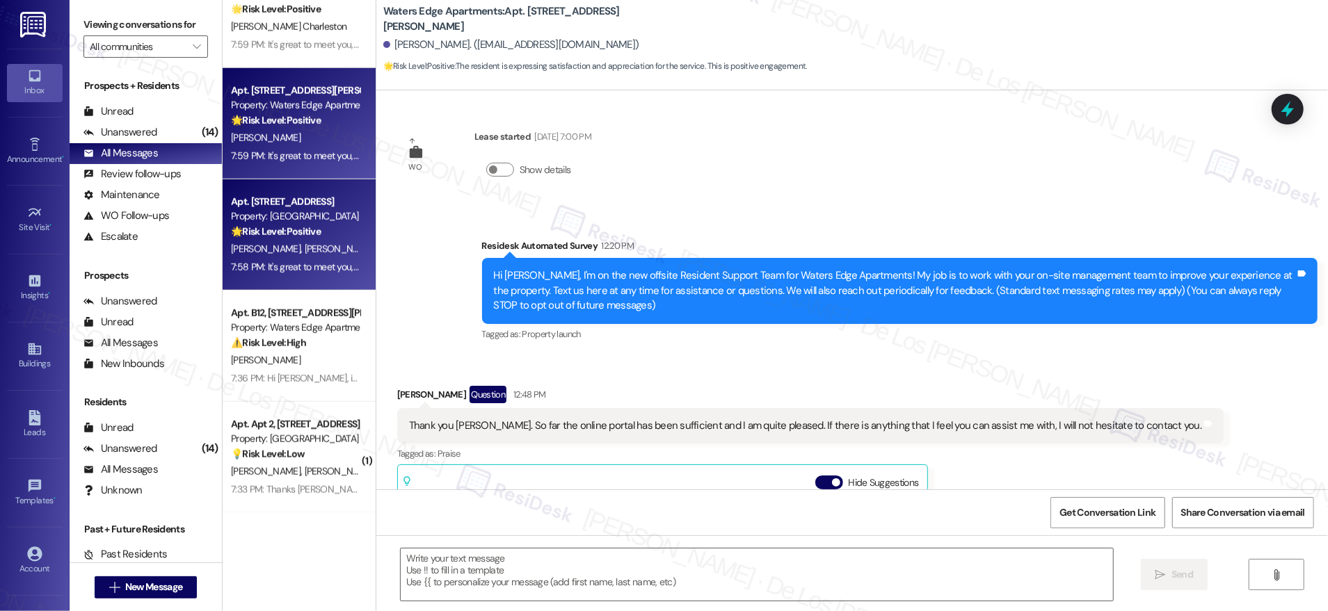
click at [317, 248] on div "[PERSON_NAME] [PERSON_NAME]" at bounding box center [295, 249] width 131 height 17
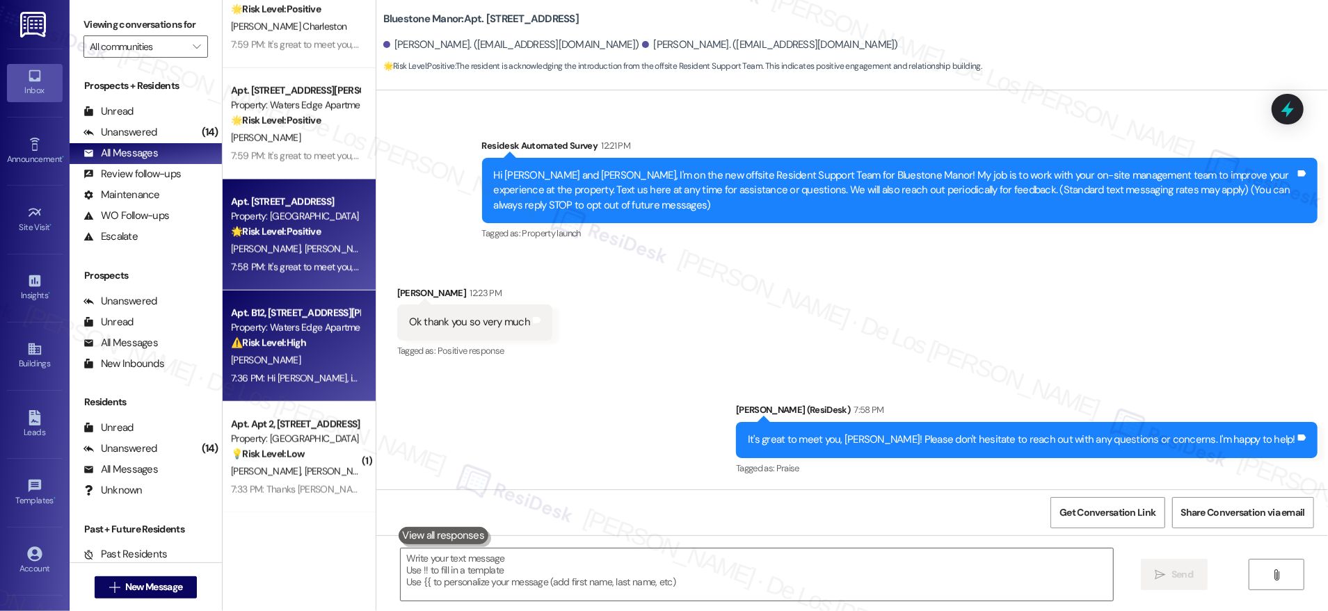
click at [300, 384] on div "7:36 PM: Hi [PERSON_NAME], it's great to meet you! I’m sorry you’ve been dealin…" at bounding box center [989, 378] width 1516 height 13
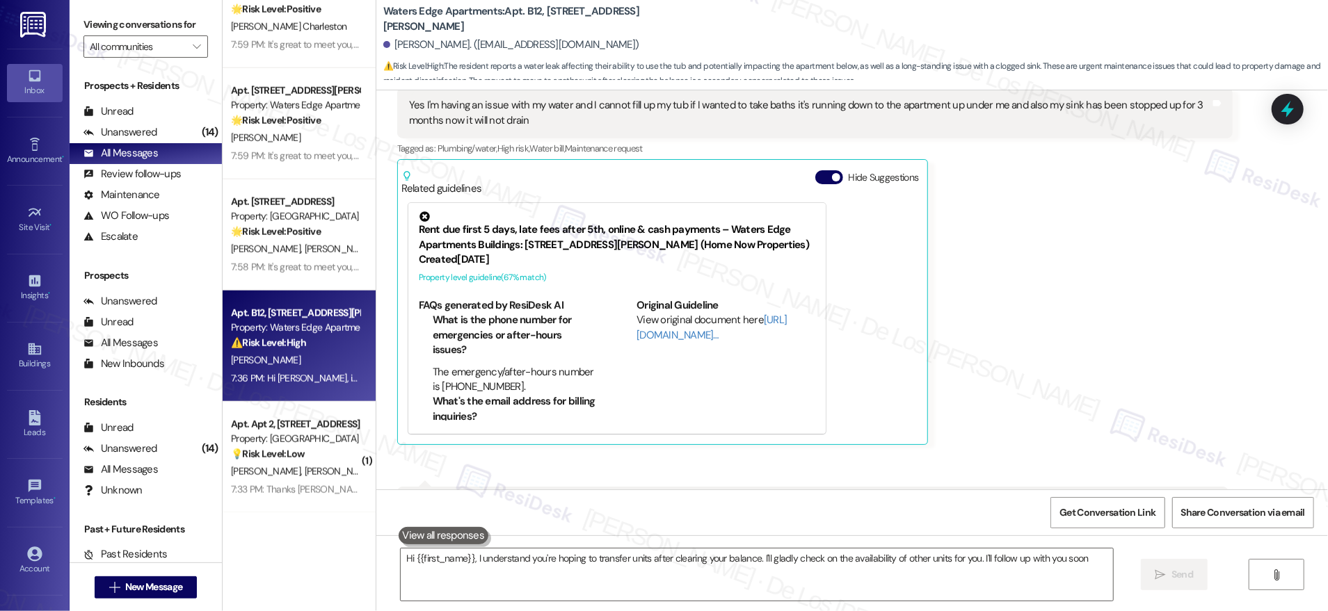
type textarea "Hi {{first_name}}, I understand you're hoping to transfer units after clearing …"
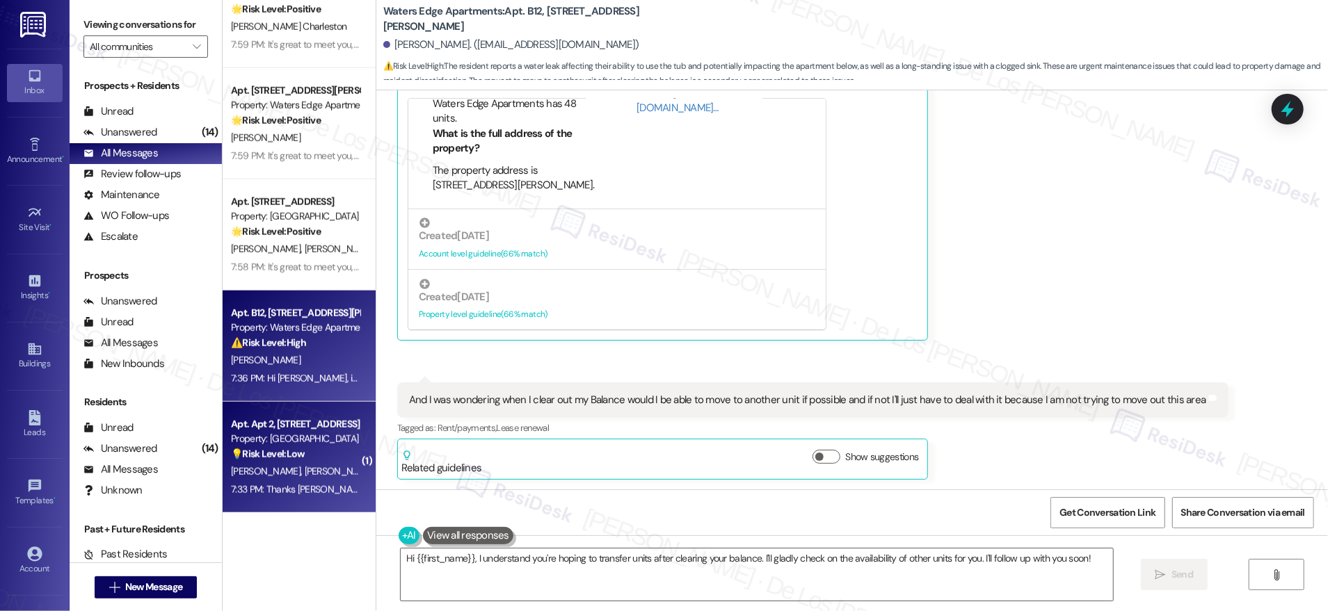
click at [304, 469] on span "[PERSON_NAME]" at bounding box center [339, 471] width 70 height 13
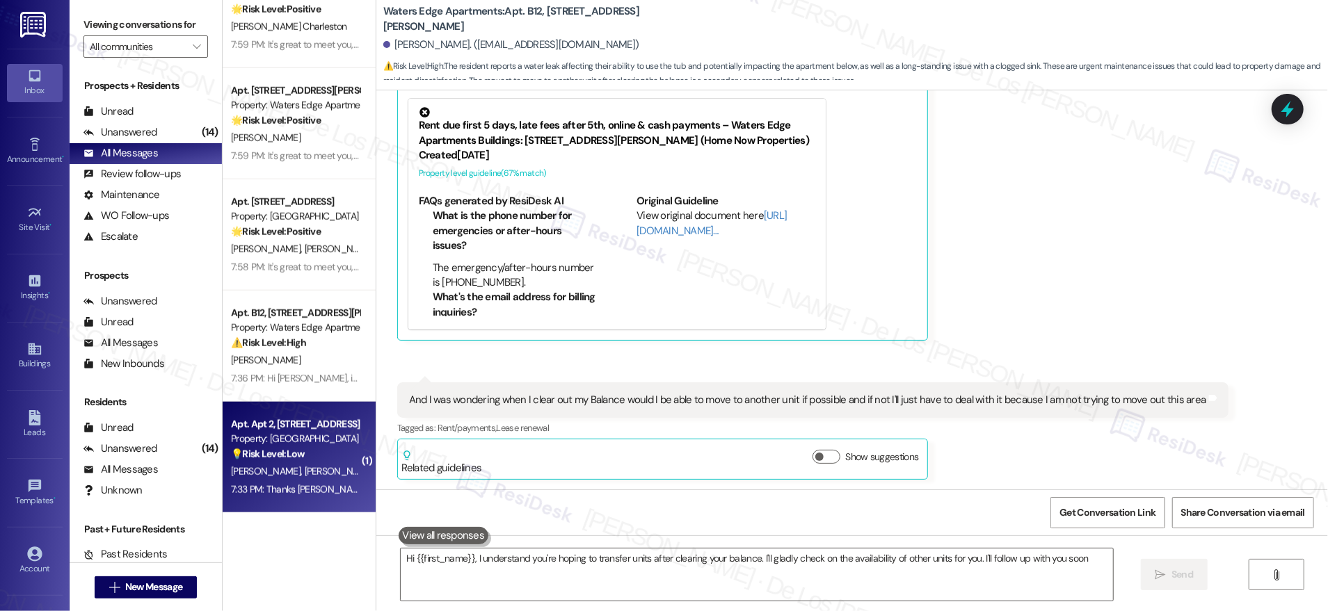
type textarea "Hi {{first_name}}, I understand you're hoping to transfer units after clearing …"
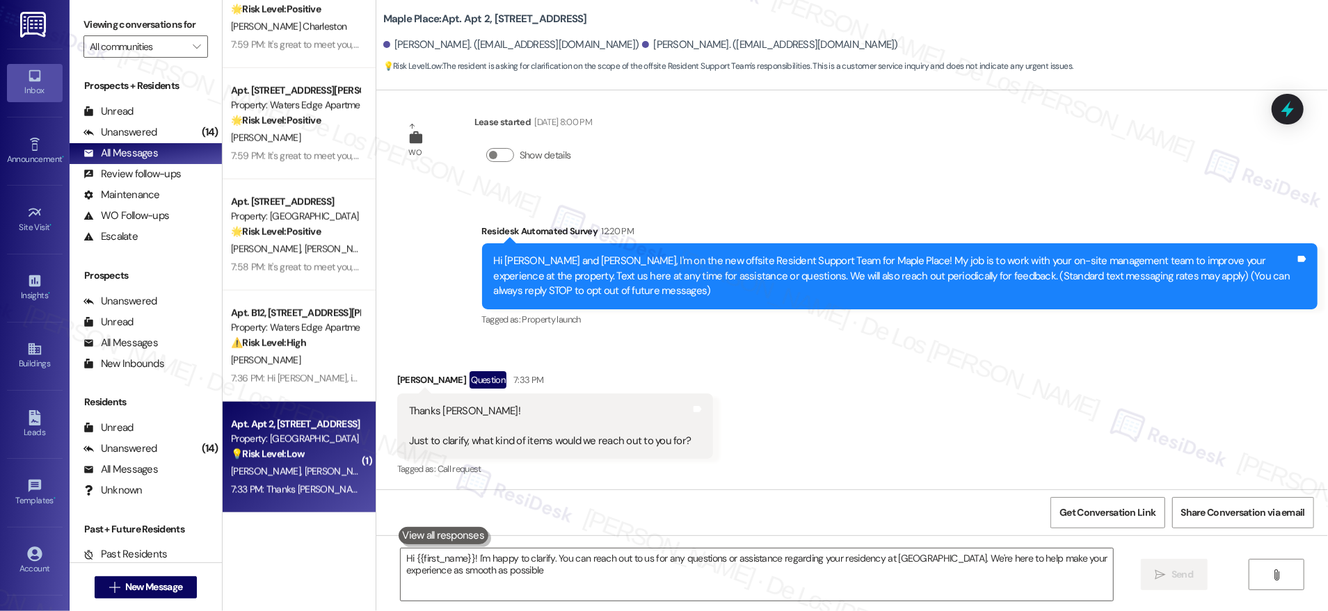
type textarea "Hi {{first_name}}! I'm happy to clarify. You can reach out to us for any questi…"
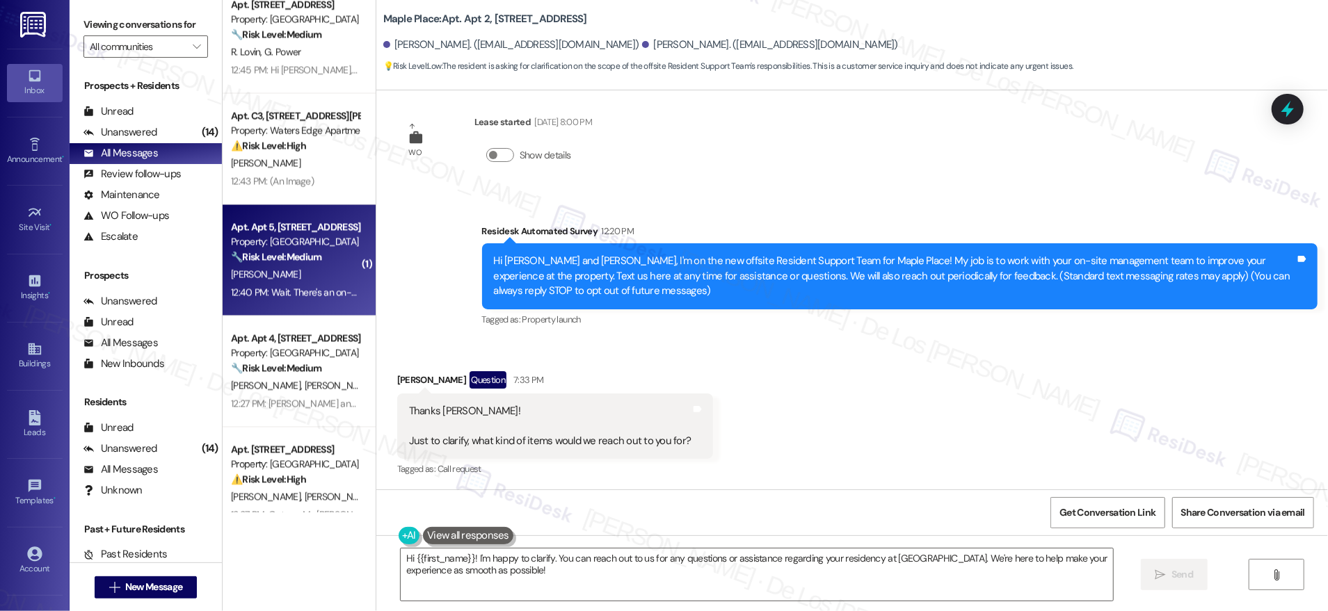
click at [290, 305] on div "Apt. Apt 5, [STREET_ADDRESS] Property: Maple Place 🔧 Risk Level: Medium The res…" at bounding box center [299, 260] width 153 height 111
type textarea "Hi {{first_name}}! I'm happy to clarify. You can reach out to us for any questi…"
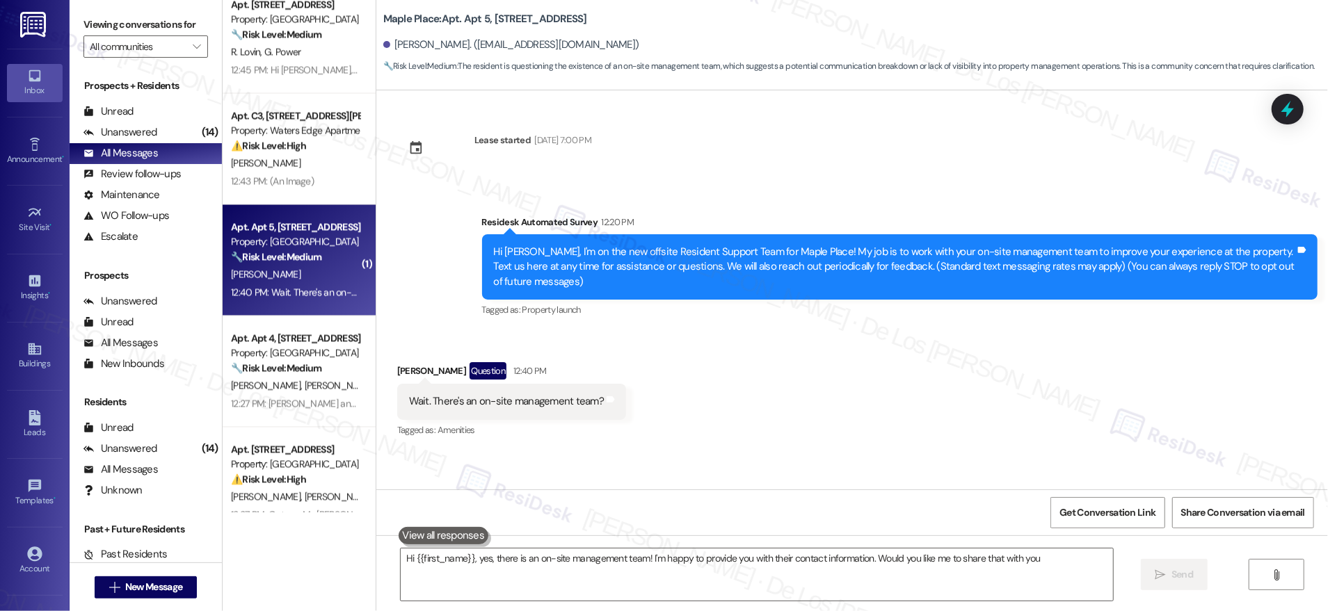
type textarea "Hi {{first_name}}, yes, there is an on-site management team! I'm happy to provi…"
click at [186, 42] on button "" at bounding box center [197, 46] width 22 height 22
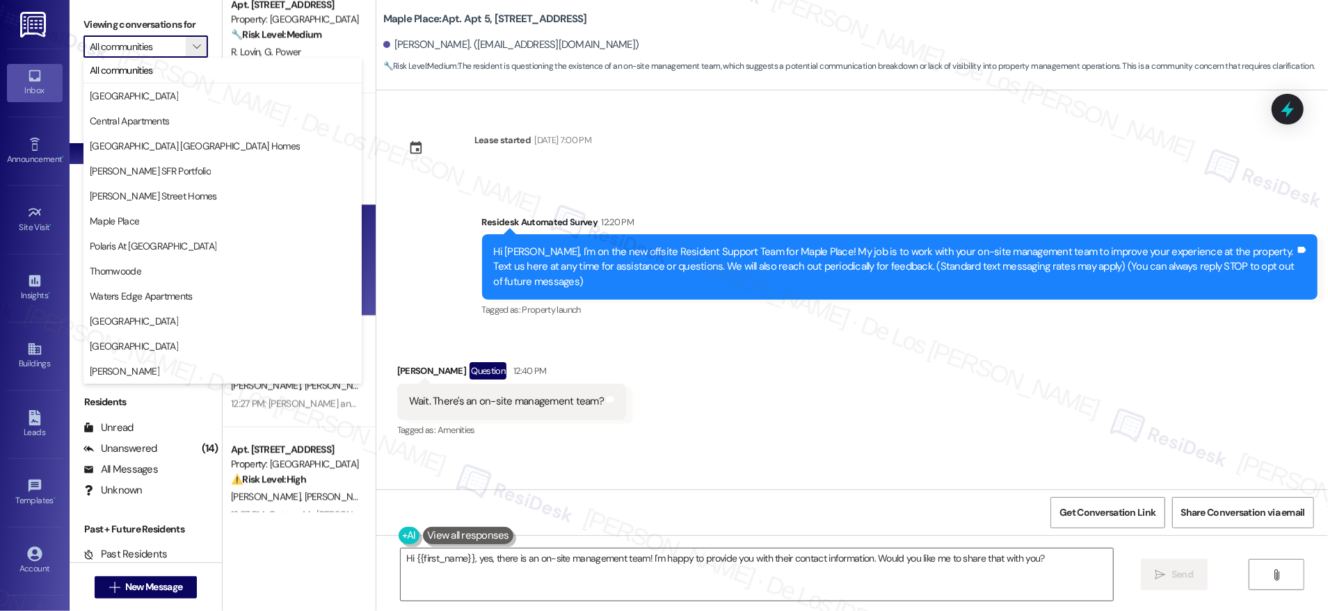
click at [173, 2] on div "Viewing conversations for All communities " at bounding box center [146, 36] width 152 height 72
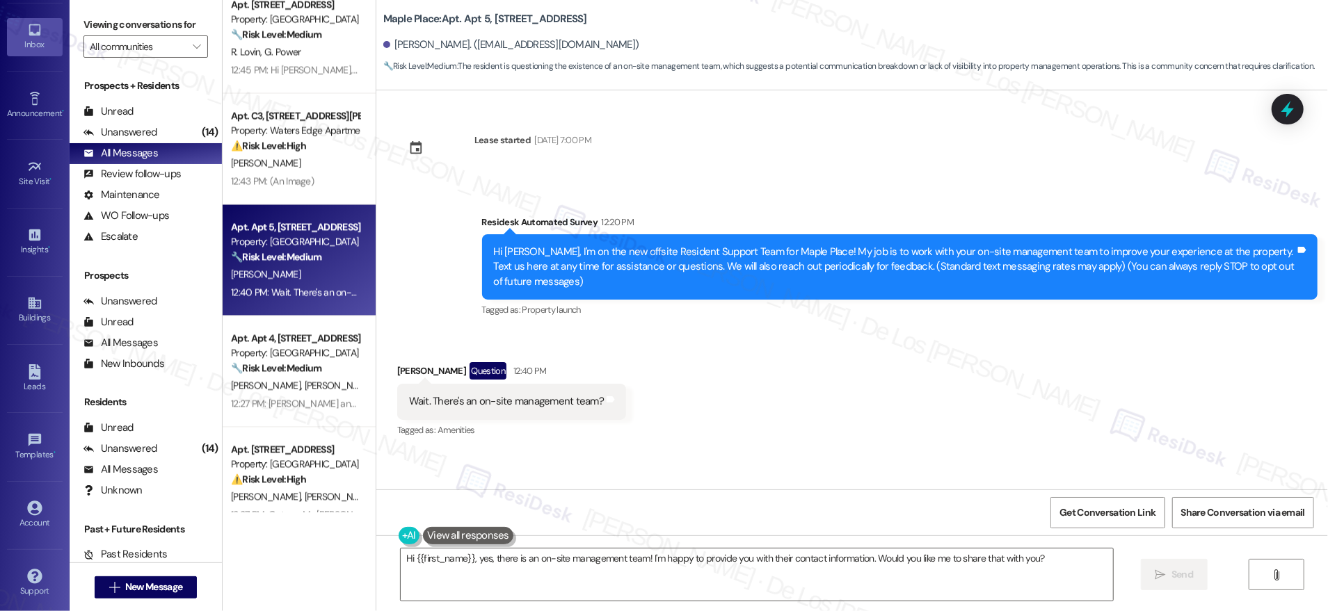
scroll to position [46, 0]
click at [28, 501] on icon at bounding box center [34, 508] width 15 height 15
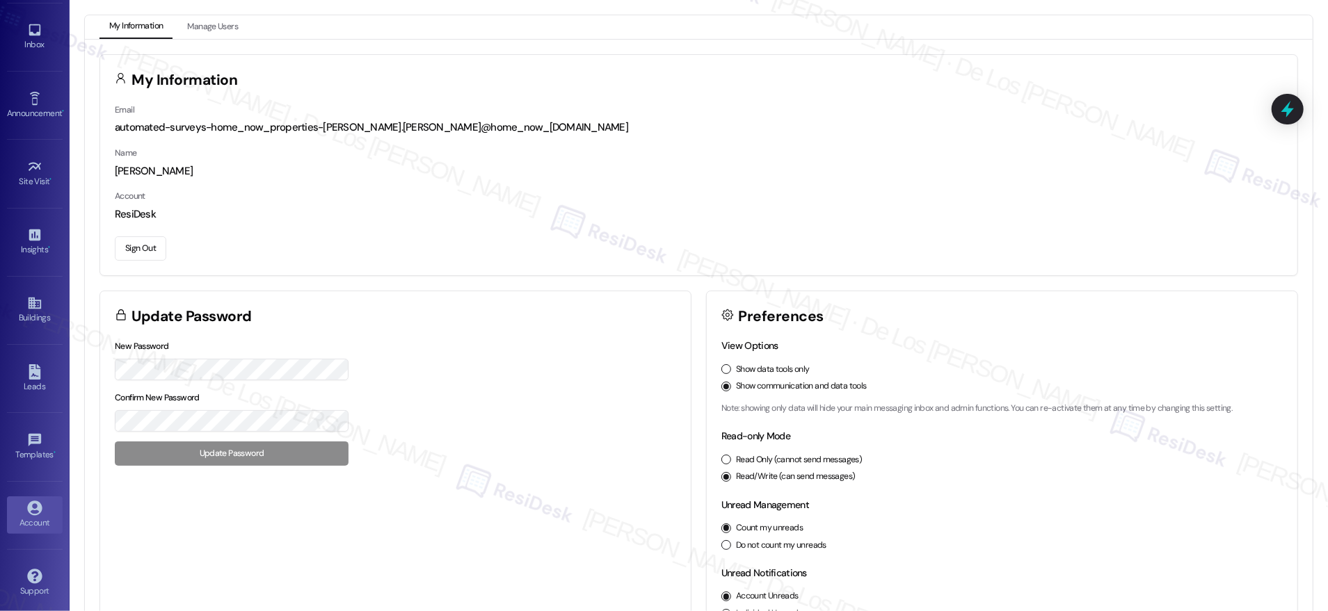
click at [147, 253] on button "Sign Out" at bounding box center [140, 249] width 51 height 24
